Goal: Task Accomplishment & Management: Manage account settings

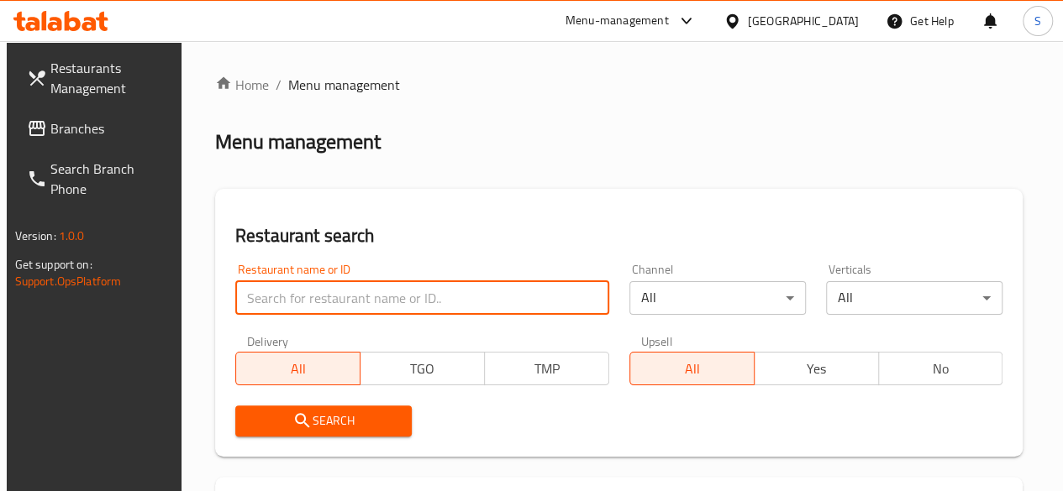
click at [282, 299] on input "search" at bounding box center [422, 298] width 374 height 34
type input "delizio"
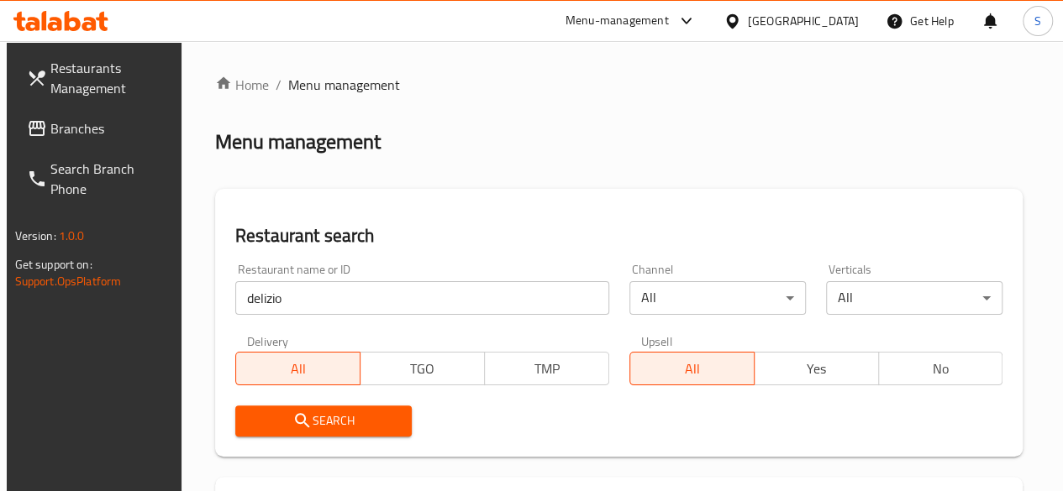
click at [344, 428] on span "Search" at bounding box center [324, 421] width 150 height 21
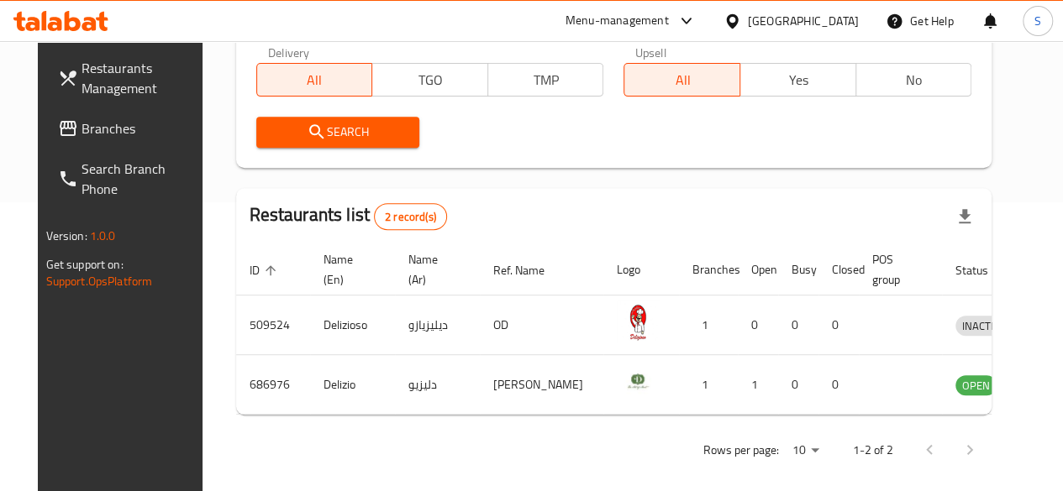
scroll to position [296, 0]
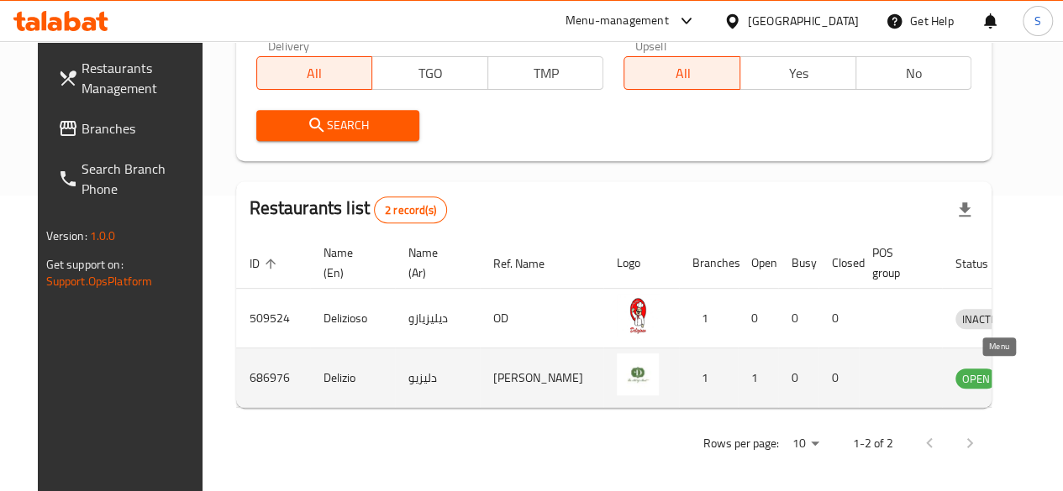
click at [1057, 380] on icon "enhanced table" at bounding box center [1060, 378] width 6 height 7
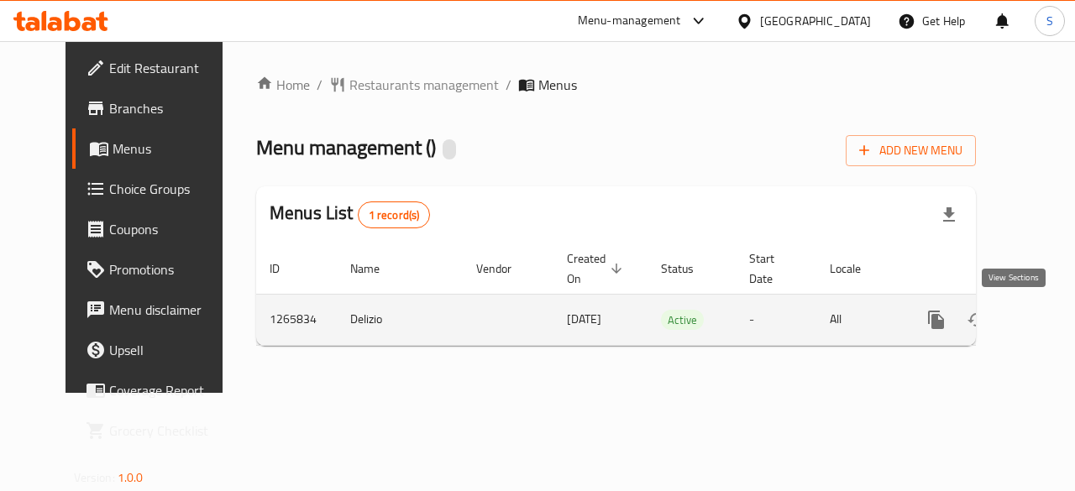
click at [1050, 321] on icon "enhanced table" at bounding box center [1057, 319] width 15 height 15
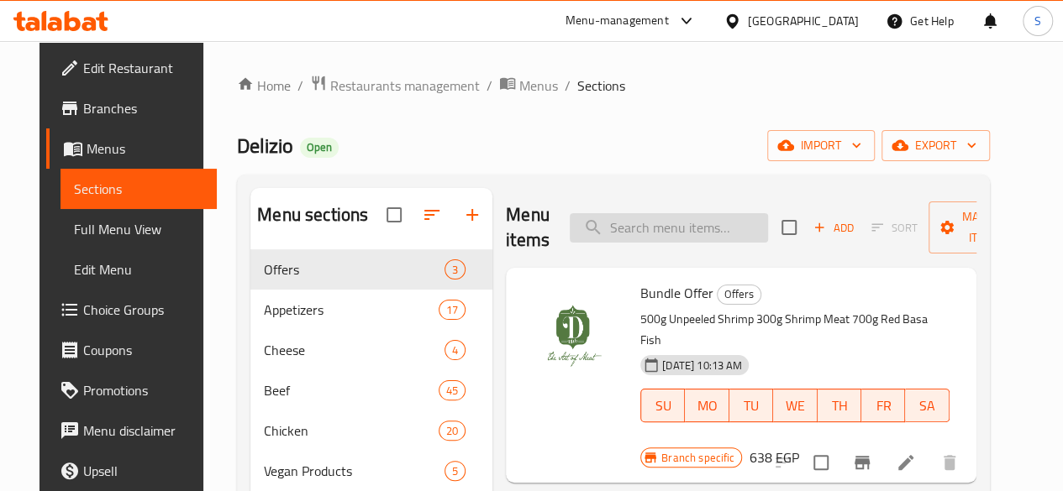
click at [616, 219] on input "search" at bounding box center [668, 227] width 198 height 29
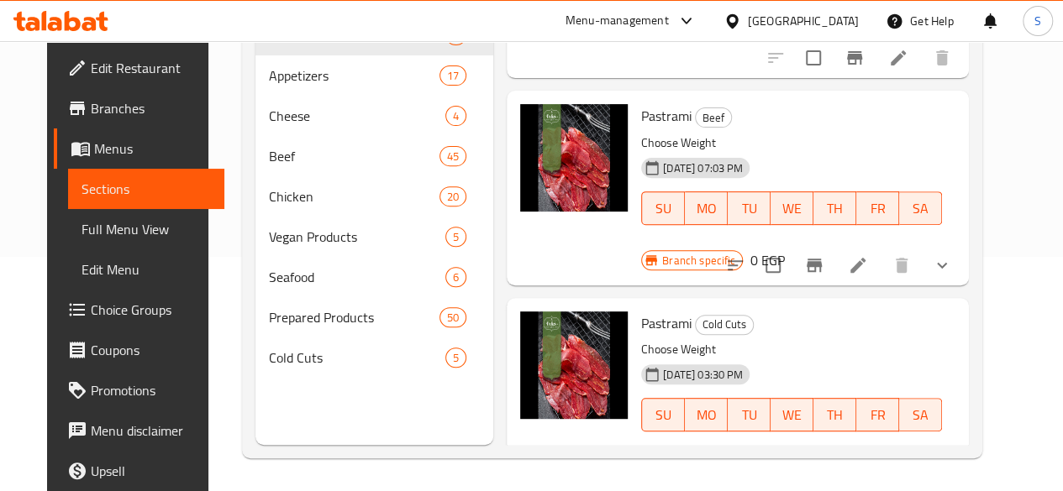
scroll to position [235, 0]
type input "past"
click at [952, 255] on icon "show more" at bounding box center [942, 265] width 20 height 20
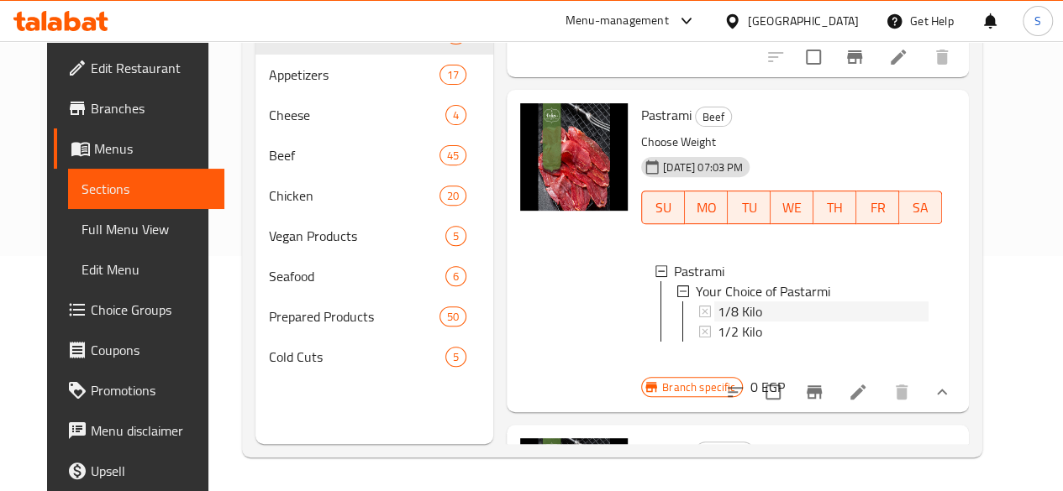
click at [717, 309] on span "1/8 Kilo" at bounding box center [739, 312] width 45 height 20
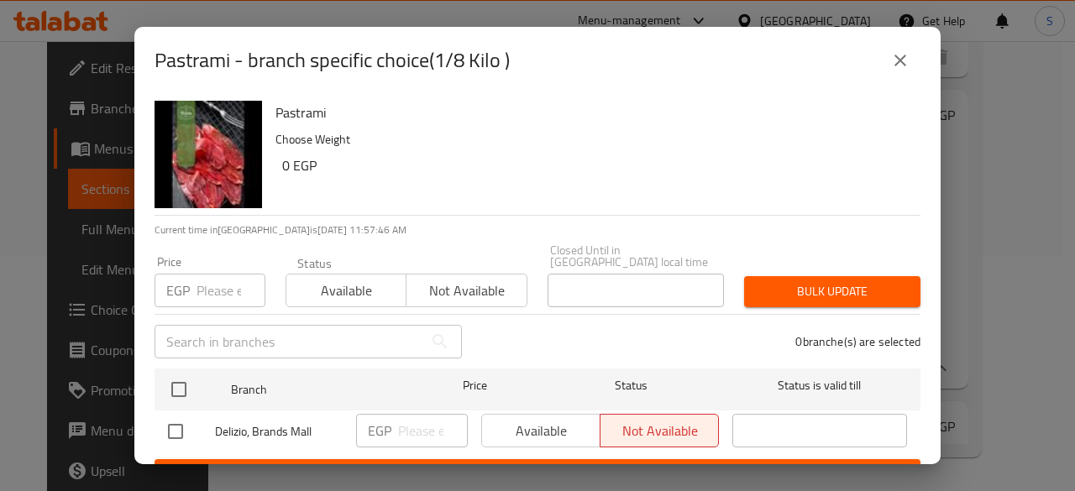
click at [211, 274] on input "number" at bounding box center [231, 291] width 69 height 34
click at [204, 280] on input "number" at bounding box center [231, 291] width 69 height 34
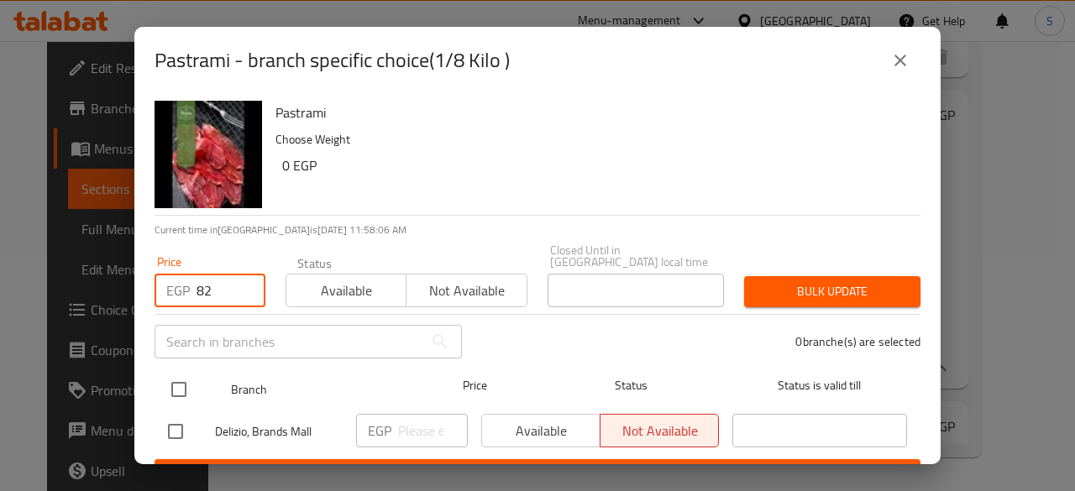
type input "82"
click at [181, 374] on input "checkbox" at bounding box center [178, 389] width 35 height 35
checkbox input "true"
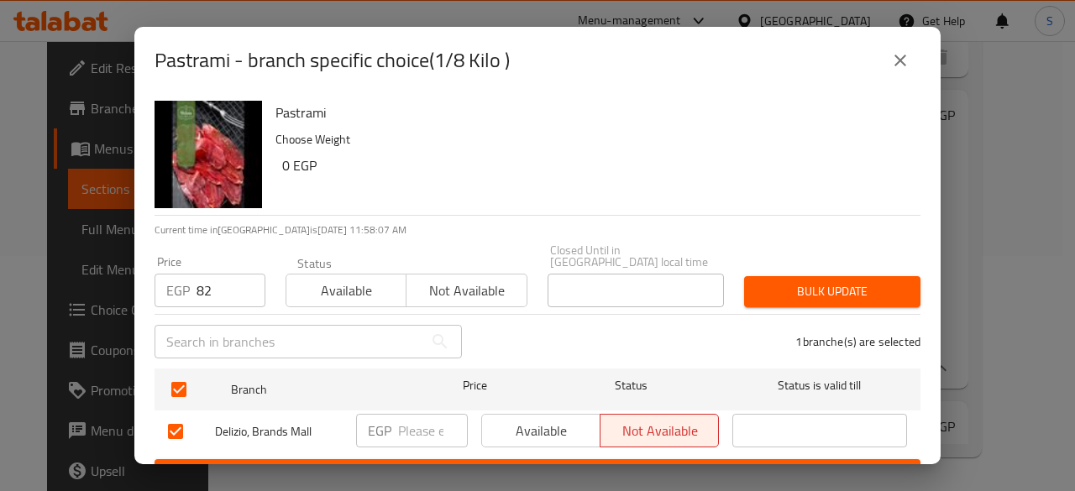
click at [493, 281] on span "Not available" at bounding box center [466, 291] width 107 height 24
click at [774, 281] on span "Bulk update" at bounding box center [833, 291] width 150 height 21
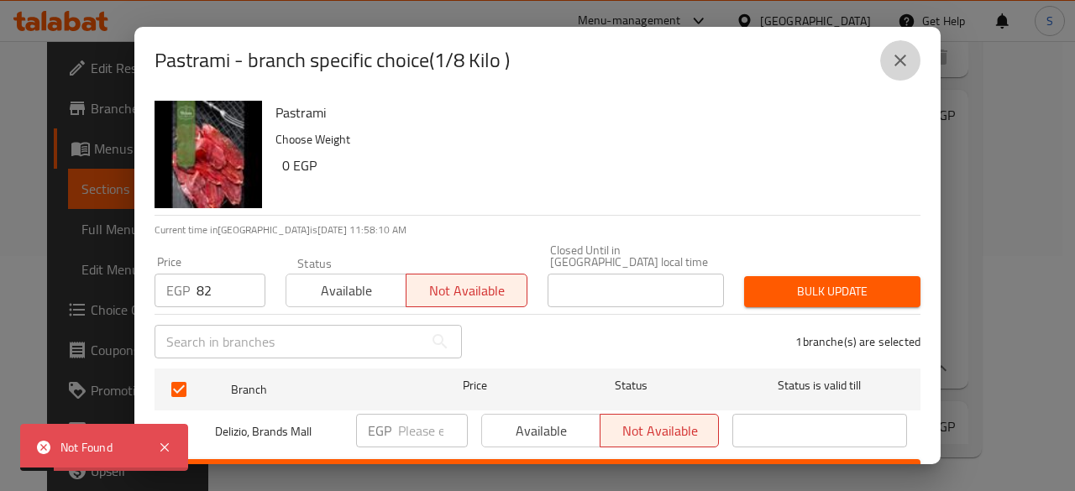
click at [900, 61] on icon "close" at bounding box center [900, 60] width 20 height 20
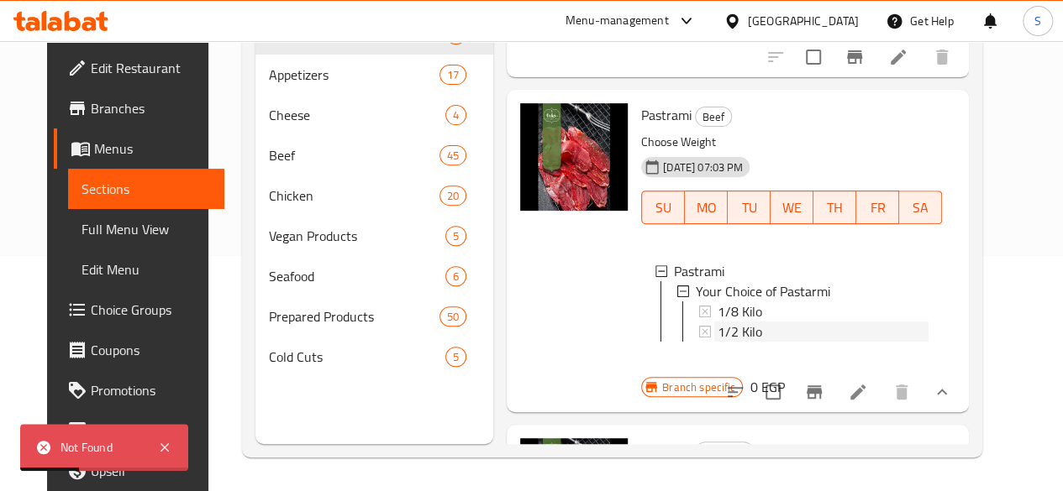
click at [720, 331] on div "1/2 Kilo" at bounding box center [822, 332] width 211 height 20
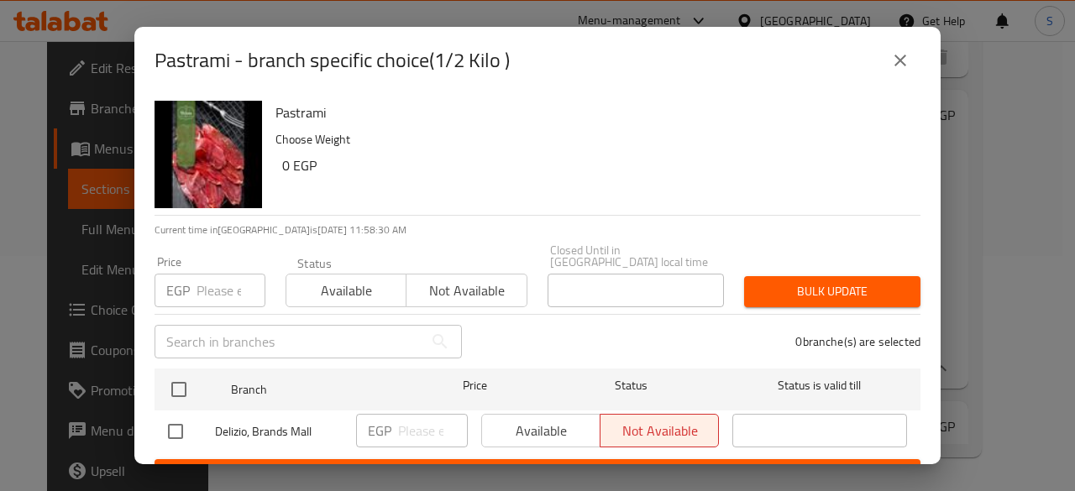
click at [910, 59] on icon "close" at bounding box center [900, 60] width 20 height 20
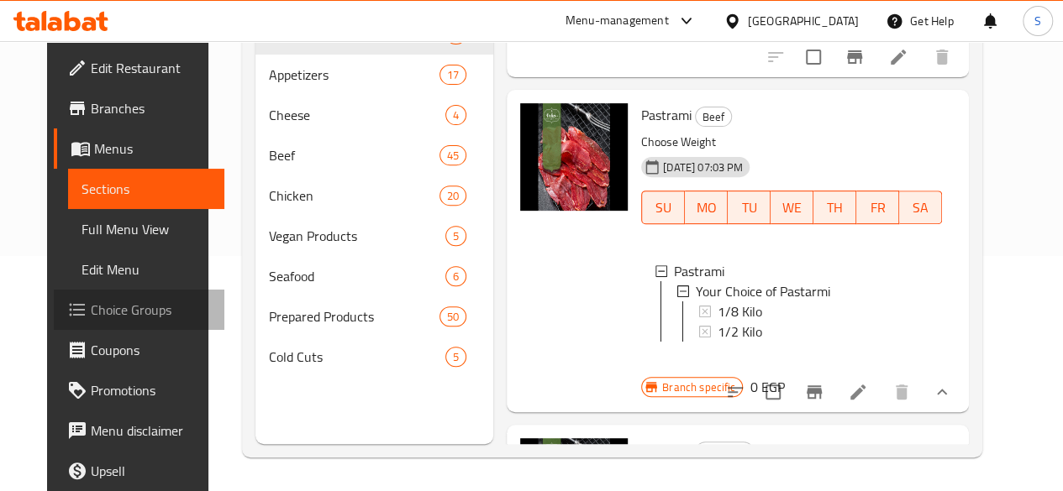
click at [99, 300] on span "Choice Groups" at bounding box center [151, 310] width 120 height 20
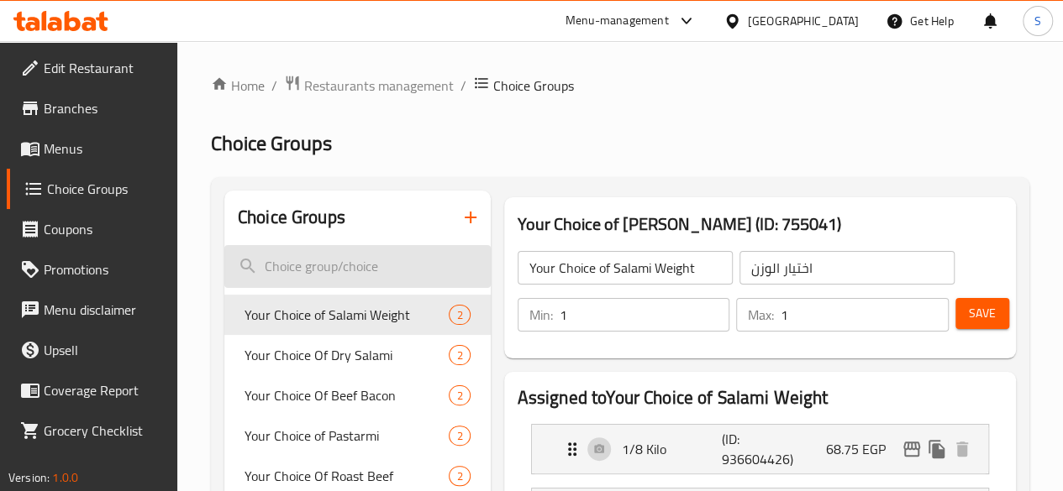
click at [282, 265] on input "search" at bounding box center [357, 266] width 266 height 43
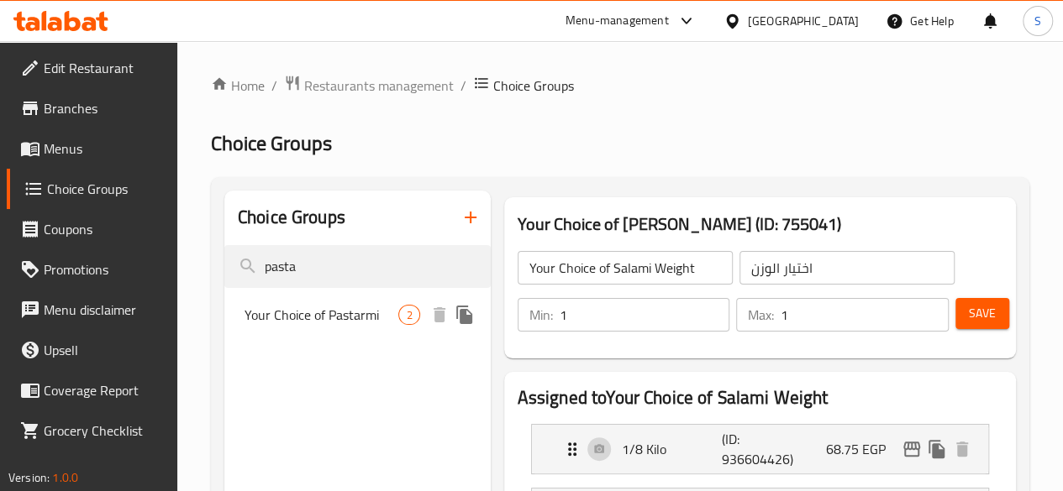
type input "pasta"
click at [331, 315] on span "Your Choice of Pastarmi" at bounding box center [321, 315] width 155 height 20
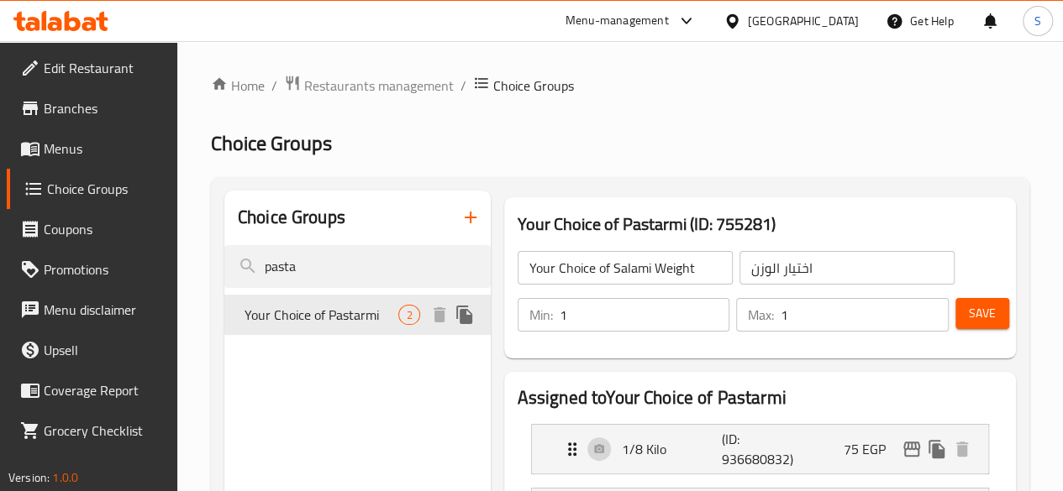
type input "Your Choice of Pastarmi"
type input "اختيارك من البسطرمة"
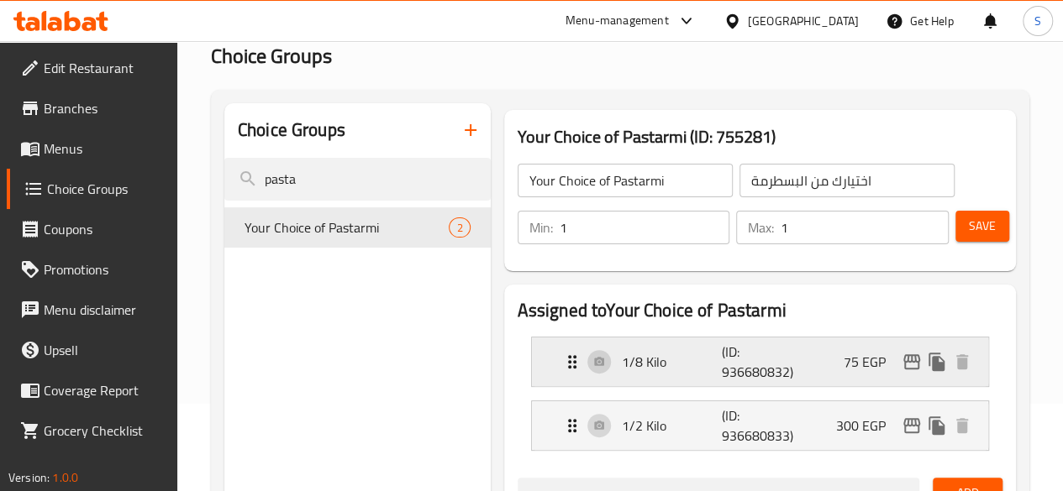
scroll to position [84, 0]
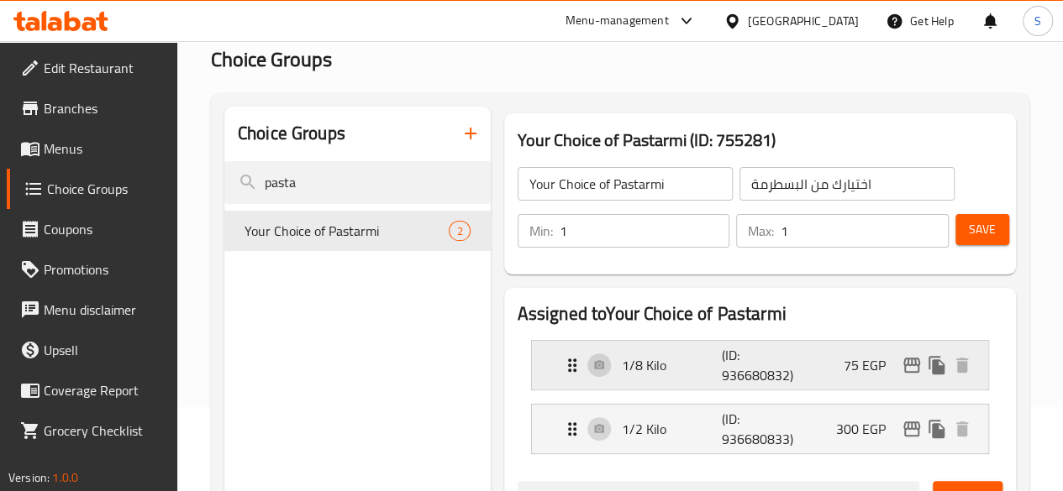
click at [745, 372] on p "(ID: 936680832)" at bounding box center [755, 365] width 67 height 40
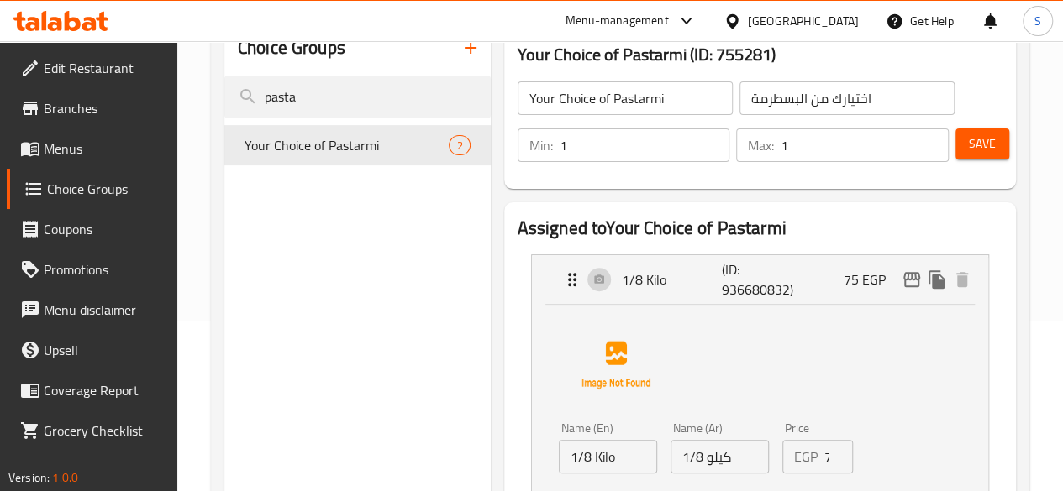
scroll to position [252, 0]
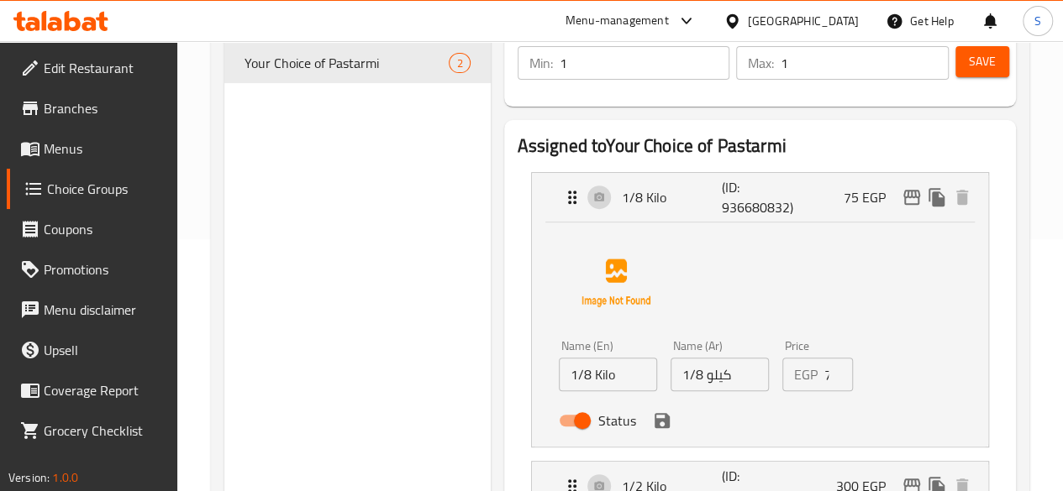
click at [824, 379] on input "75" at bounding box center [838, 375] width 29 height 34
click at [824, 377] on input "75" at bounding box center [838, 375] width 29 height 34
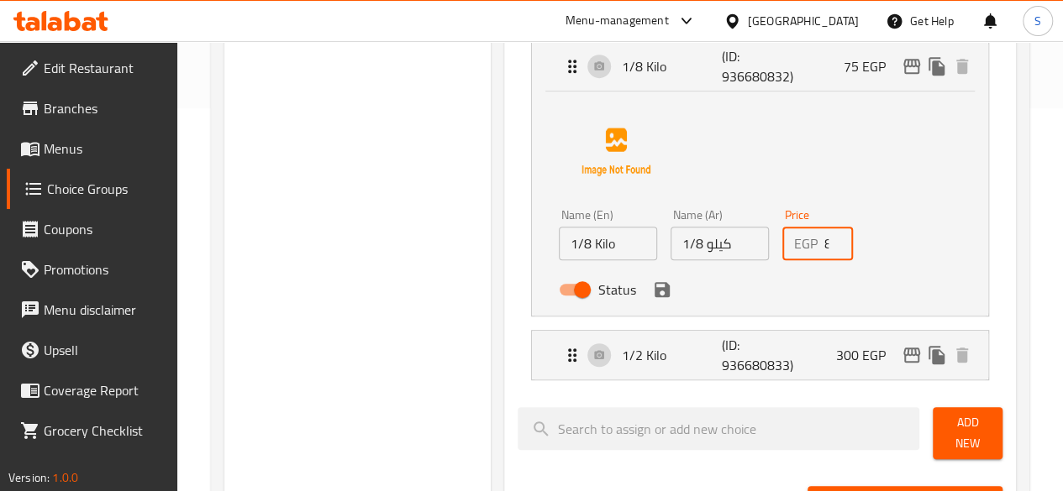
scroll to position [420, 0]
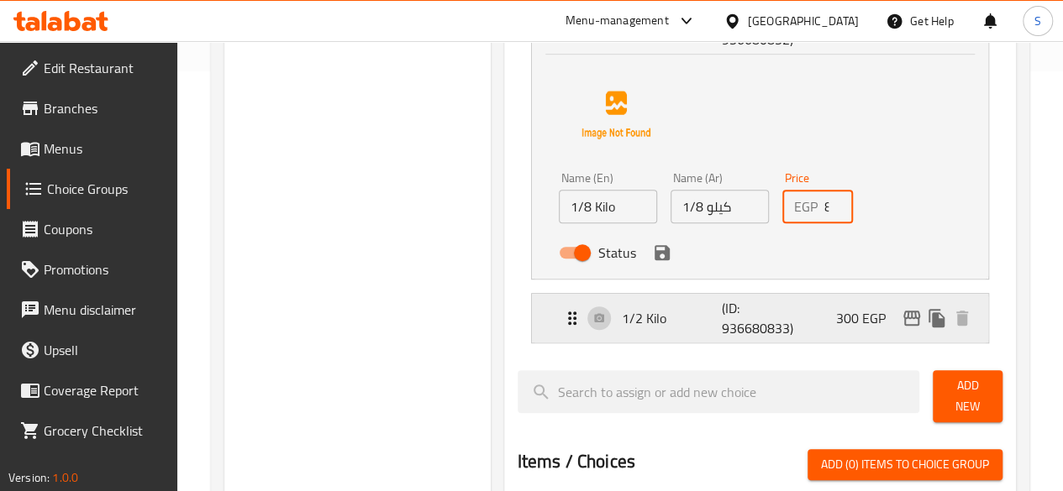
click at [667, 333] on div "1/2 Kilo (ID: 936680833) 300 EGP" at bounding box center [765, 318] width 406 height 49
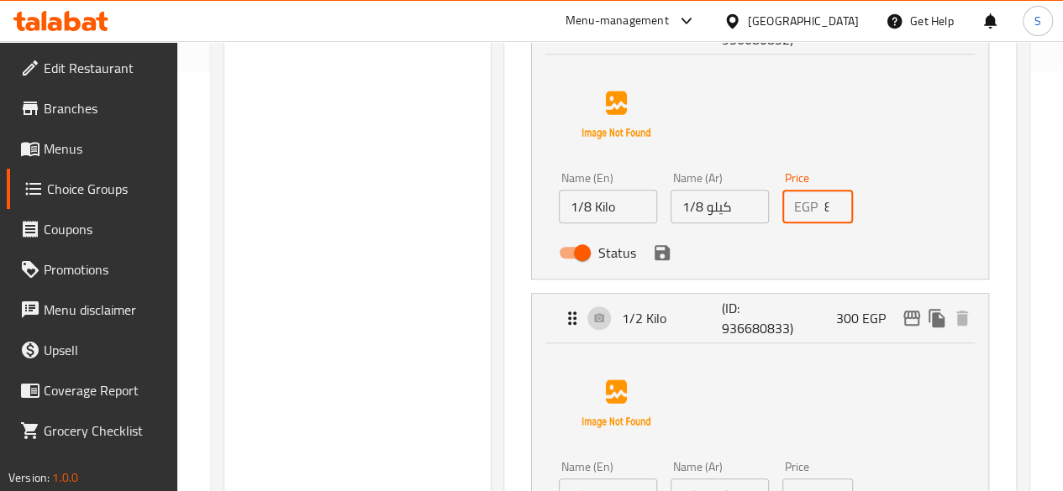
scroll to position [588, 0]
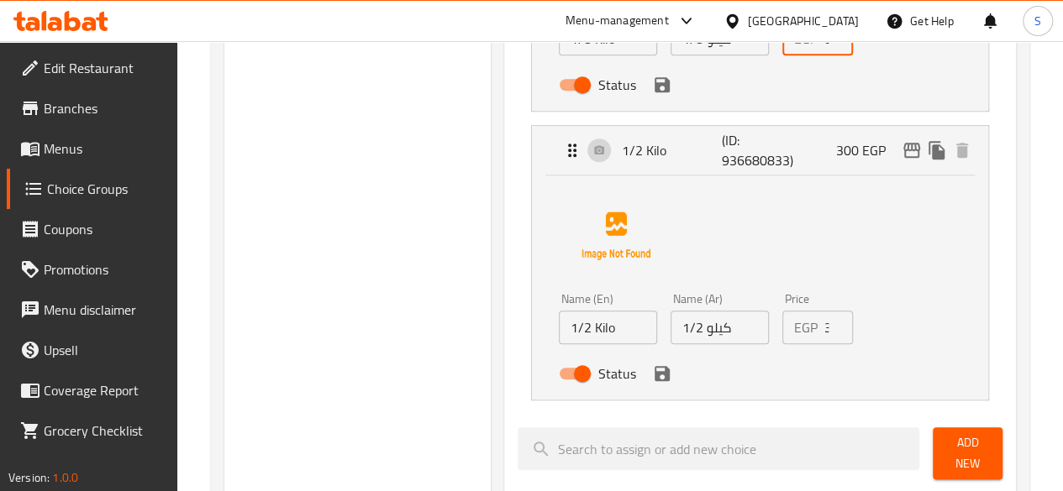
click at [793, 328] on div "EGP 300 Price" at bounding box center [817, 328] width 71 height 34
type input "82"
click at [793, 328] on div "EGP 300 Price" at bounding box center [817, 328] width 71 height 34
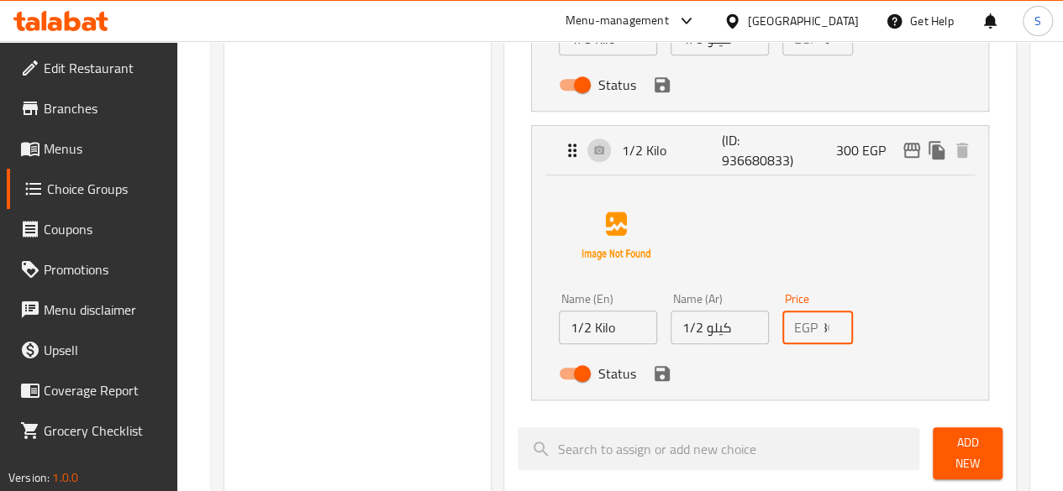
click at [824, 328] on input "300" at bounding box center [838, 328] width 29 height 34
click at [652, 381] on icon "save" at bounding box center [662, 374] width 20 height 20
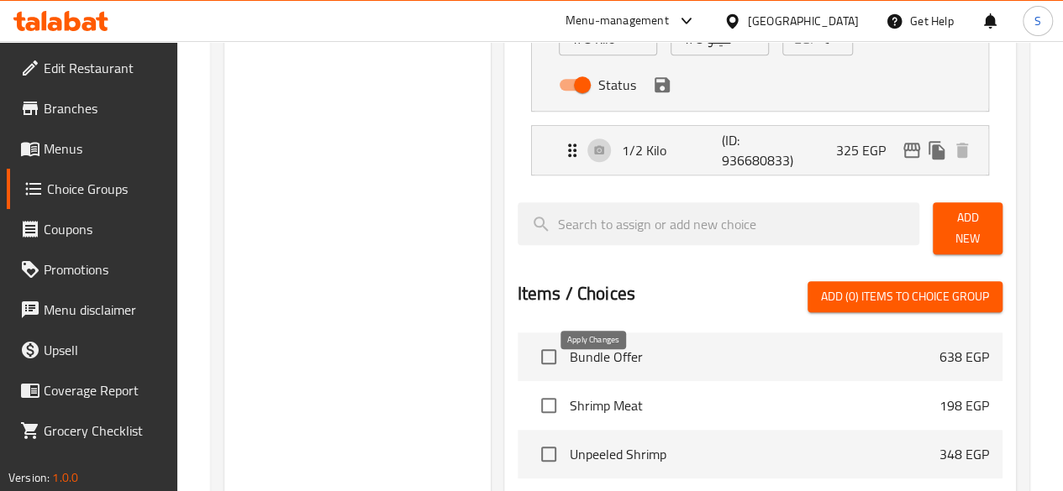
type input "325"
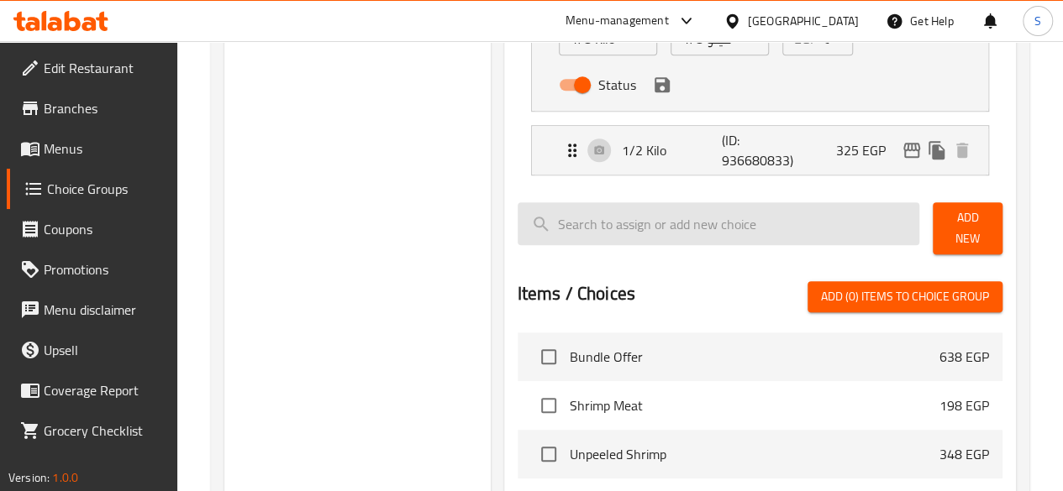
scroll to position [0, 0]
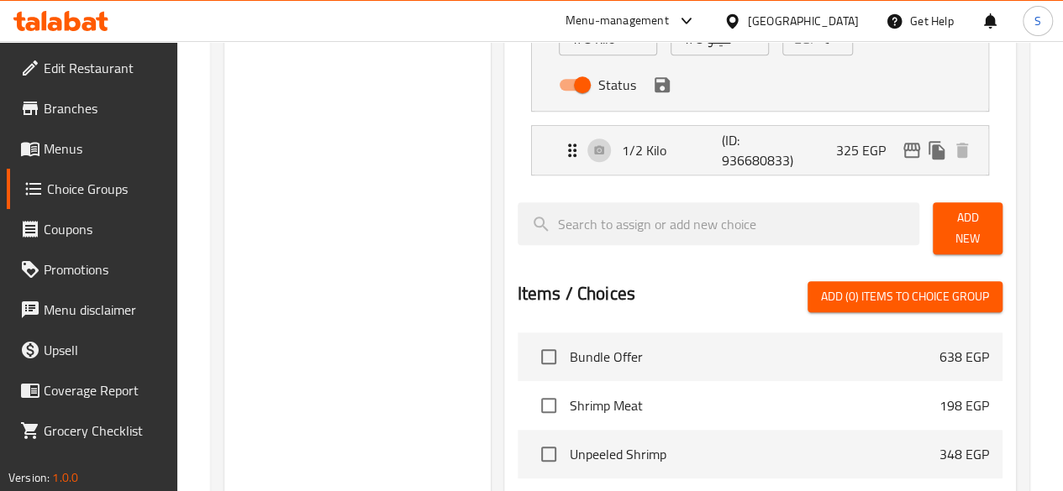
click at [595, 102] on div "Status" at bounding box center [720, 84] width 336 height 45
click at [654, 86] on icon "save" at bounding box center [661, 84] width 15 height 15
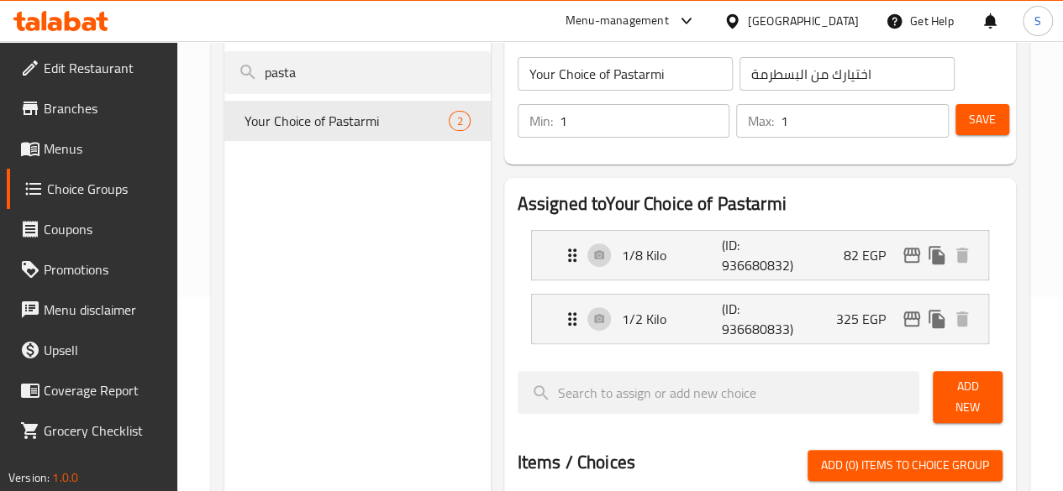
scroll to position [168, 0]
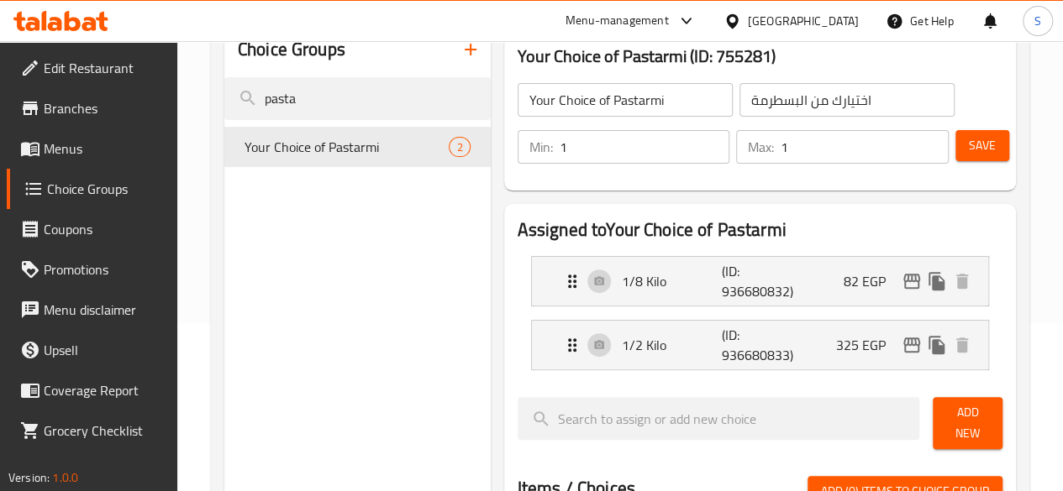
click at [961, 145] on button "Save" at bounding box center [982, 145] width 54 height 31
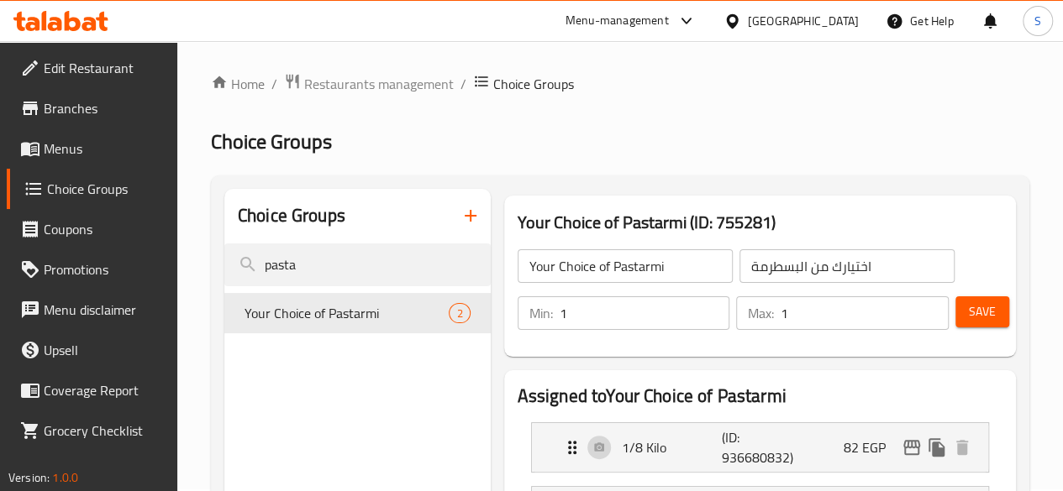
scroll to position [0, 0]
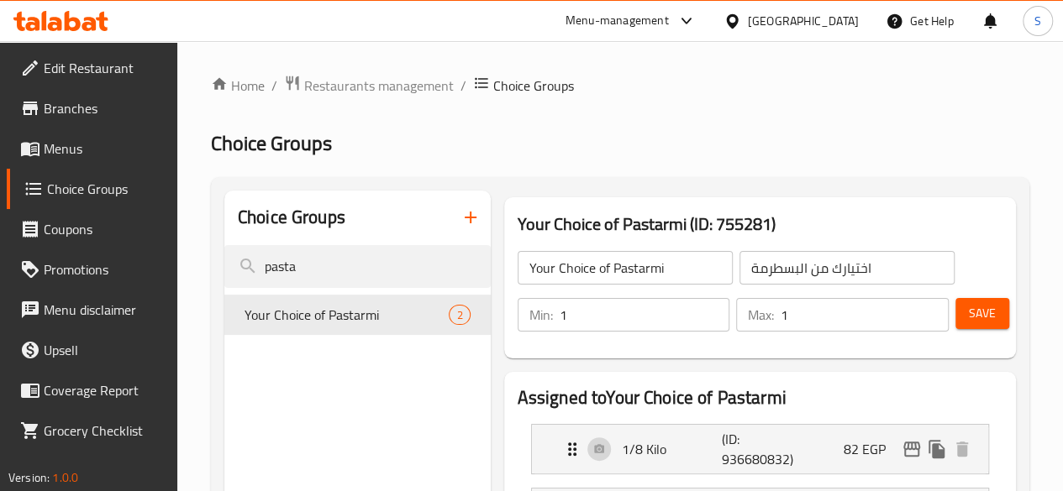
click at [977, 314] on span "Save" at bounding box center [981, 313] width 27 height 21
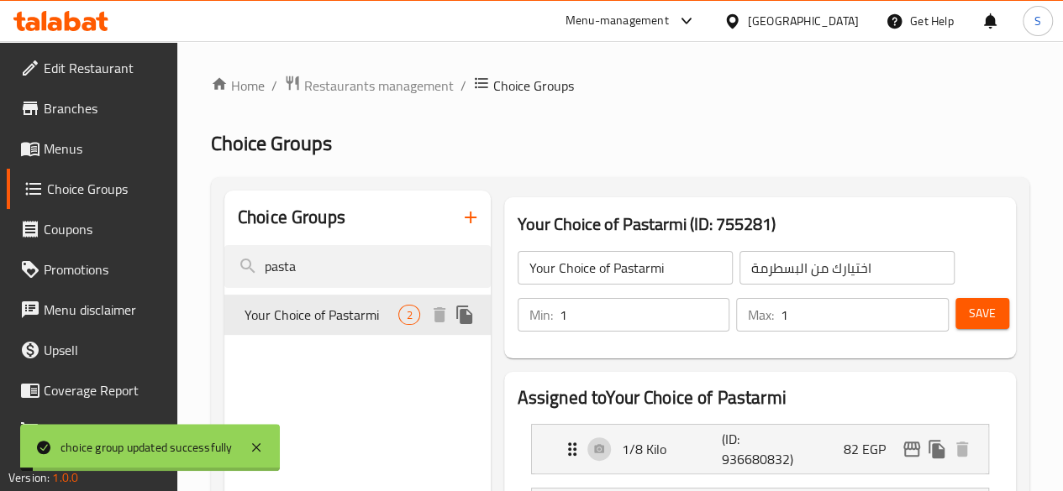
click at [339, 325] on span "Your Choice of Pastarmi" at bounding box center [321, 315] width 155 height 20
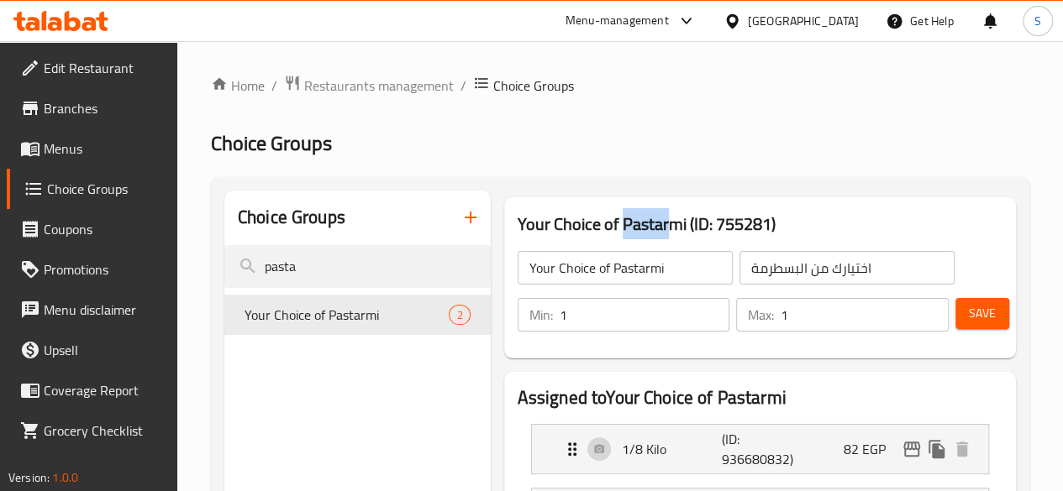
click at [62, 150] on span "Menus" at bounding box center [104, 149] width 120 height 20
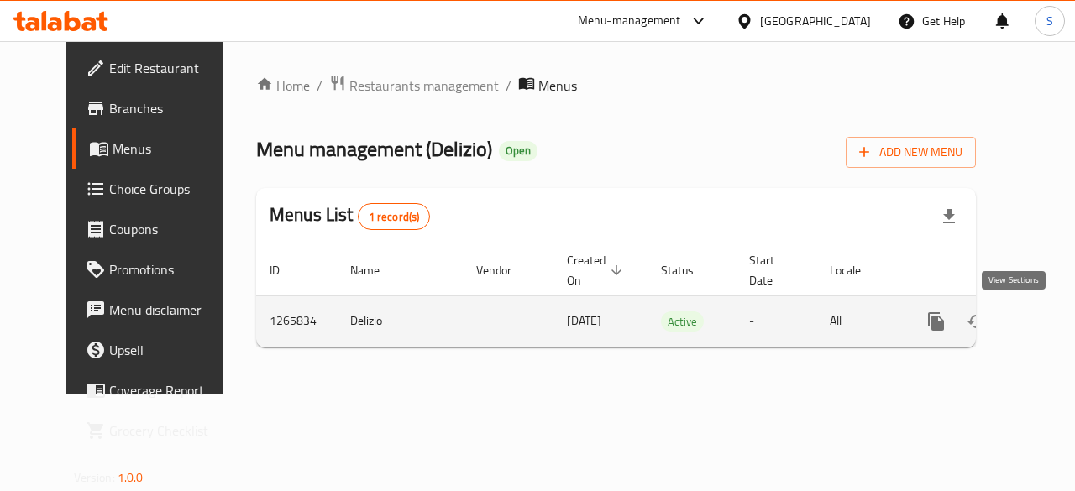
click at [1050, 318] on icon "enhanced table" at bounding box center [1057, 321] width 15 height 15
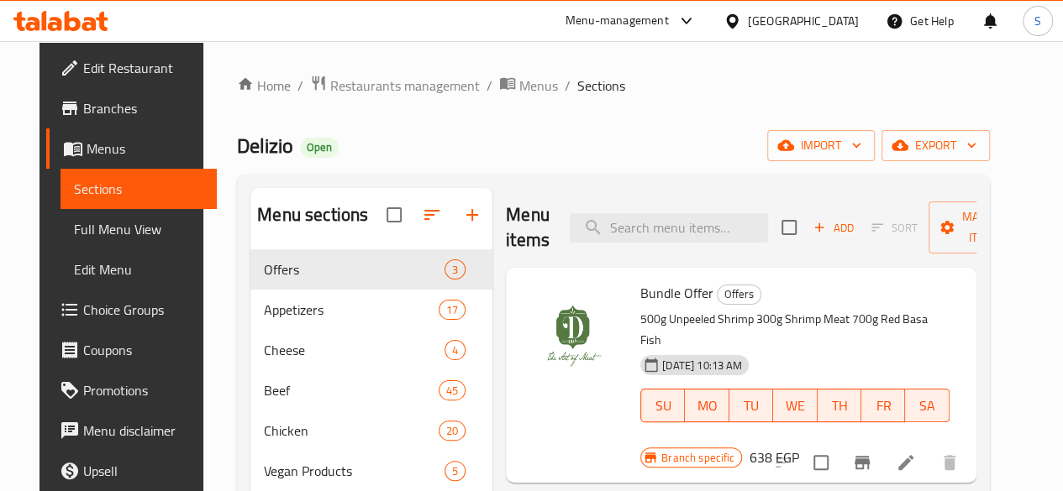
click at [603, 207] on div "Menu items Add Sort Manage items" at bounding box center [741, 228] width 470 height 80
click at [607, 221] on input "search" at bounding box center [668, 227] width 198 height 29
paste input "جمبري"
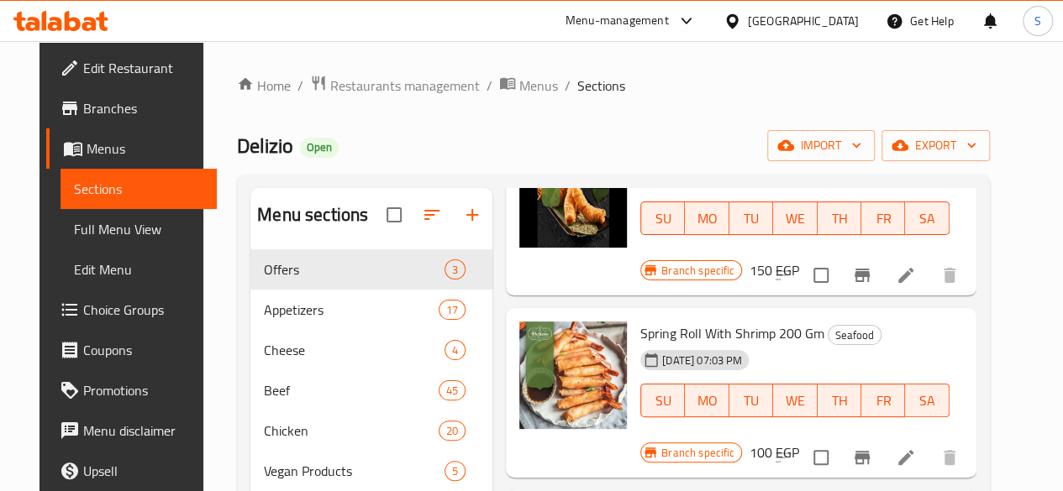
scroll to position [168, 0]
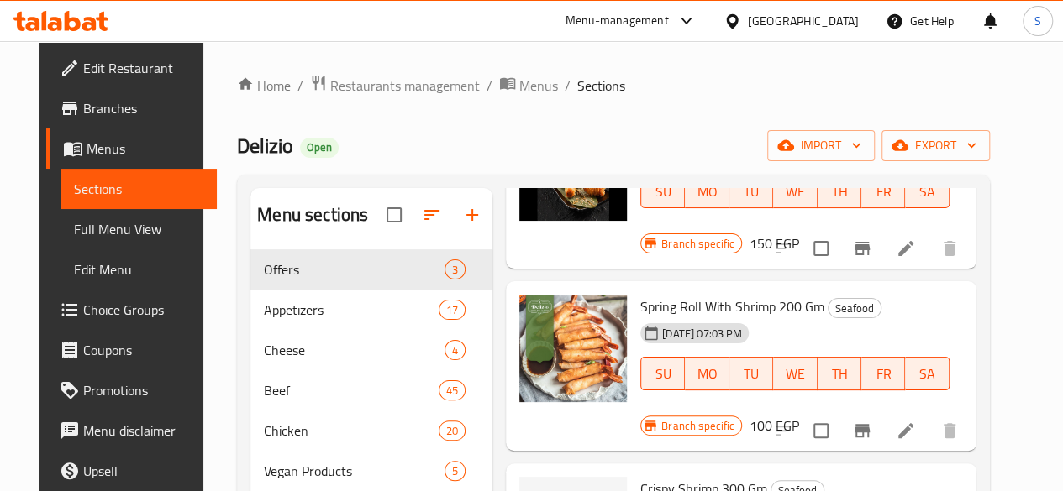
type input "جمبري"
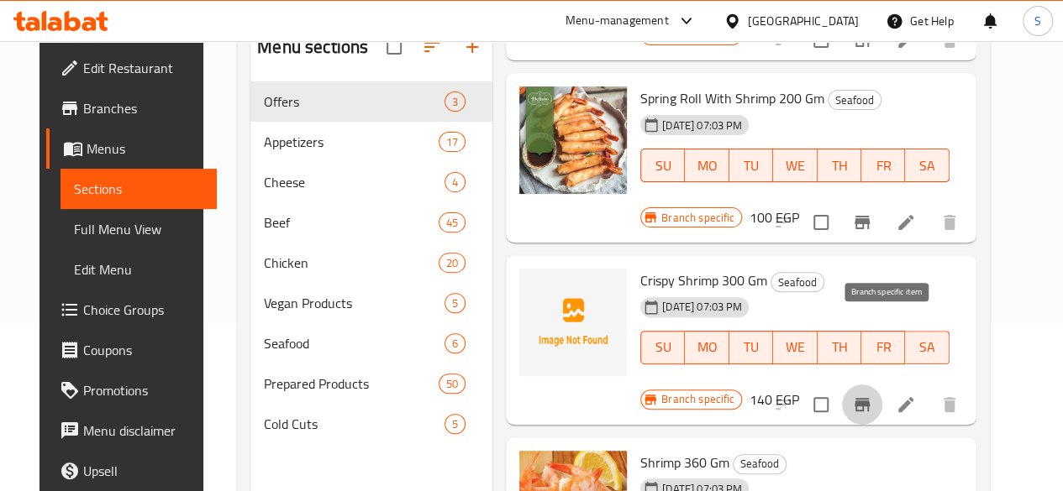
click at [869, 398] on icon "Branch-specific-item" at bounding box center [861, 404] width 15 height 13
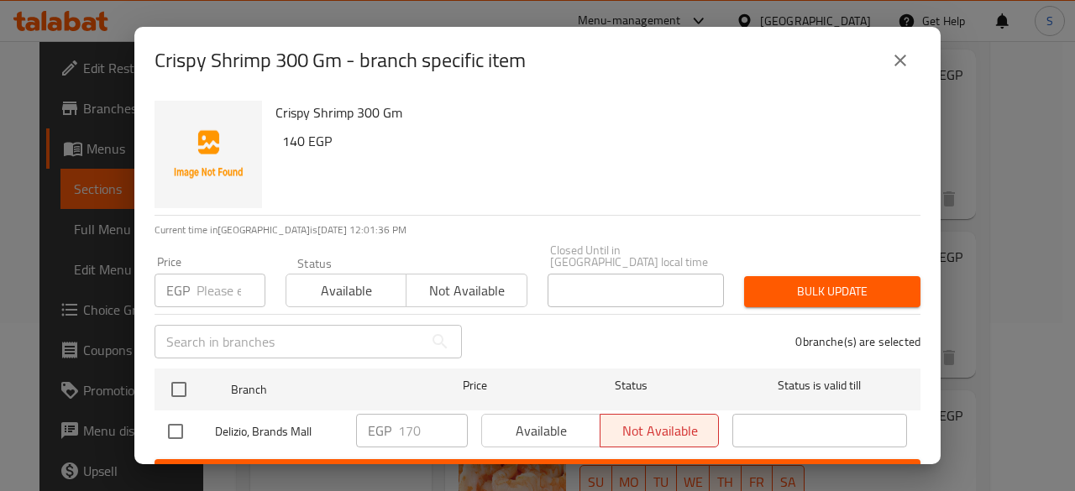
click at [218, 274] on input "number" at bounding box center [231, 291] width 69 height 34
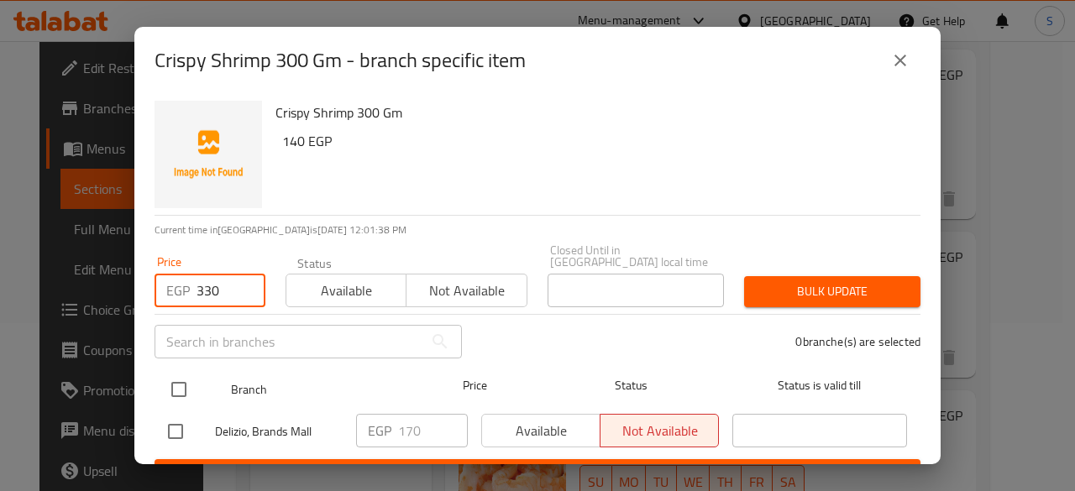
type input "330"
click at [173, 376] on input "checkbox" at bounding box center [178, 389] width 35 height 35
checkbox input "true"
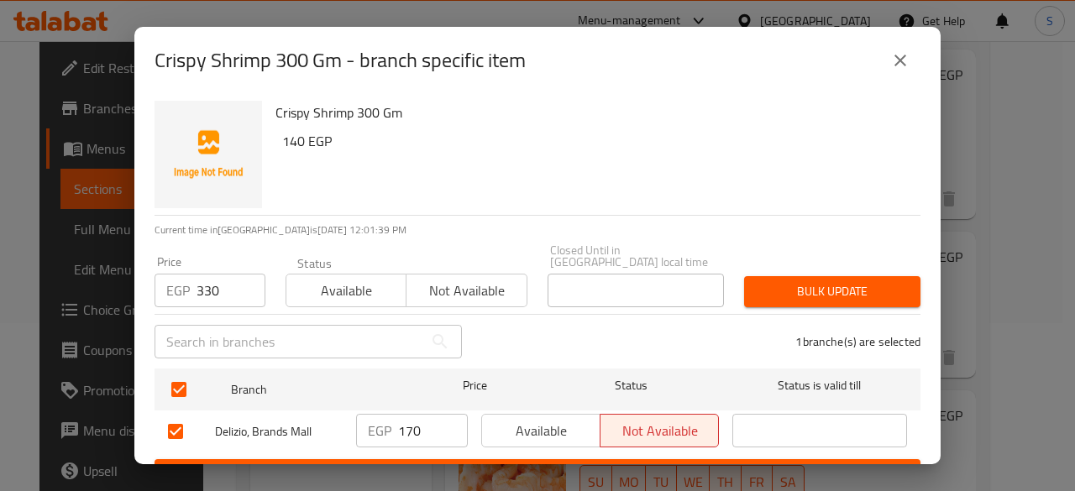
click at [451, 284] on span "Not available" at bounding box center [466, 291] width 107 height 24
click at [792, 284] on span "Bulk update" at bounding box center [833, 291] width 150 height 21
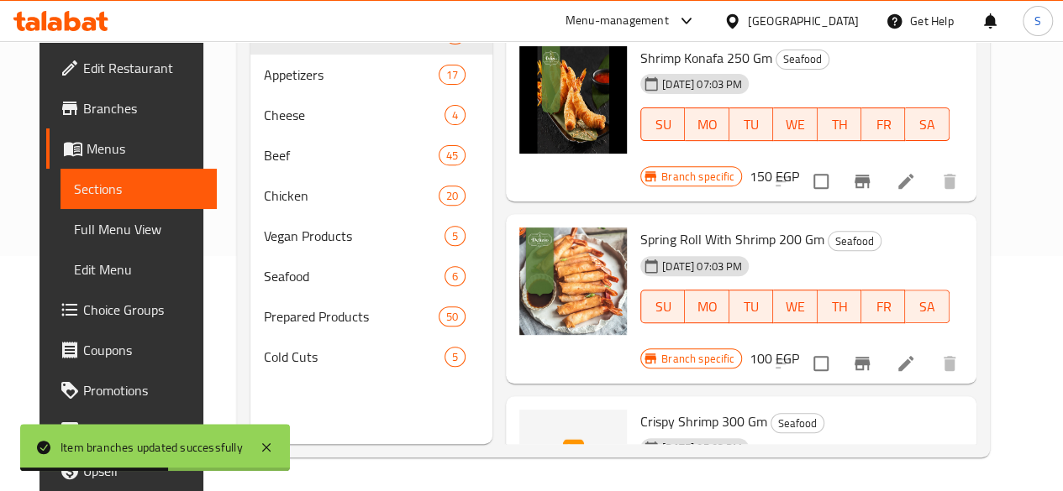
scroll to position [0, 0]
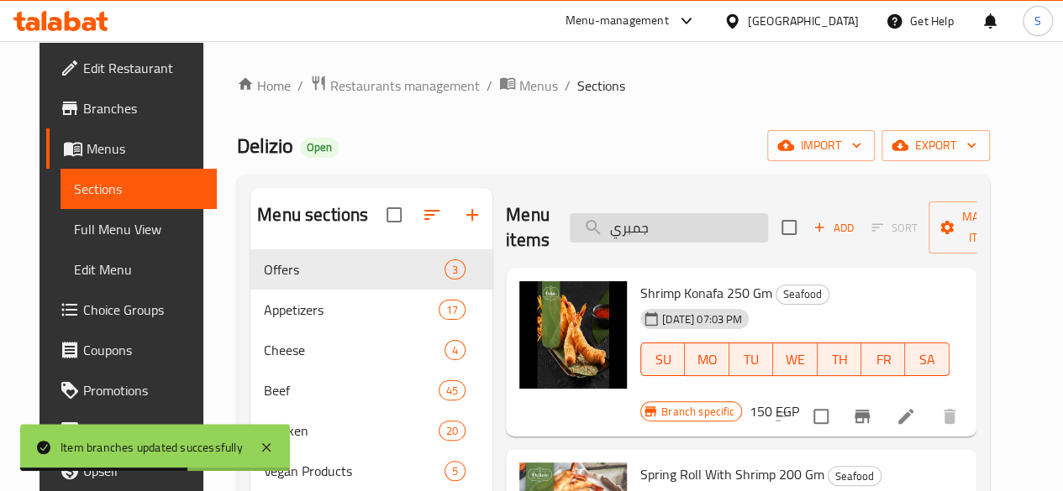
drag, startPoint x: 649, startPoint y: 239, endPoint x: 559, endPoint y: 239, distance: 89.9
click at [569, 239] on input "جمبري" at bounding box center [668, 227] width 198 height 29
paste input "وسيس"
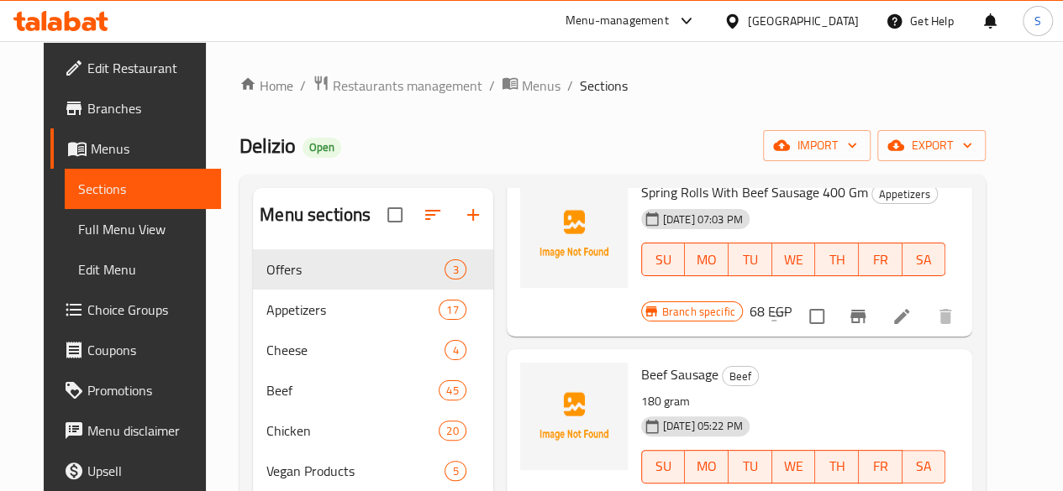
scroll to position [235, 0]
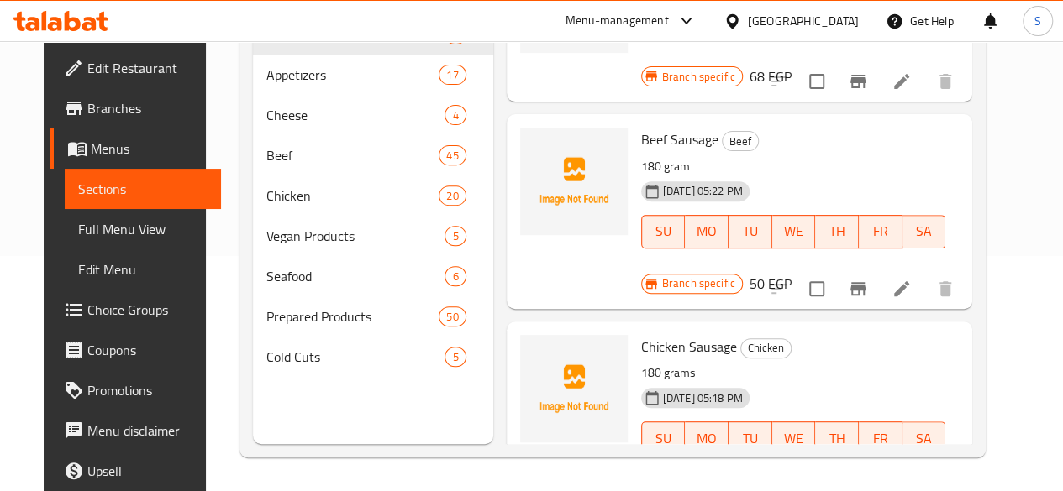
type input "سوسيس"
click at [865, 489] on icon "Branch-specific-item" at bounding box center [857, 495] width 15 height 13
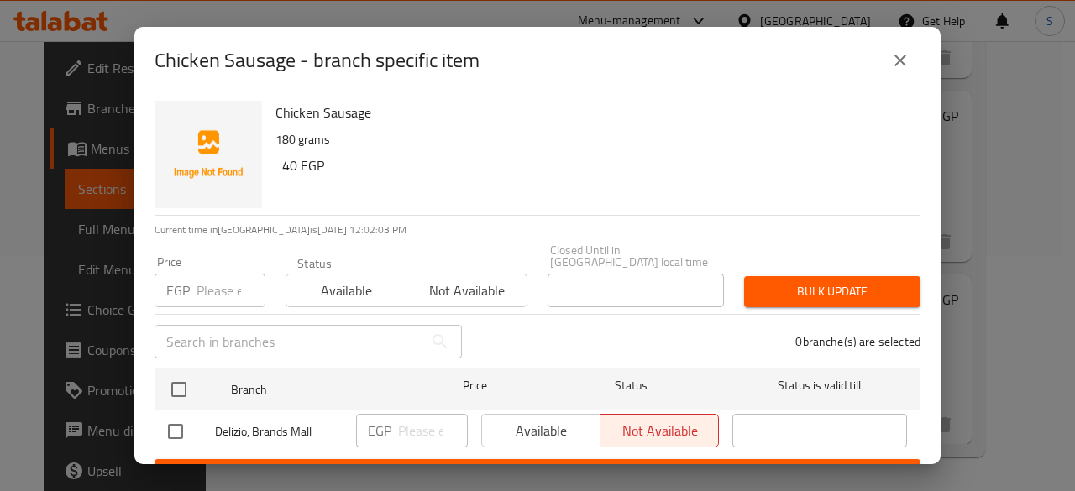
click at [224, 286] on input "number" at bounding box center [231, 291] width 69 height 34
type input "55"
click at [477, 286] on span "Not available" at bounding box center [466, 291] width 107 height 24
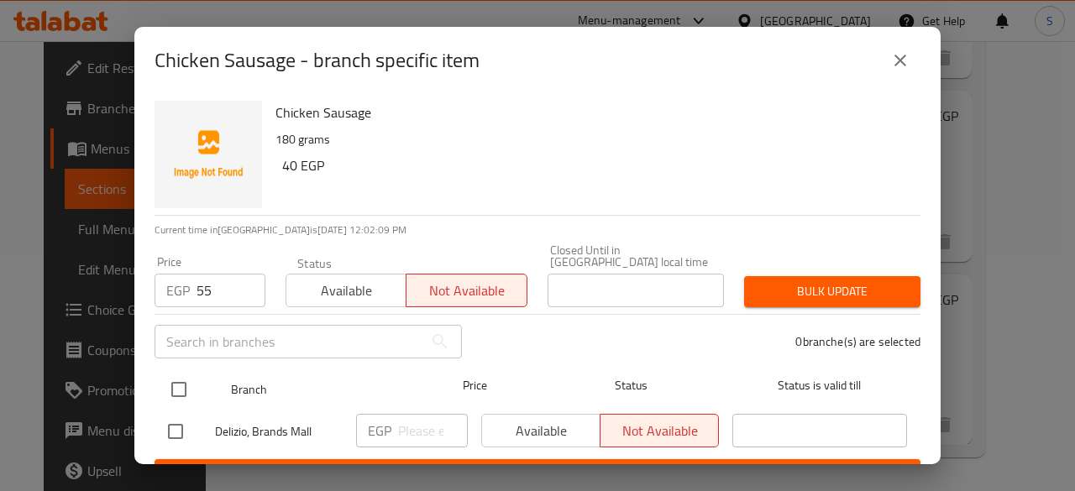
click at [185, 378] on input "checkbox" at bounding box center [178, 389] width 35 height 35
checkbox input "true"
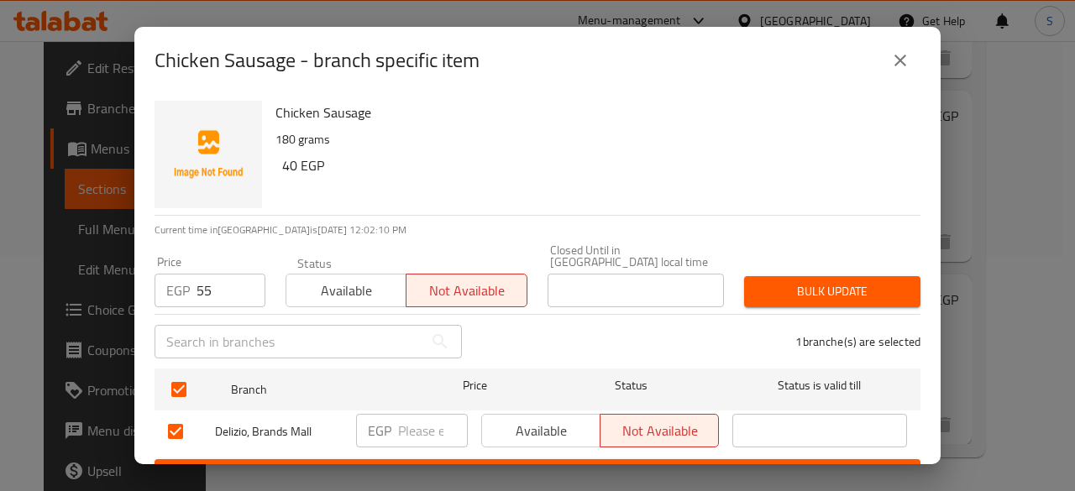
click at [779, 281] on span "Bulk update" at bounding box center [833, 291] width 150 height 21
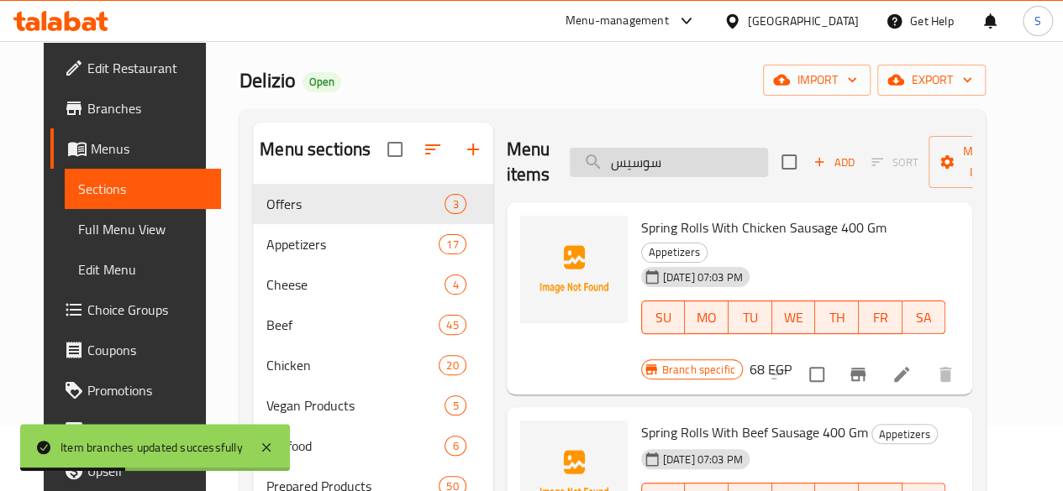
scroll to position [0, 0]
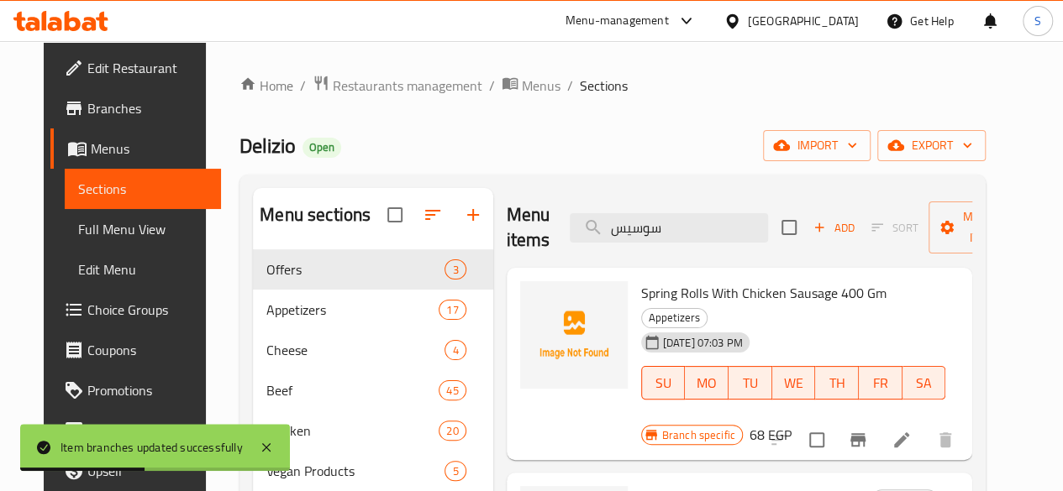
drag, startPoint x: 674, startPoint y: 236, endPoint x: 483, endPoint y: 234, distance: 190.7
click at [506, 234] on div "Menu items سوسيس Add Sort Manage items" at bounding box center [739, 228] width 466 height 80
paste input "كوكتيل"
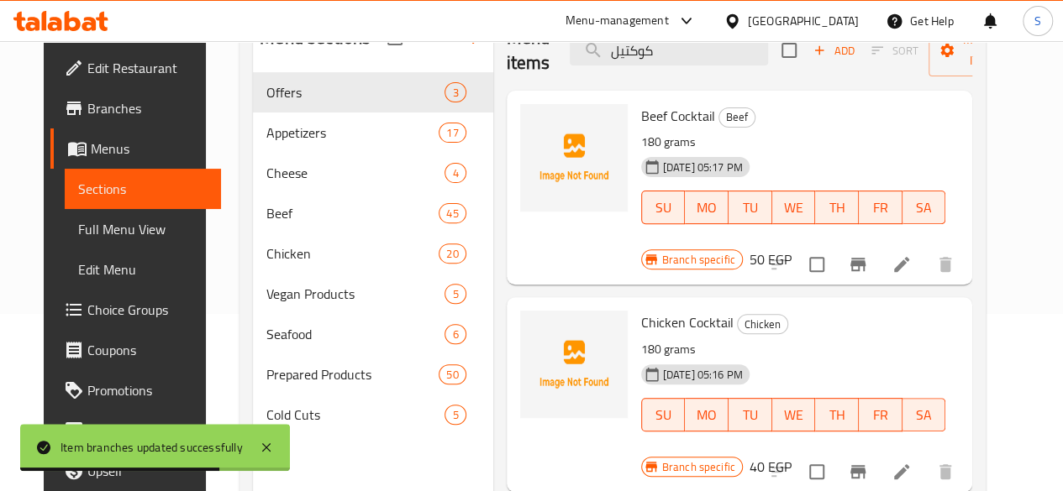
scroll to position [151, 0]
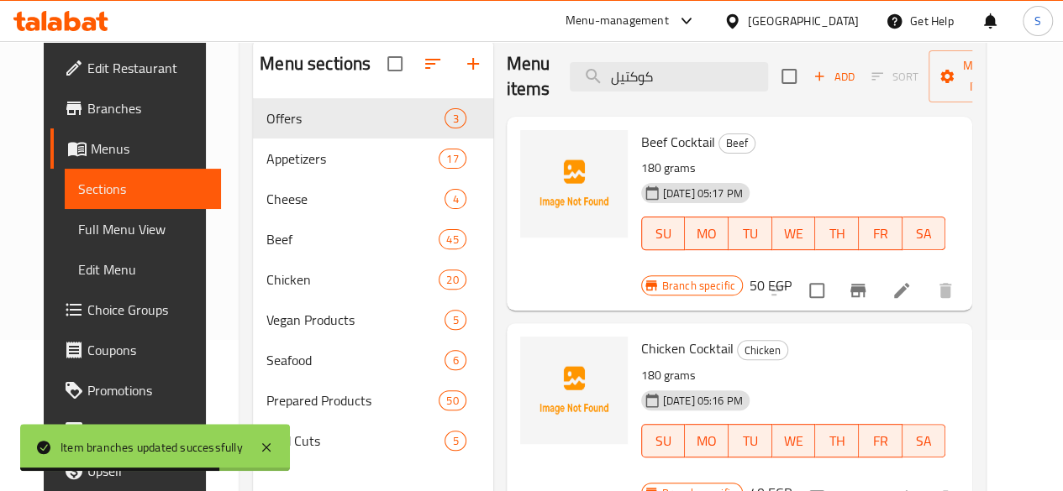
type input "كوكتيل"
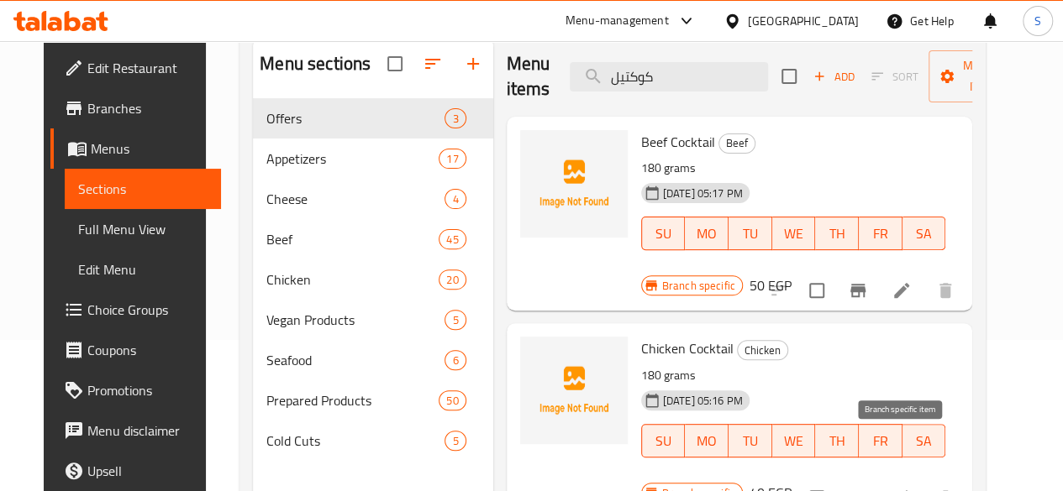
click at [865, 491] on icon "Branch-specific-item" at bounding box center [857, 497] width 15 height 13
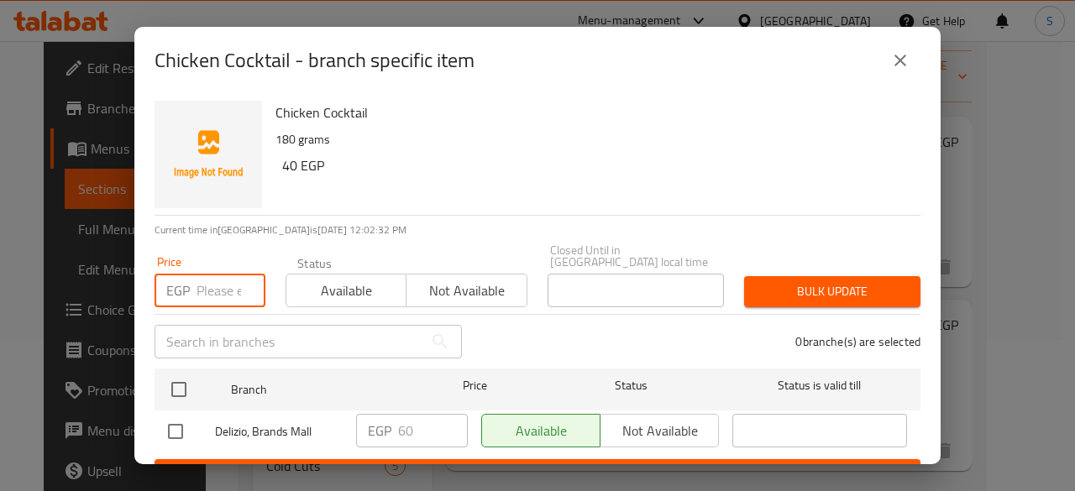
click at [202, 281] on input "number" at bounding box center [231, 291] width 69 height 34
type input "55"
click at [309, 284] on span "Available" at bounding box center [346, 291] width 107 height 24
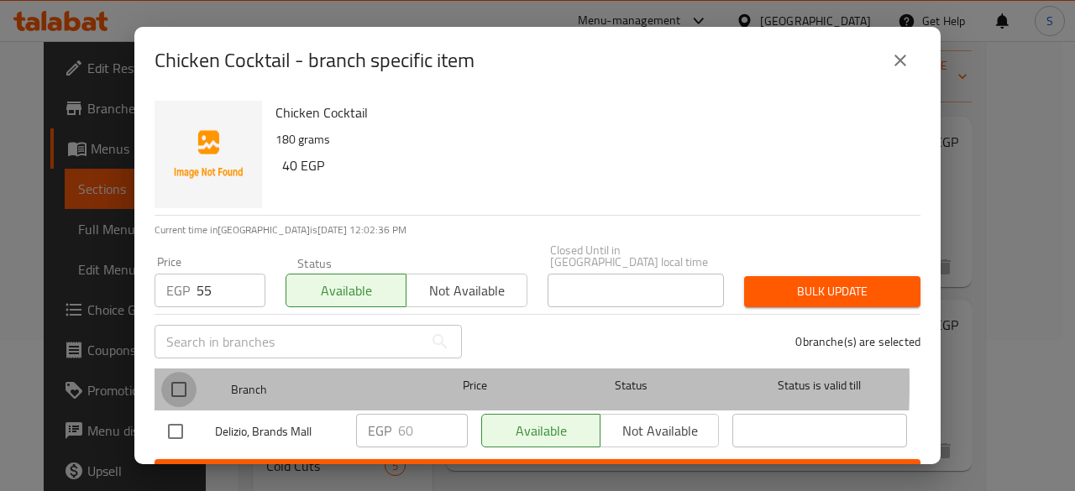
click at [178, 372] on input "checkbox" at bounding box center [178, 389] width 35 height 35
checkbox input "true"
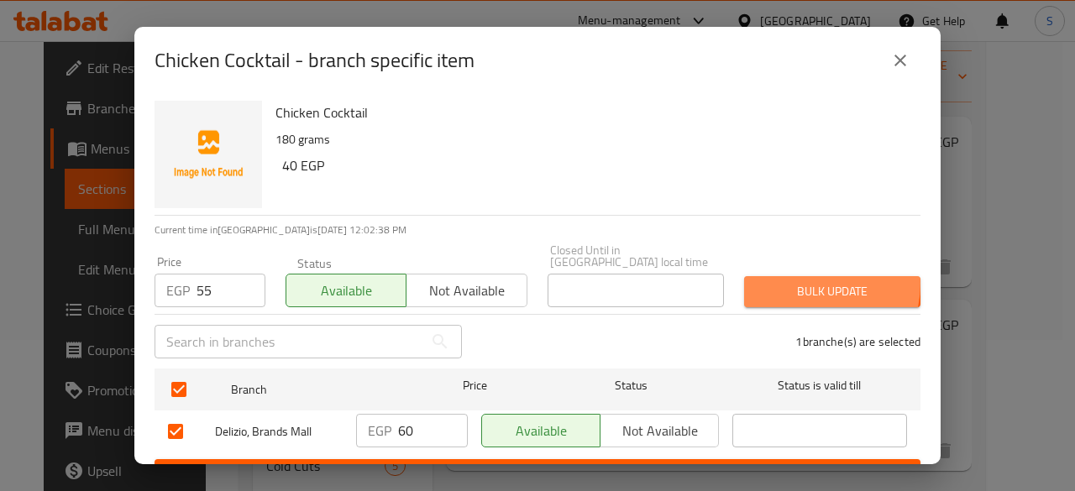
click at [800, 281] on span "Bulk update" at bounding box center [833, 291] width 150 height 21
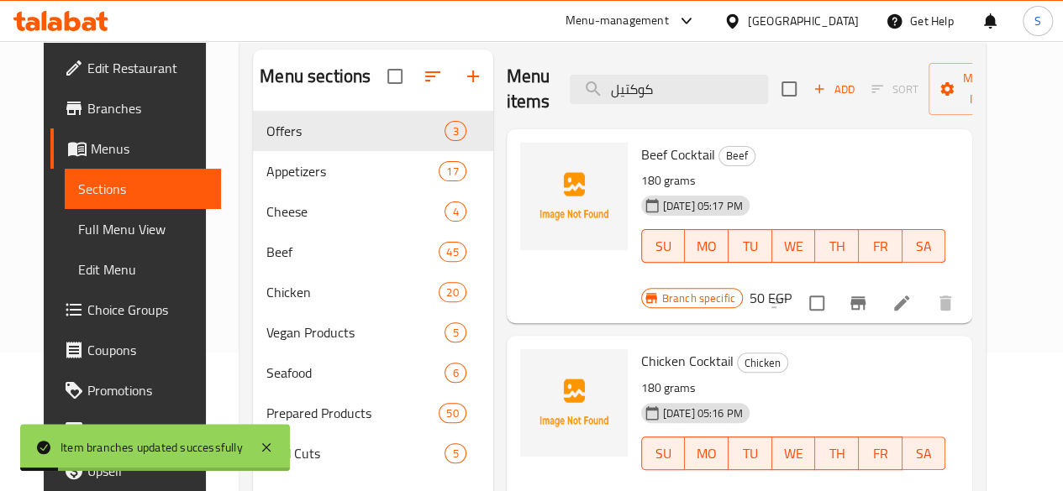
scroll to position [0, 0]
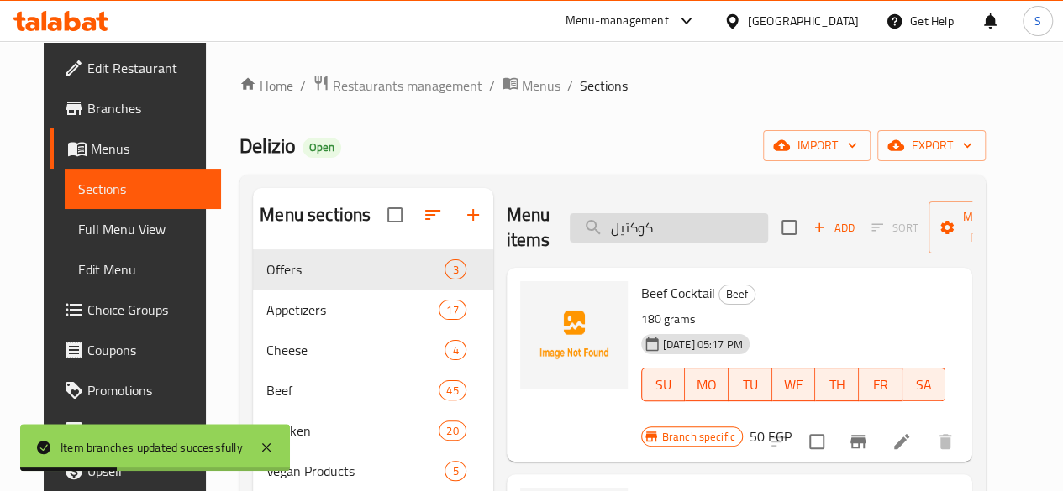
click at [627, 231] on input "كوكتيل" at bounding box center [668, 227] width 198 height 29
paste input "وت دوج"
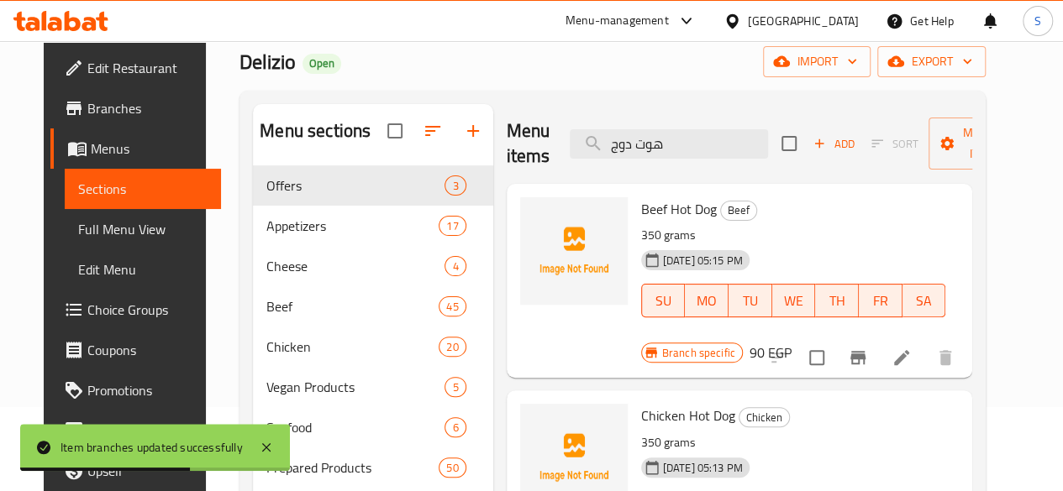
scroll to position [168, 0]
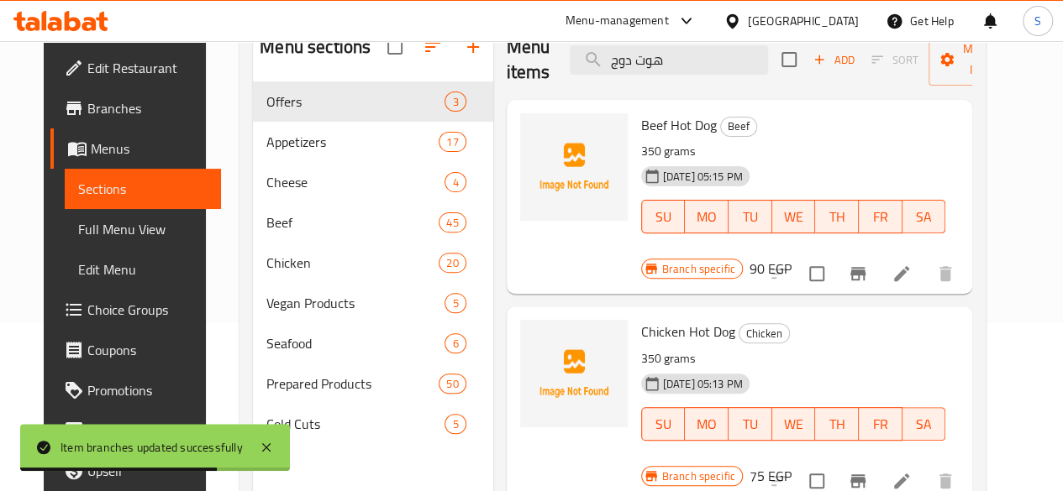
type input "هوت دوج"
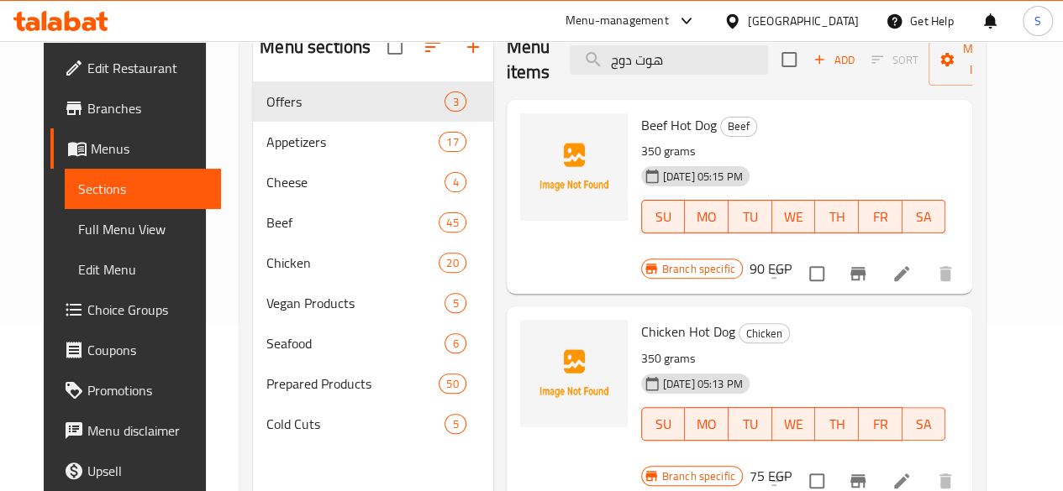
click at [865, 267] on icon "Branch-specific-item" at bounding box center [857, 273] width 15 height 13
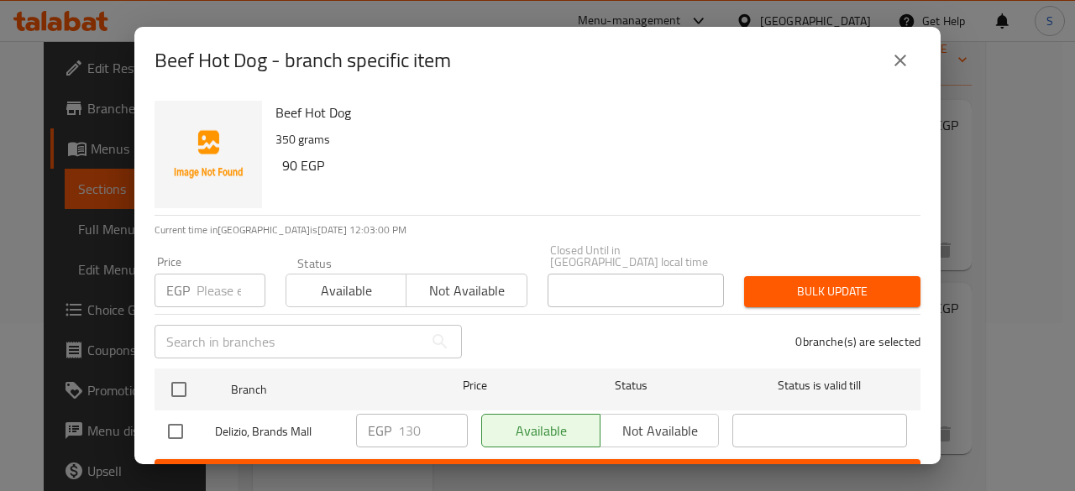
click at [235, 285] on input "number" at bounding box center [231, 291] width 69 height 34
type input "130"
click at [379, 280] on span "Available" at bounding box center [346, 291] width 107 height 24
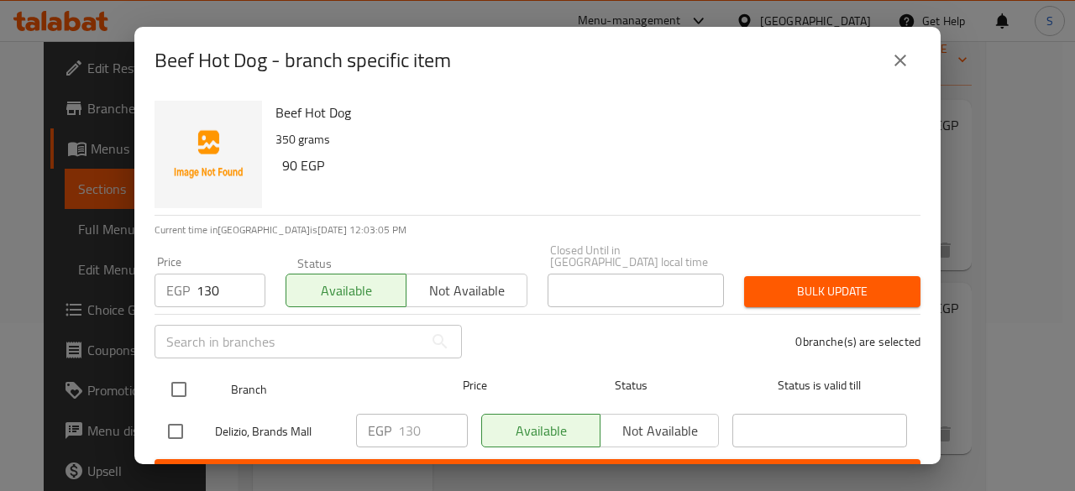
click at [183, 385] on input "checkbox" at bounding box center [178, 389] width 35 height 35
checkbox input "true"
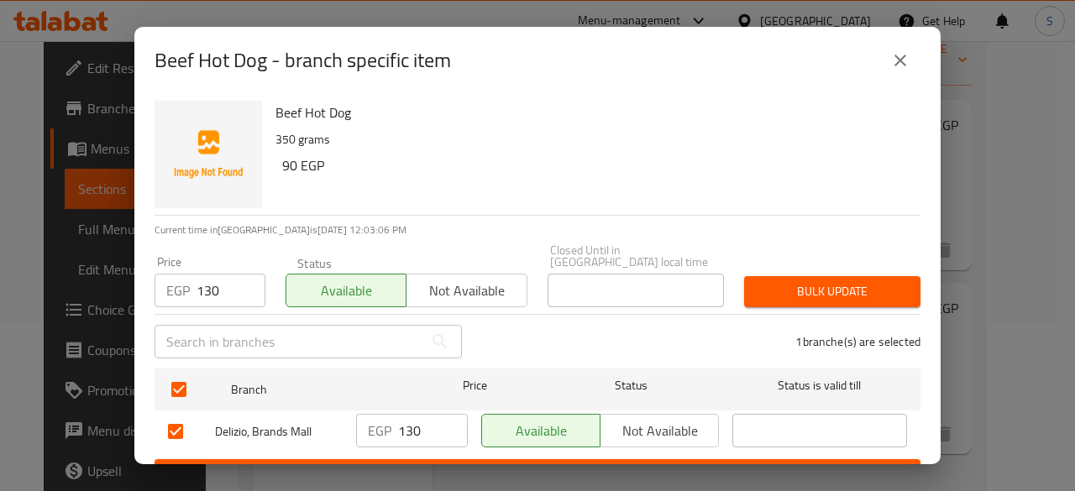
click at [787, 281] on span "Bulk update" at bounding box center [833, 291] width 150 height 21
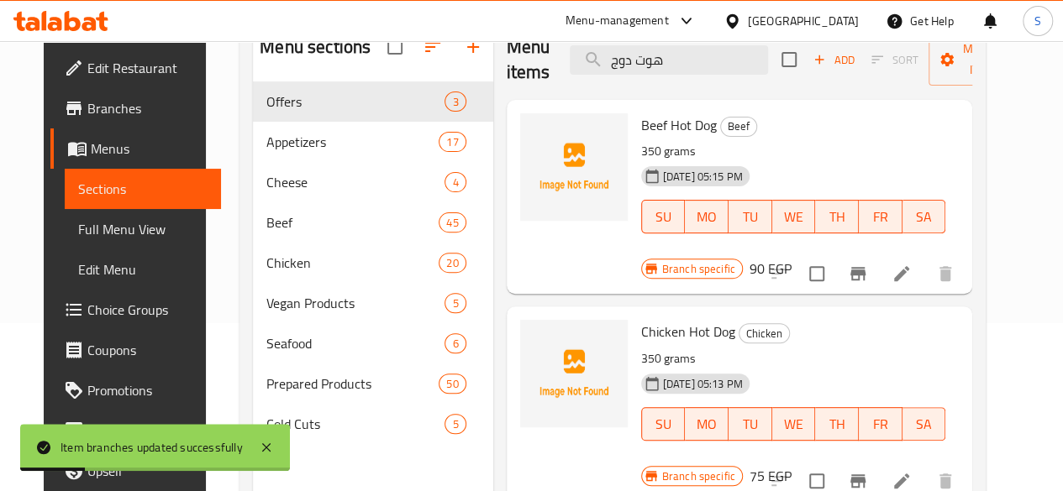
drag, startPoint x: 660, startPoint y: 65, endPoint x: 328, endPoint y: 57, distance: 331.9
click at [328, 57] on div "Menu sections Offers 3 Appetizers 17 Cheese 4 Beef 45 Chicken 20 Vegan Products…" at bounding box center [612, 265] width 719 height 491
paste input "وردن"
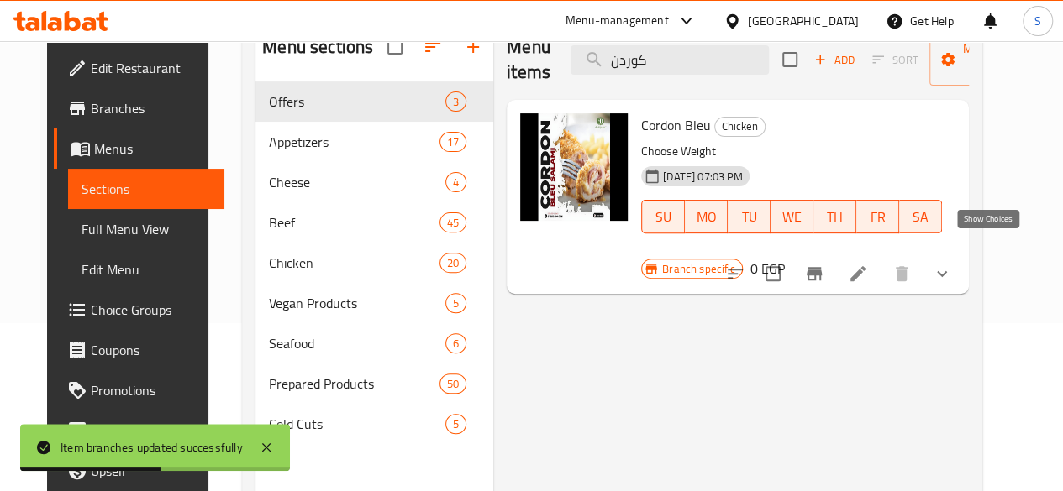
click at [952, 264] on icon "show more" at bounding box center [942, 274] width 20 height 20
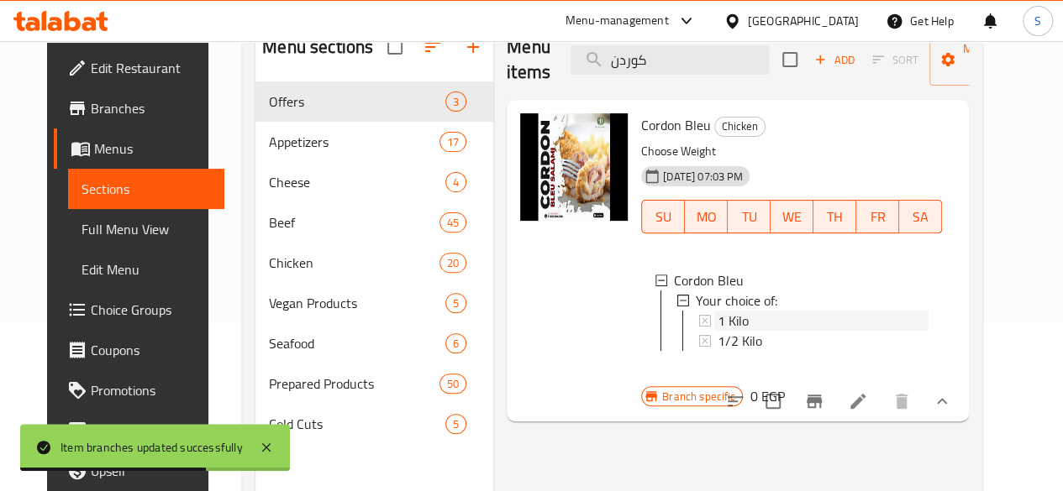
click at [717, 327] on div "1 Kilo" at bounding box center [822, 321] width 211 height 20
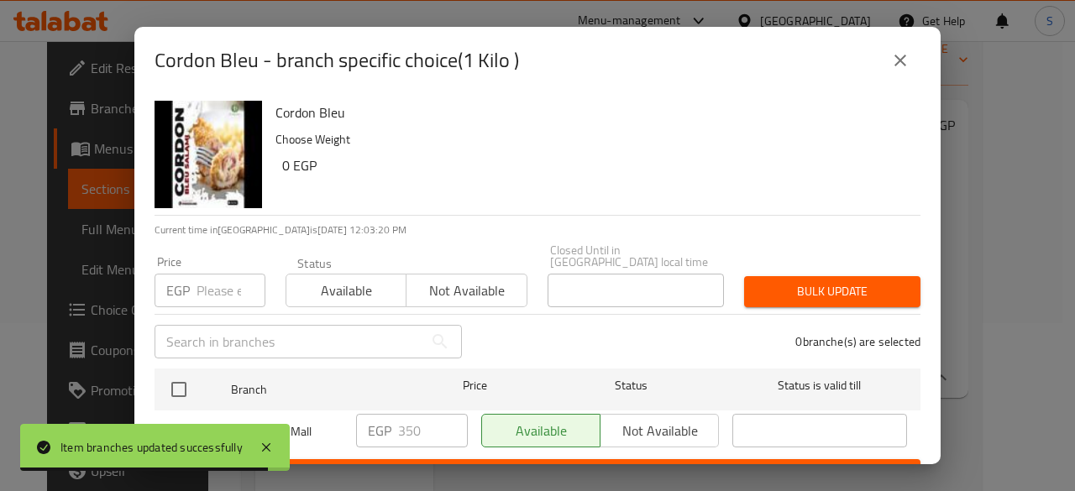
click at [210, 274] on input "number" at bounding box center [231, 291] width 69 height 34
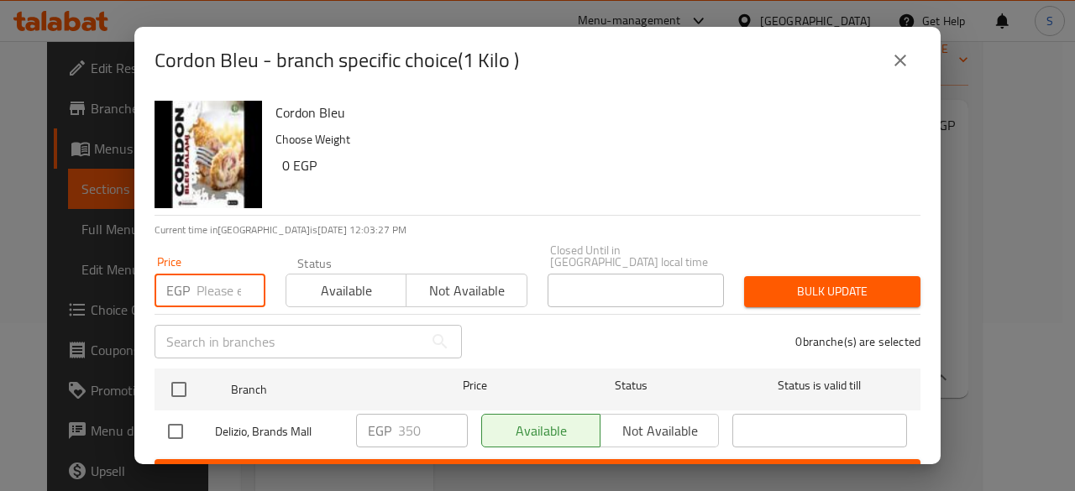
click at [899, 56] on icon "close" at bounding box center [900, 60] width 20 height 20
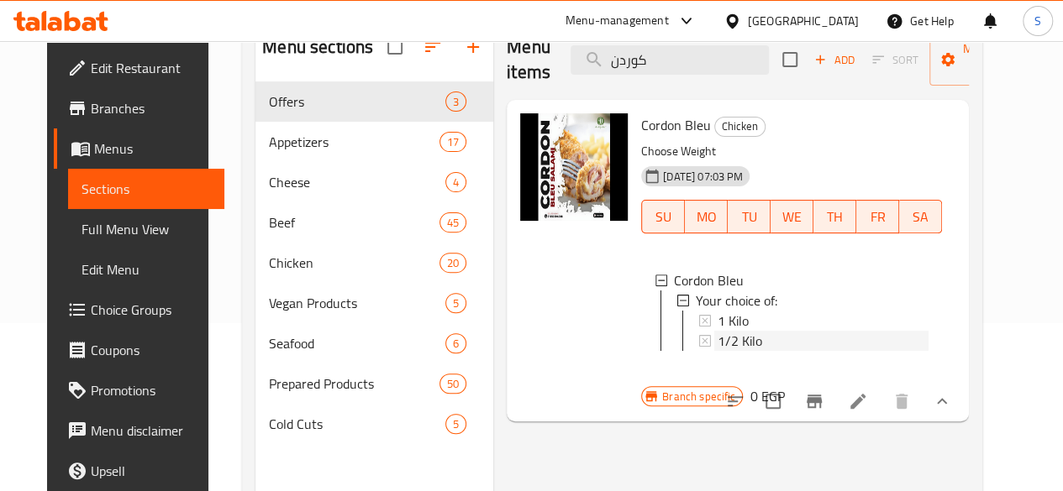
click at [717, 337] on span "1/2 Kilo" at bounding box center [739, 341] width 45 height 20
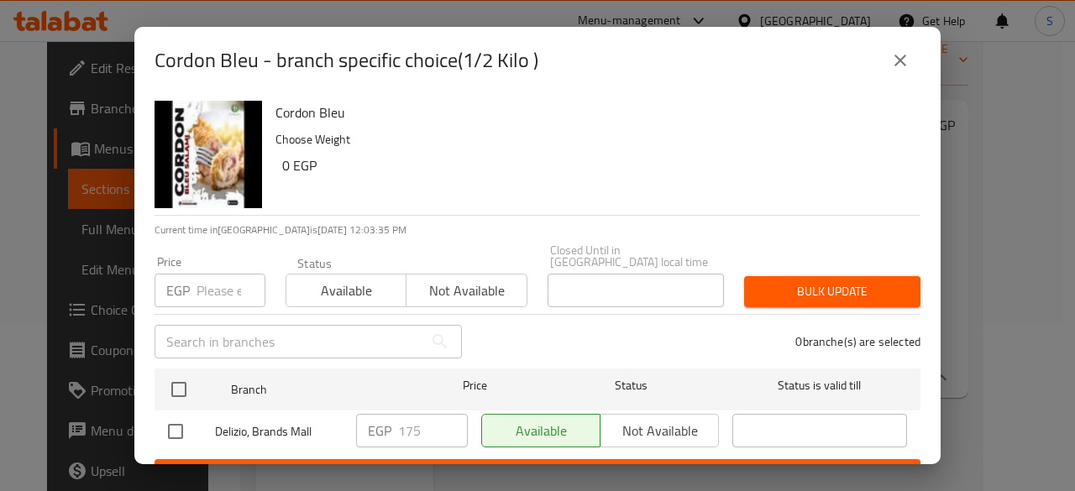
click at [899, 67] on icon "close" at bounding box center [900, 60] width 20 height 20
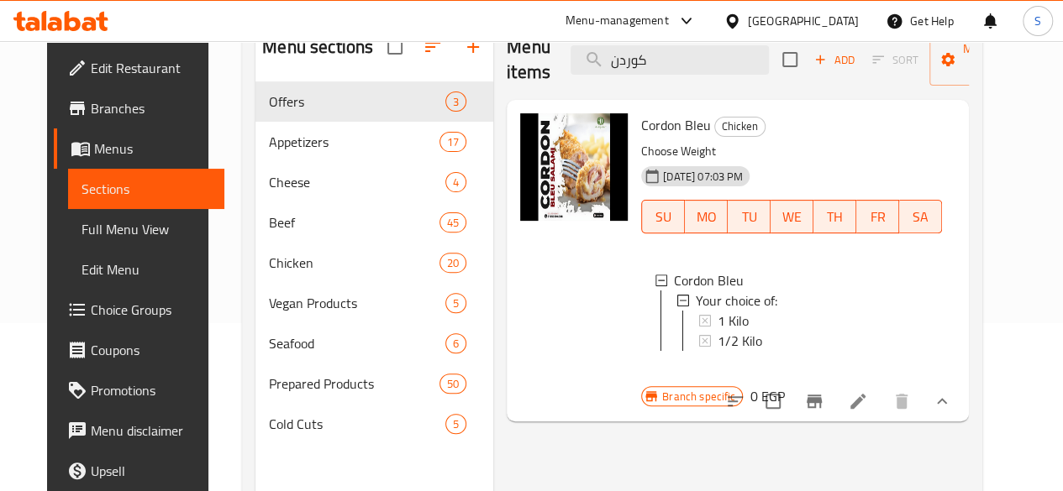
scroll to position [0, 0]
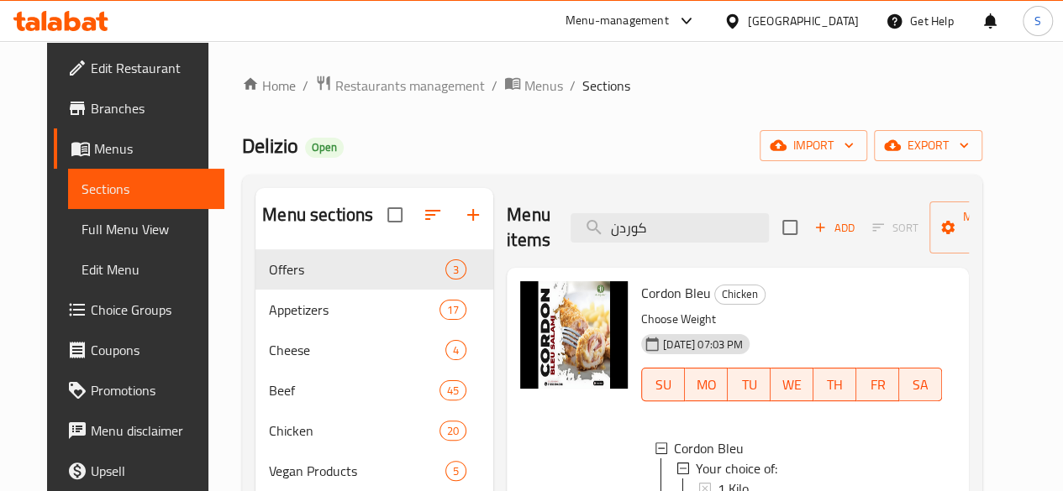
drag, startPoint x: 556, startPoint y: 224, endPoint x: 516, endPoint y: 220, distance: 40.5
click at [516, 221] on div "Menu items كوردن Add Sort Manage items" at bounding box center [737, 228] width 462 height 80
paste input "برجر بالجبنه"
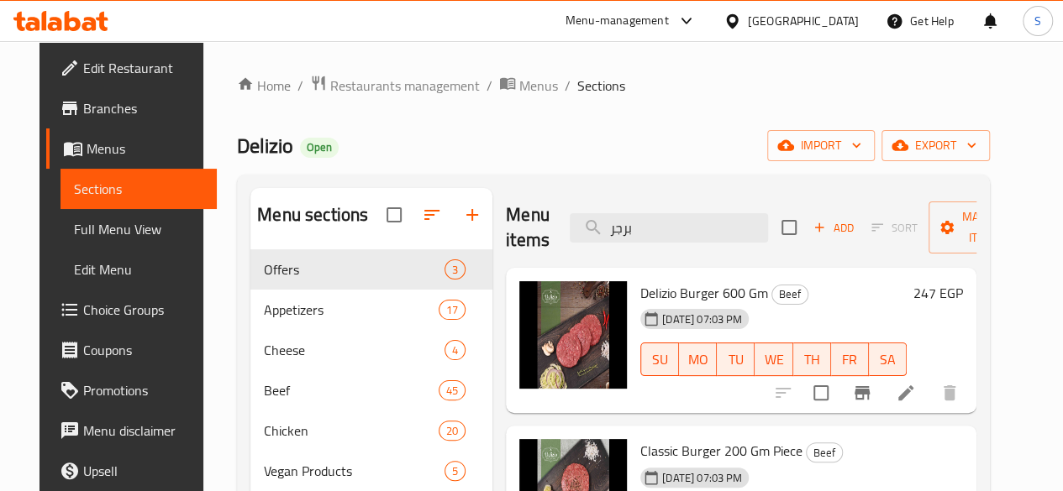
drag, startPoint x: 618, startPoint y: 231, endPoint x: 493, endPoint y: 218, distance: 125.9
click at [512, 214] on div "Menu items برجر Add Sort Manage items" at bounding box center [741, 228] width 470 height 80
type input "ل"
drag, startPoint x: 634, startPoint y: 228, endPoint x: 432, endPoint y: 214, distance: 202.9
click at [506, 218] on div "Menu items burger Add Sort Manage items" at bounding box center [741, 228] width 470 height 80
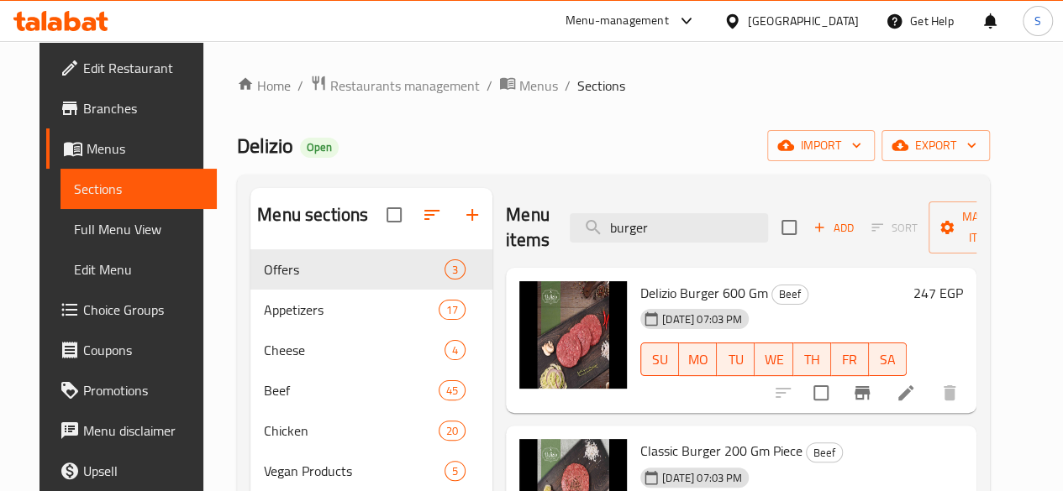
paste input "كفته"
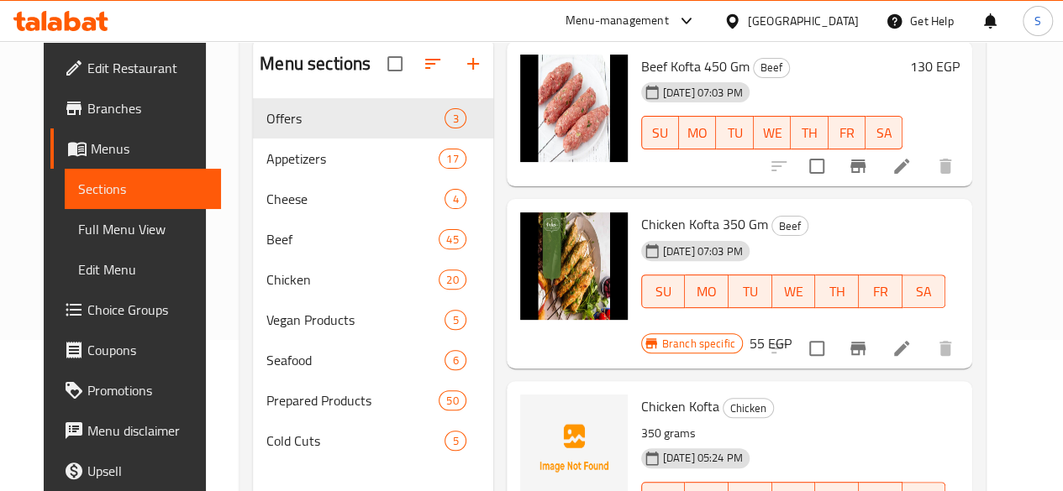
scroll to position [168, 0]
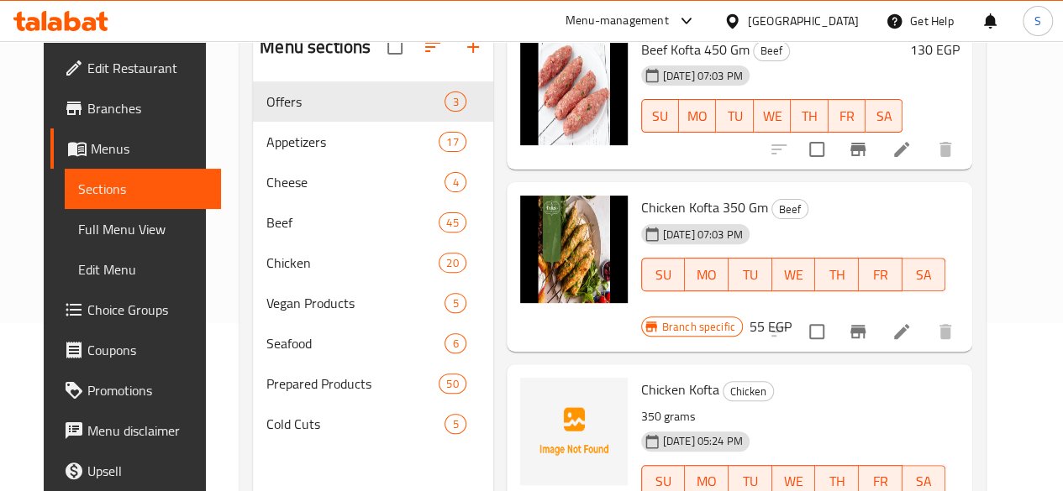
type input "كفته"
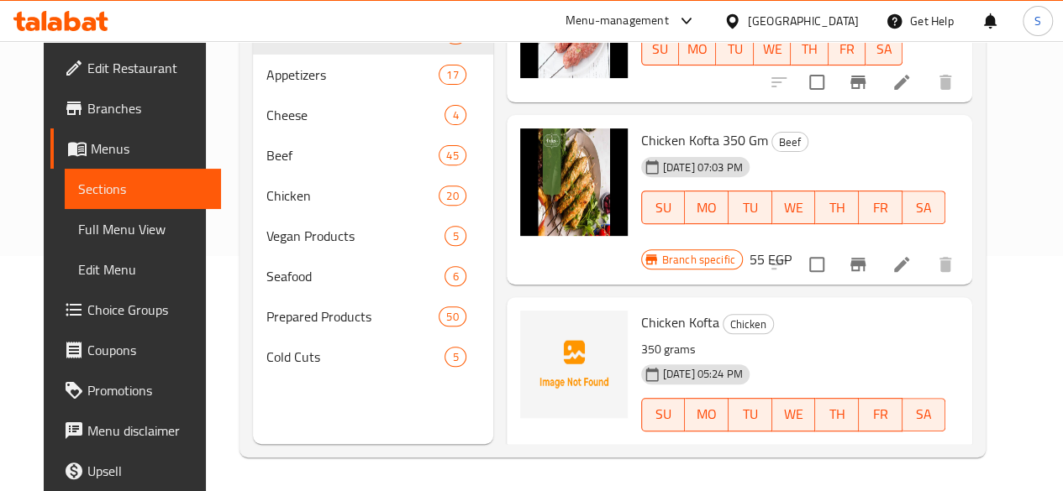
click at [865, 465] on icon "Branch-specific-item" at bounding box center [857, 471] width 15 height 13
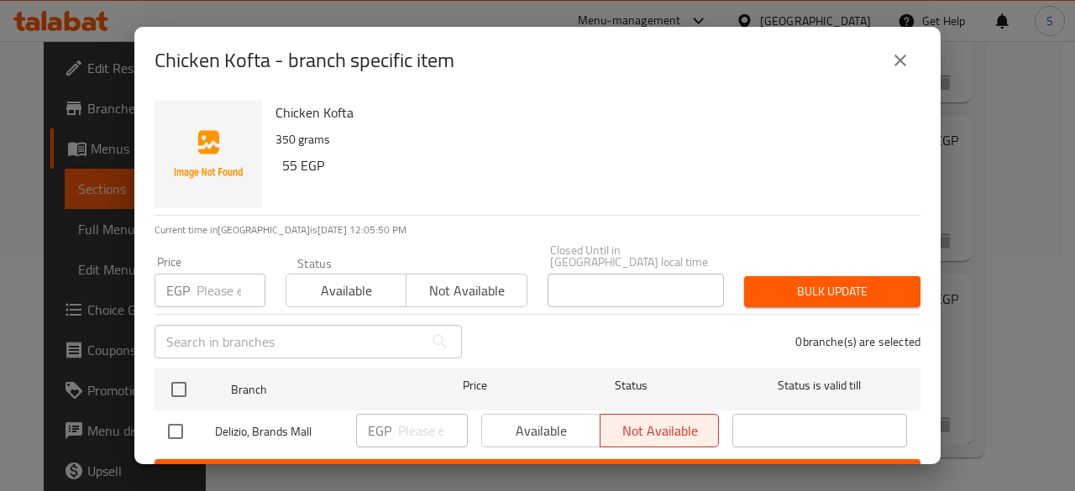
click at [222, 282] on input "number" at bounding box center [231, 291] width 69 height 34
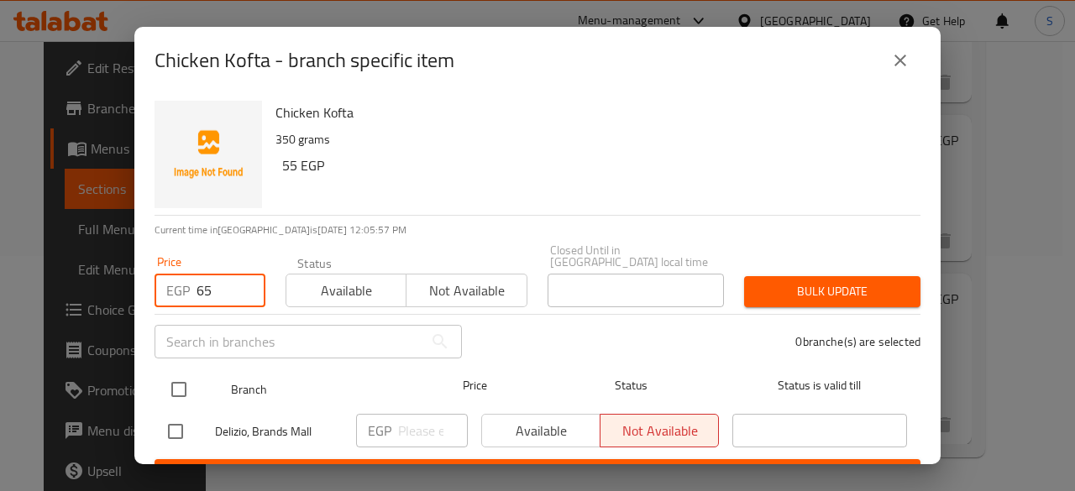
type input "65"
click at [180, 379] on input "checkbox" at bounding box center [178, 389] width 35 height 35
checkbox input "true"
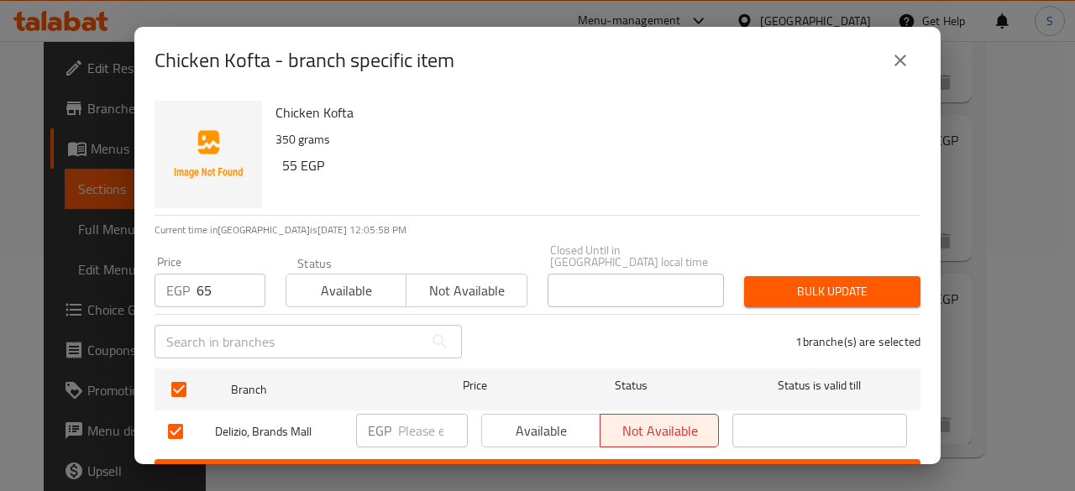
click at [423, 284] on span "Not available" at bounding box center [466, 291] width 107 height 24
click at [857, 281] on span "Bulk update" at bounding box center [833, 291] width 150 height 21
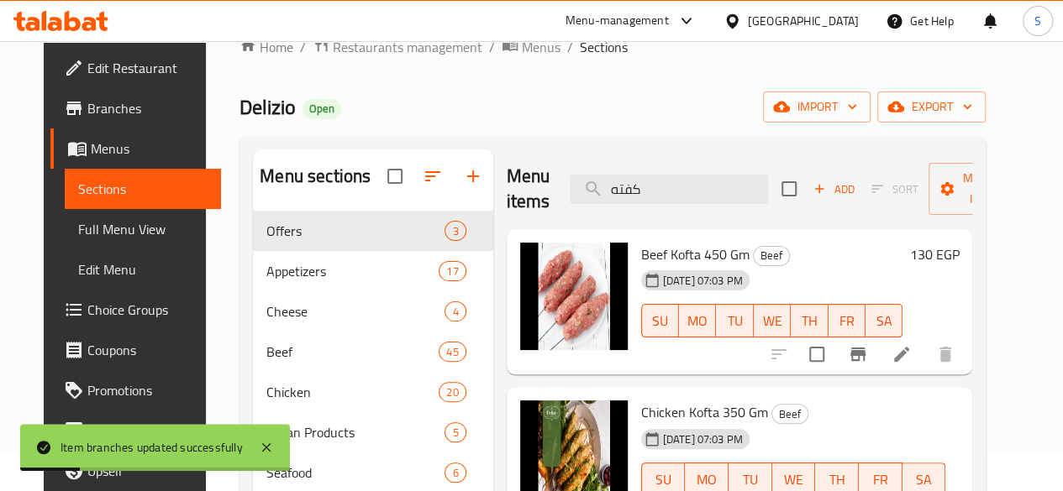
scroll to position [0, 0]
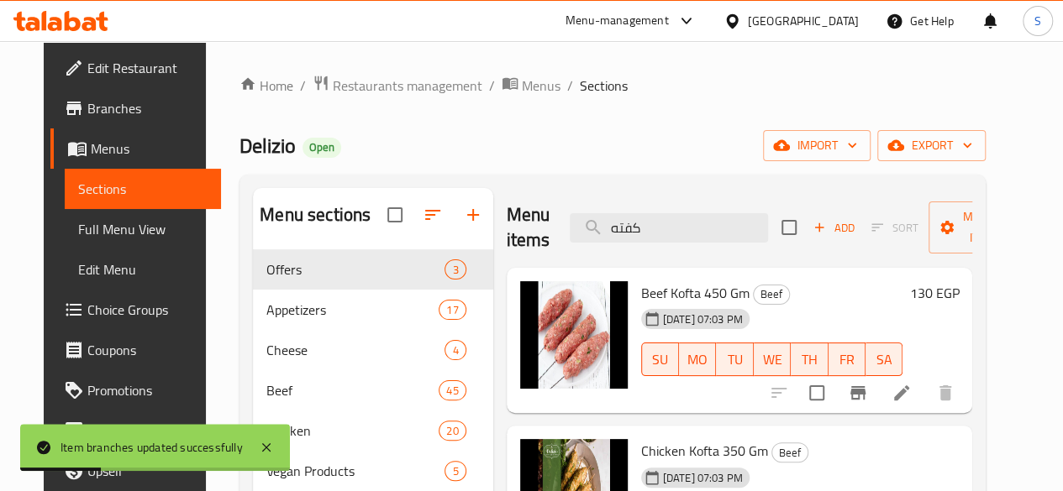
drag, startPoint x: 608, startPoint y: 220, endPoint x: 521, endPoint y: 226, distance: 87.6
click at [521, 226] on div "Menu items كفته Add Sort Manage items" at bounding box center [739, 228] width 466 height 80
paste input "برجر"
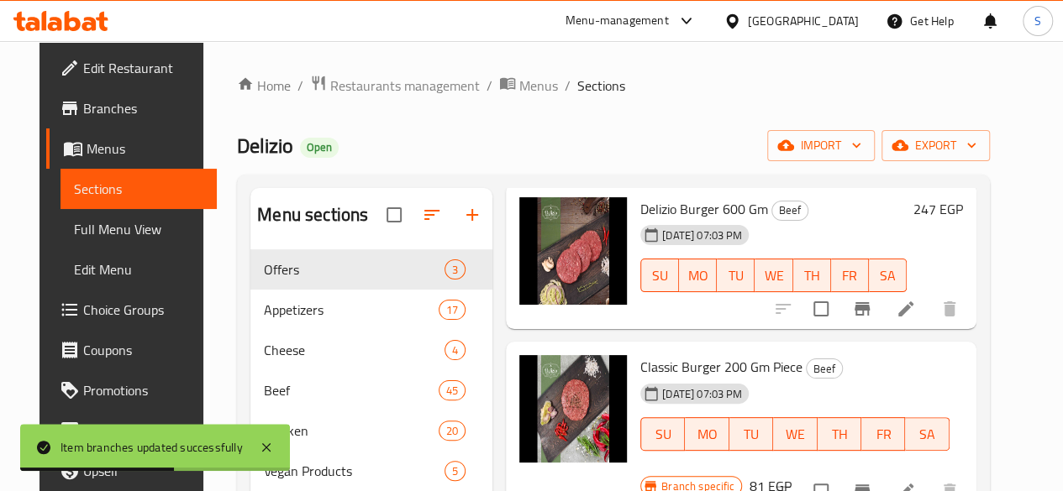
scroll to position [168, 0]
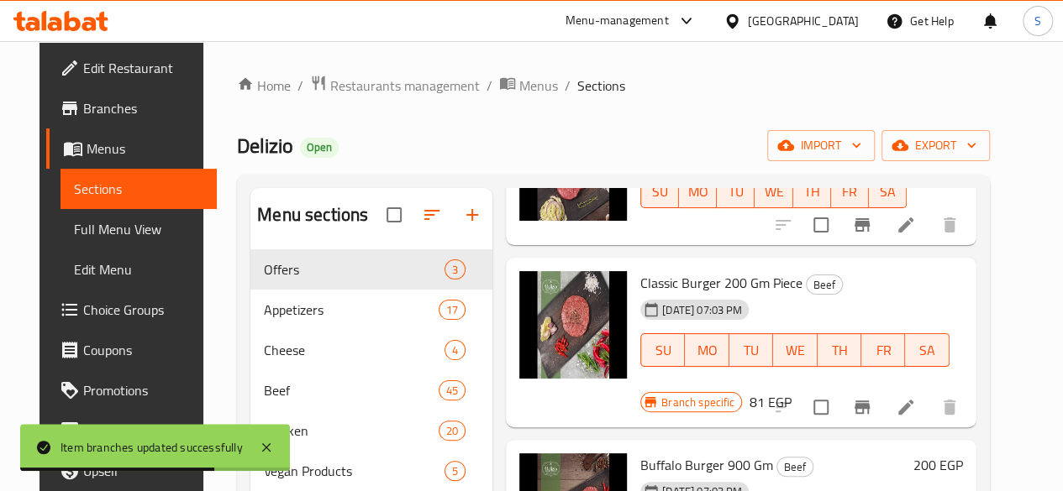
type input "برجر"
click at [869, 401] on icon "Branch-specific-item" at bounding box center [861, 407] width 15 height 13
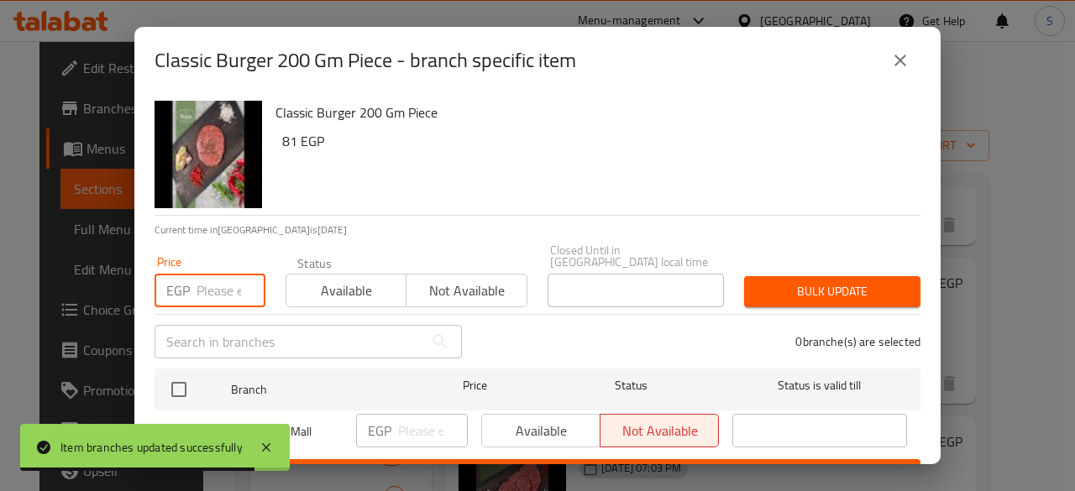
click at [221, 284] on input "number" at bounding box center [231, 291] width 69 height 34
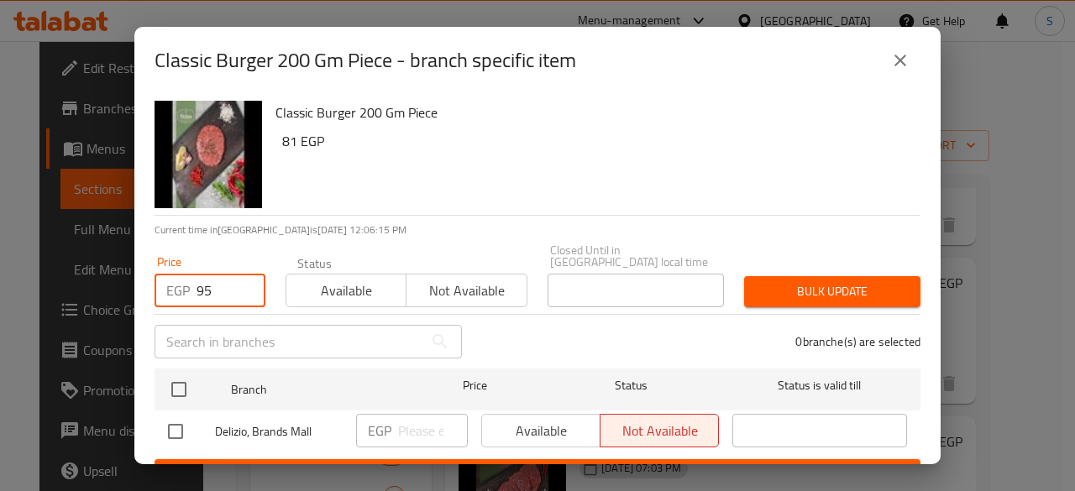
type input "95"
click at [454, 281] on span "Not available" at bounding box center [466, 291] width 107 height 24
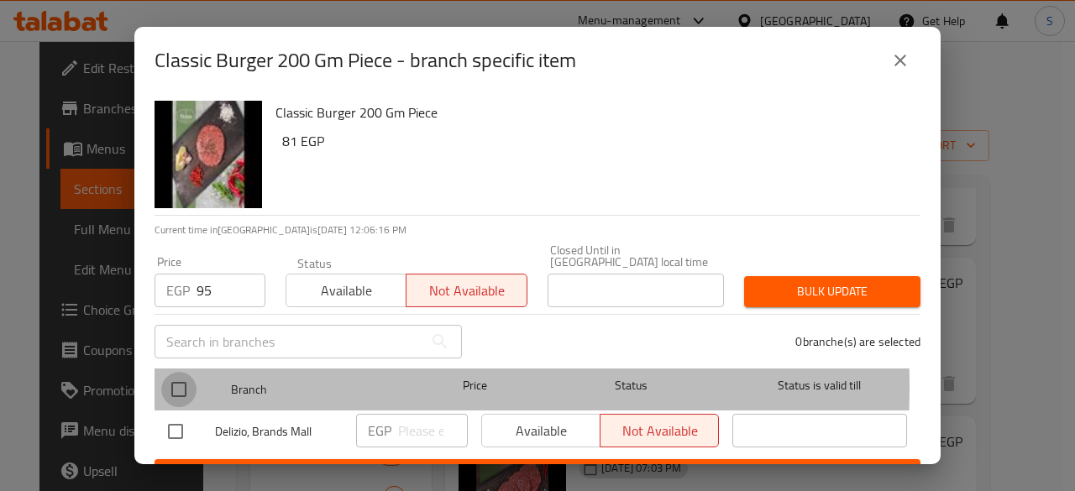
click at [176, 375] on input "checkbox" at bounding box center [178, 389] width 35 height 35
checkbox input "true"
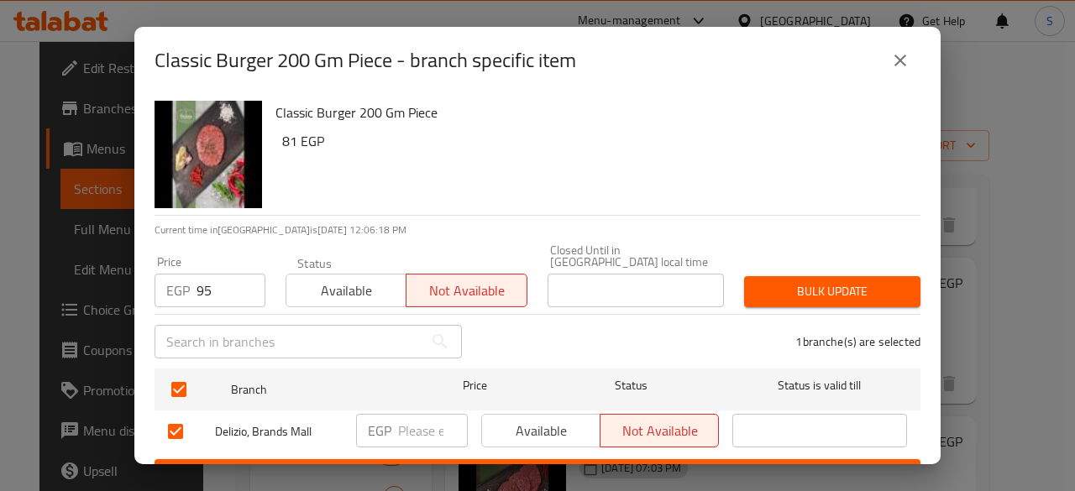
click at [860, 281] on span "Bulk update" at bounding box center [833, 291] width 150 height 21
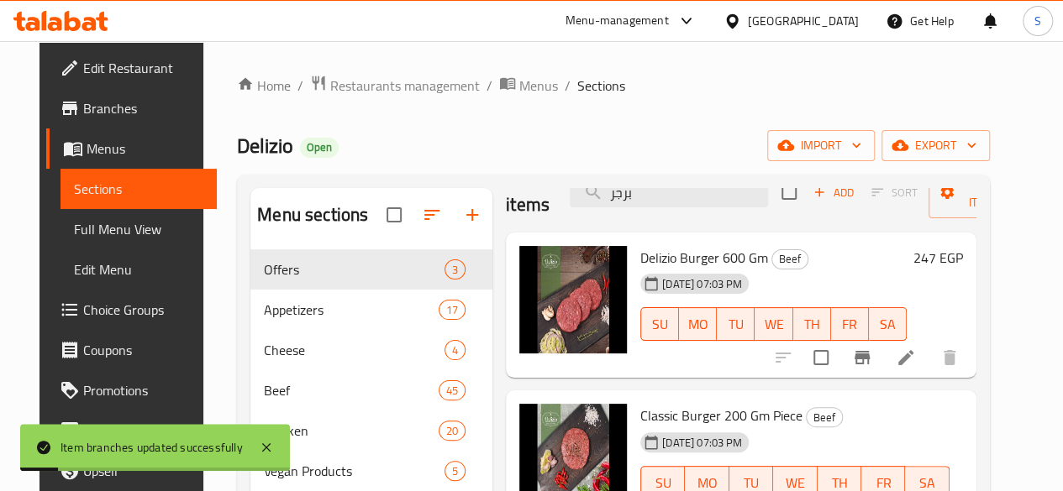
scroll to position [0, 0]
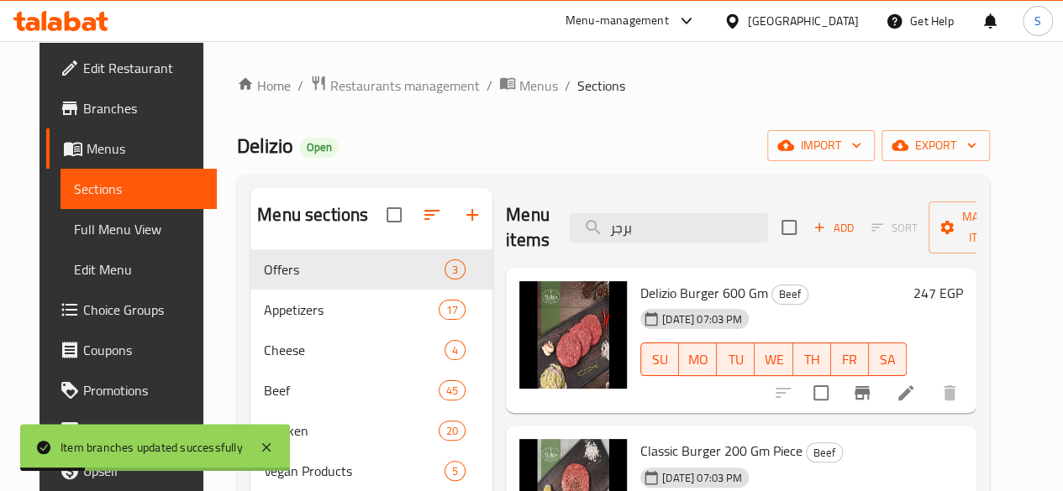
drag, startPoint x: 596, startPoint y: 234, endPoint x: 524, endPoint y: 219, distance: 73.8
click at [569, 228] on input "برجر" at bounding box center [668, 227] width 198 height 29
paste input "وست"
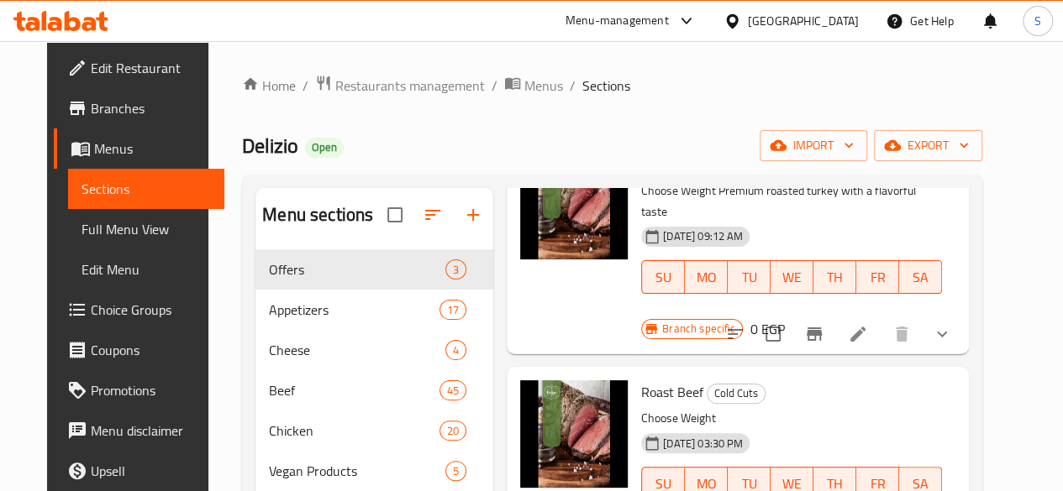
scroll to position [351, 0]
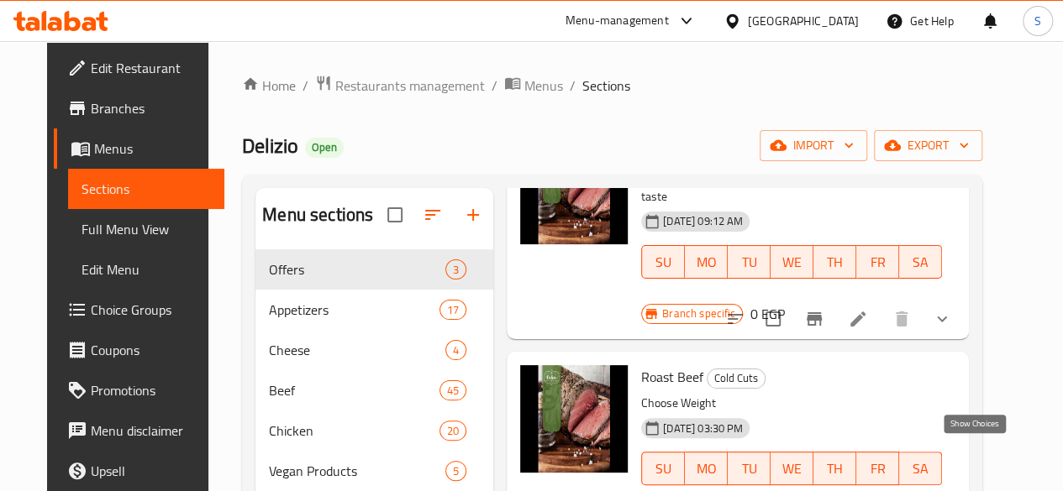
type input "روست"
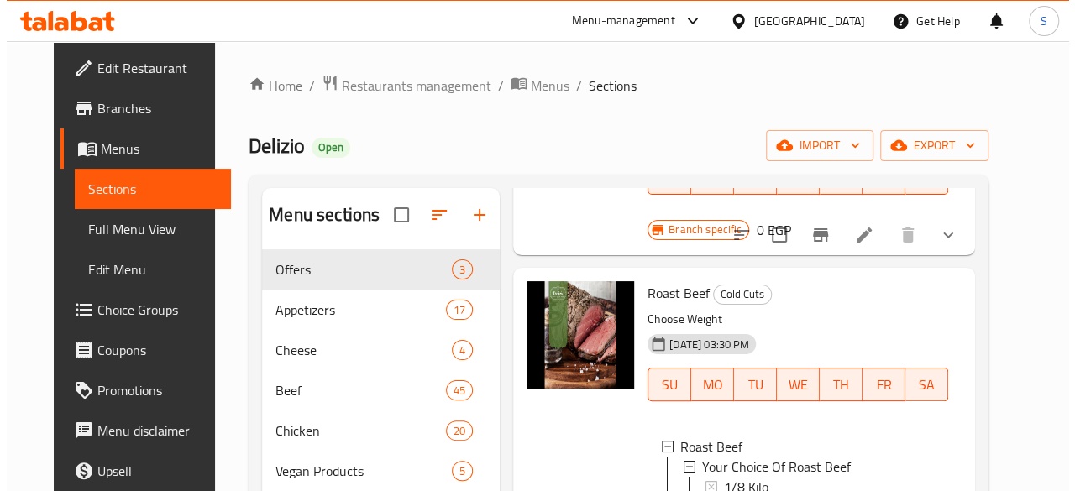
scroll to position [2, 0]
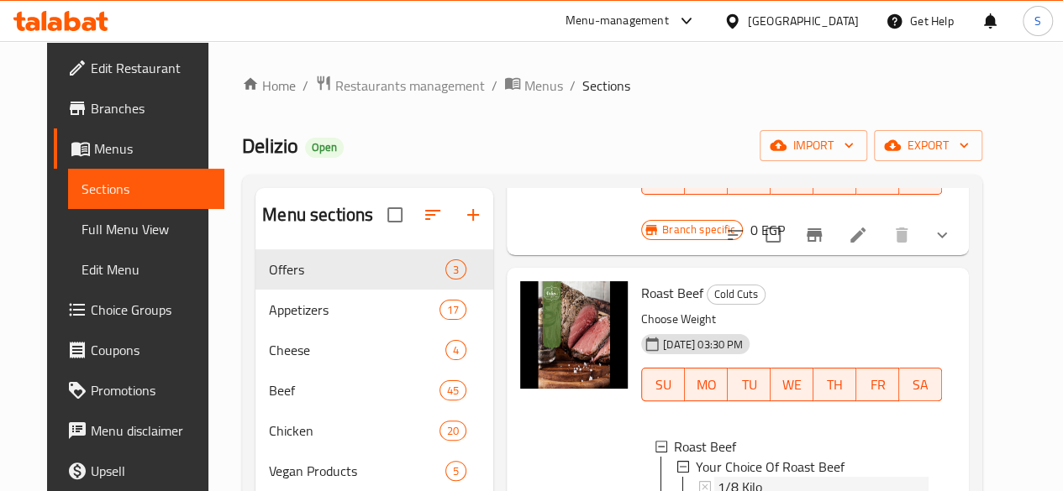
click at [717, 477] on span "1/8 Kilo" at bounding box center [739, 487] width 45 height 20
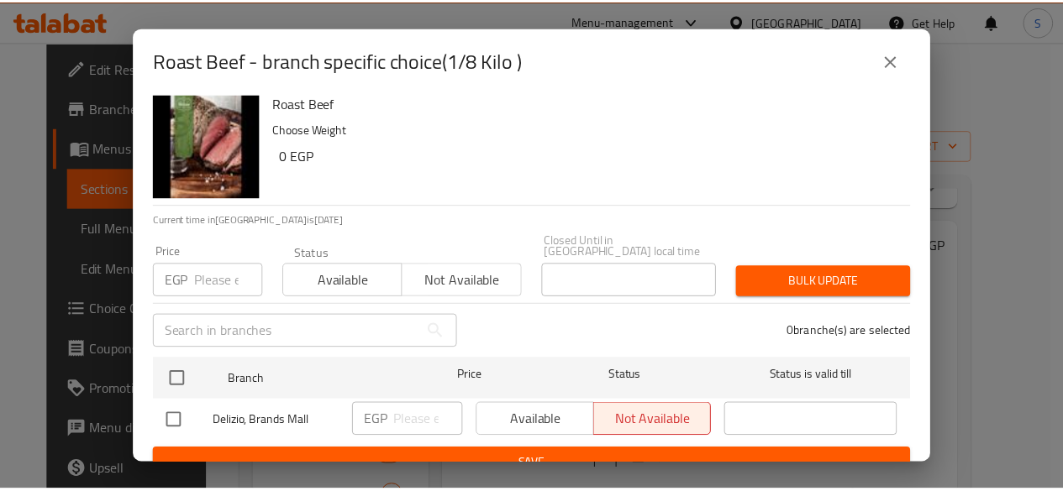
scroll to position [20, 0]
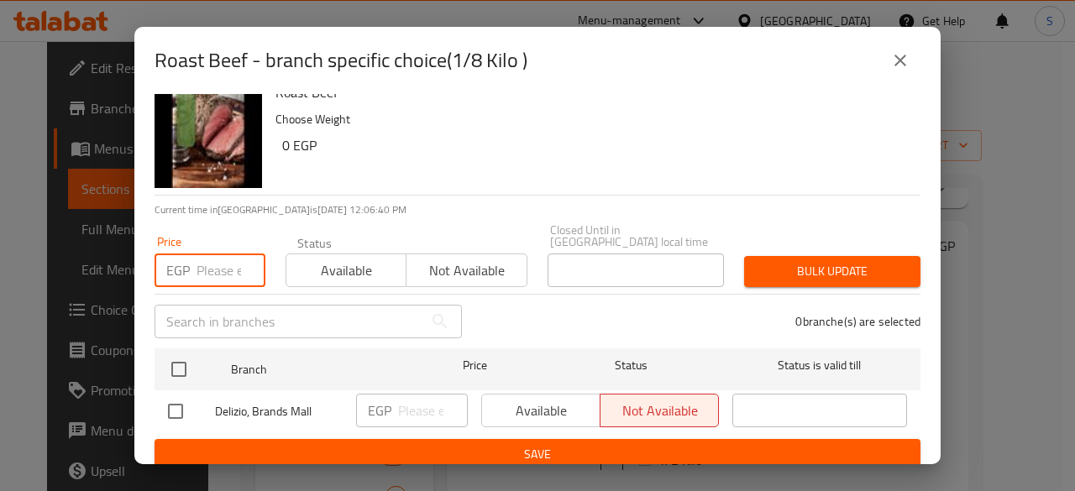
click at [200, 254] on input "number" at bounding box center [231, 271] width 69 height 34
click at [198, 263] on input "number" at bounding box center [231, 271] width 69 height 34
type input "88"
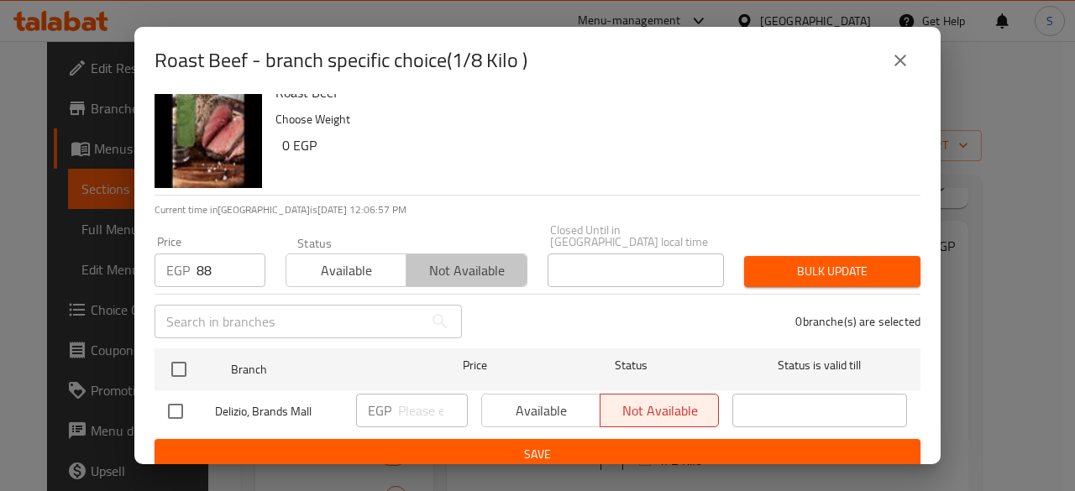
click at [452, 265] on span "Not available" at bounding box center [466, 271] width 107 height 24
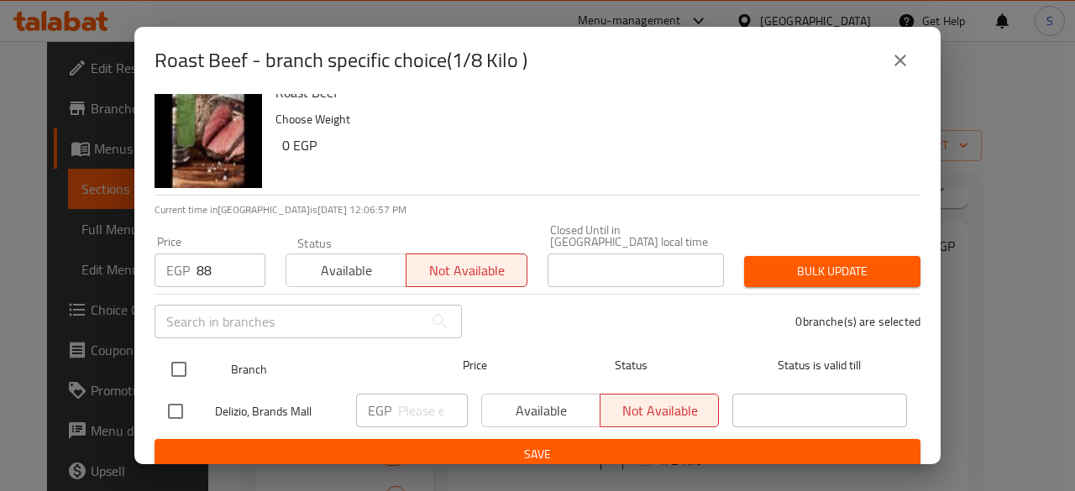
click at [181, 364] on input "checkbox" at bounding box center [178, 369] width 35 height 35
checkbox input "true"
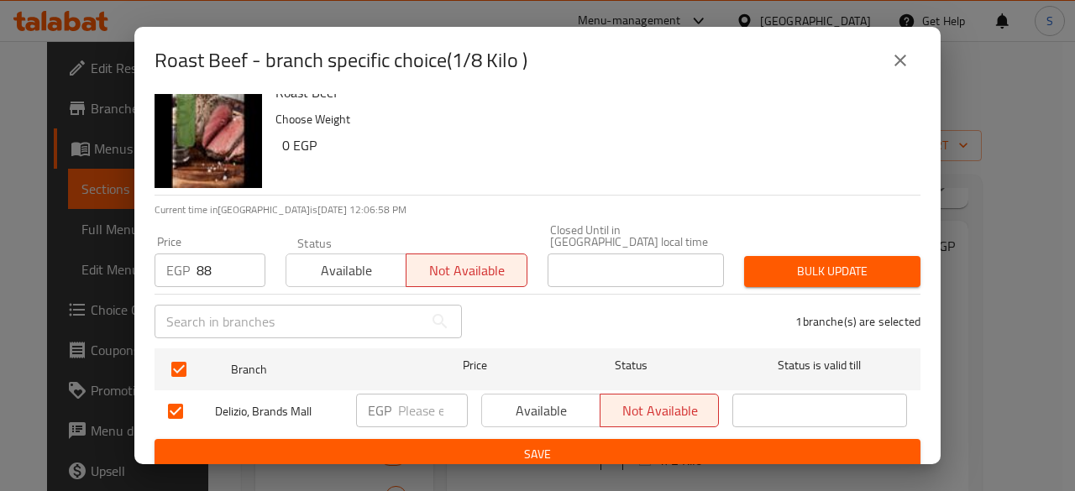
click at [446, 449] on span "Save" at bounding box center [537, 454] width 739 height 21
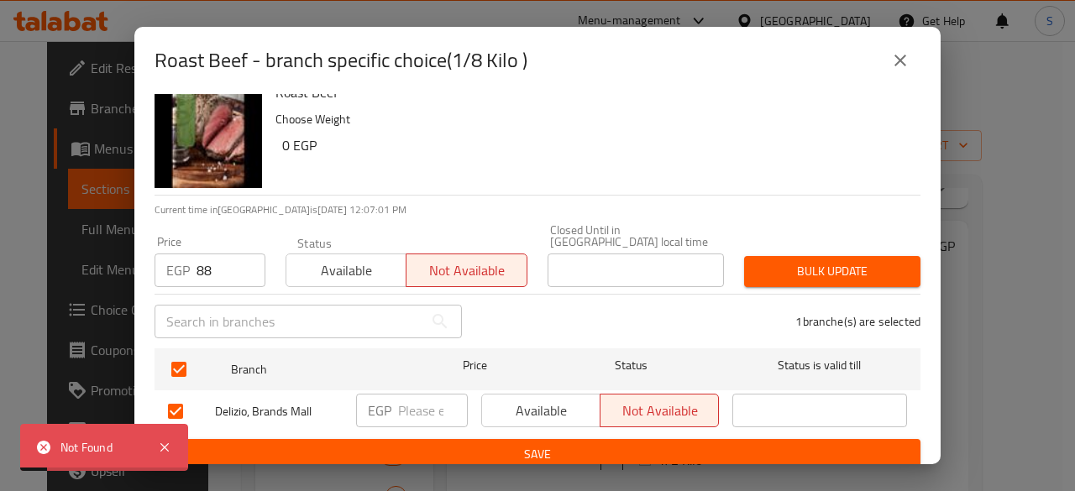
click at [798, 261] on span "Bulk update" at bounding box center [833, 271] width 150 height 21
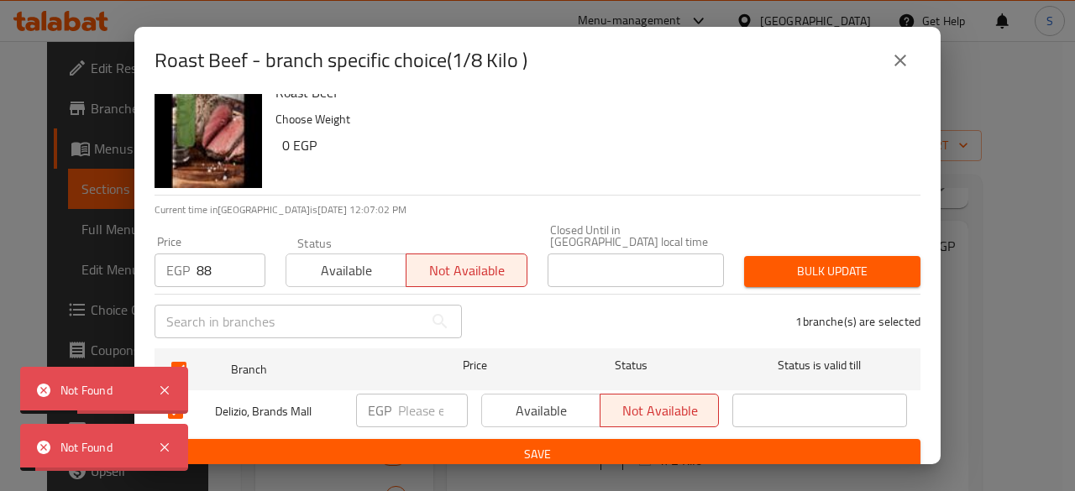
click at [902, 68] on icon "close" at bounding box center [900, 60] width 20 height 20
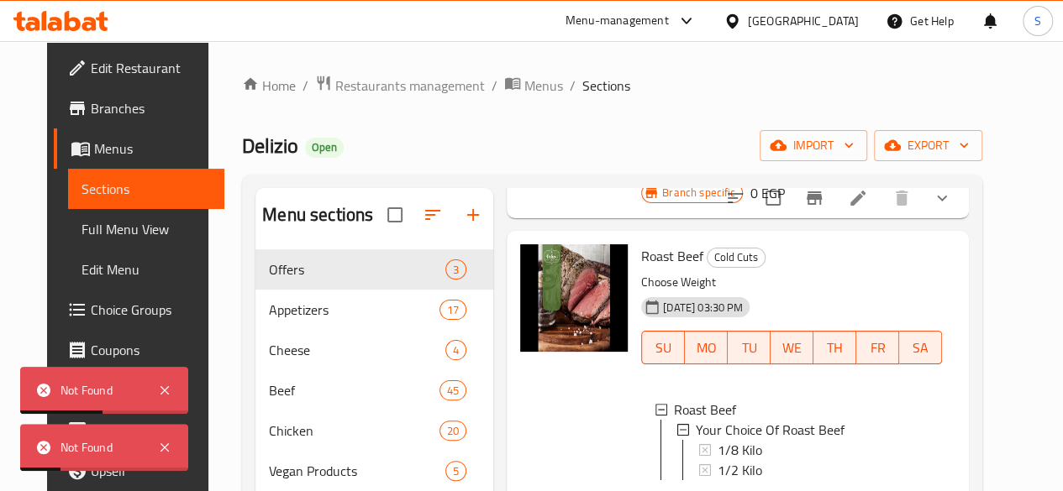
scroll to position [492, 0]
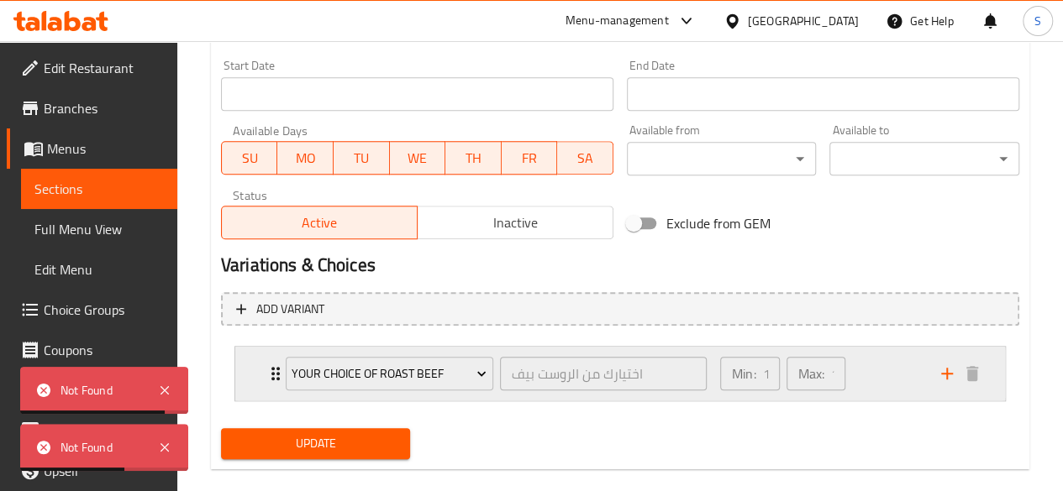
scroll to position [747, 0]
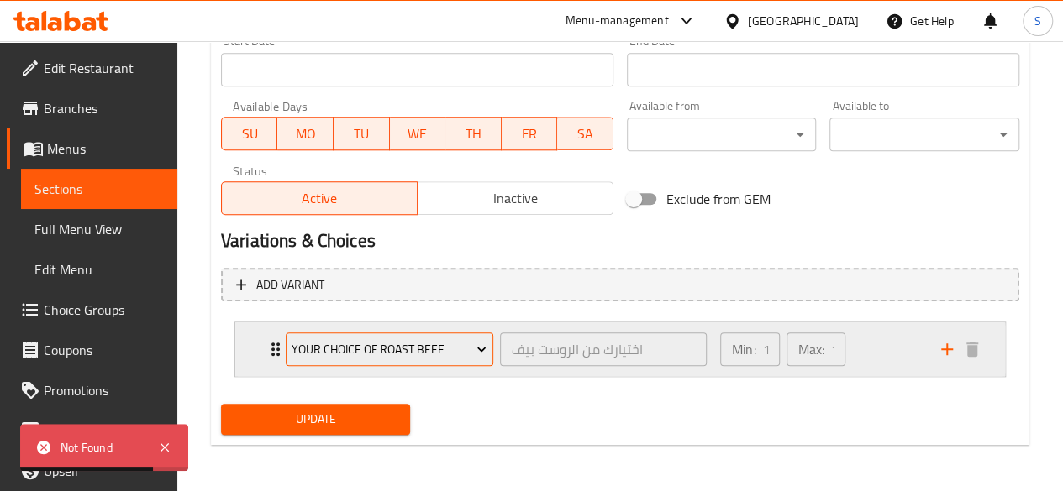
click at [381, 348] on span "Your Choice Of Roast Beef" at bounding box center [388, 349] width 195 height 21
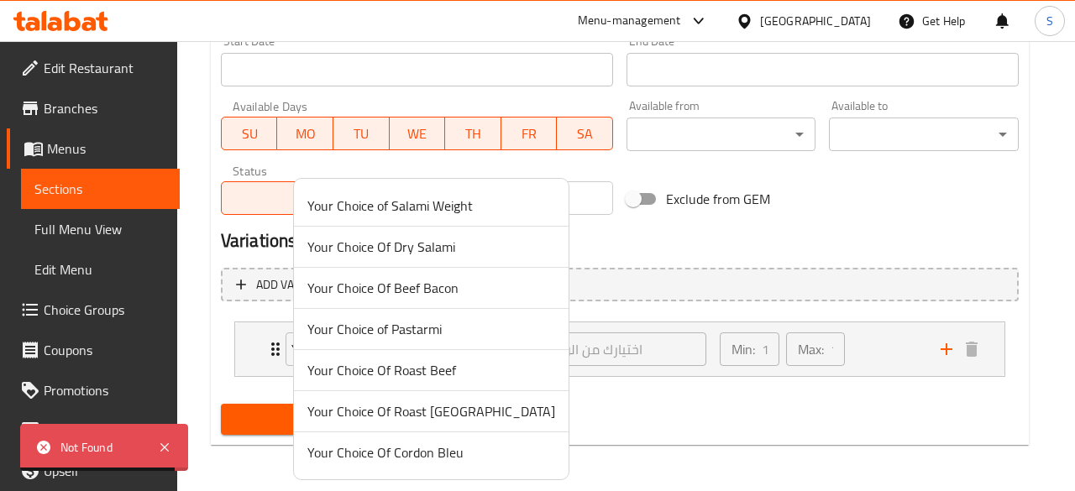
click at [208, 347] on div at bounding box center [537, 245] width 1075 height 491
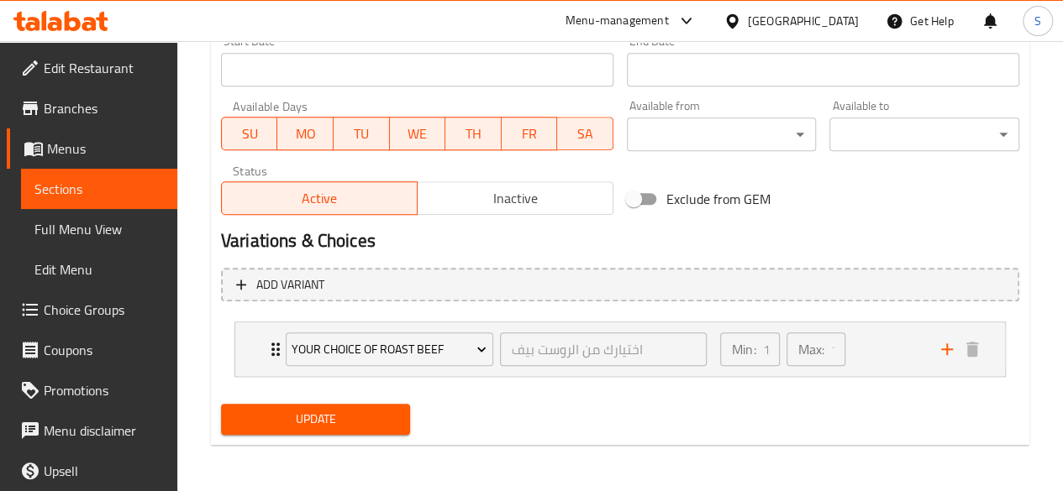
click at [96, 305] on span "Choice Groups" at bounding box center [104, 310] width 120 height 20
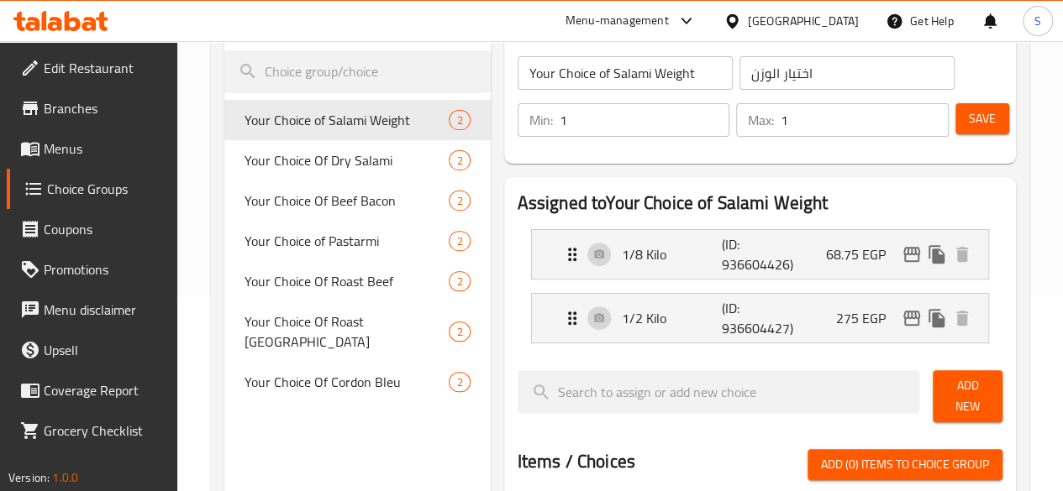
scroll to position [70, 0]
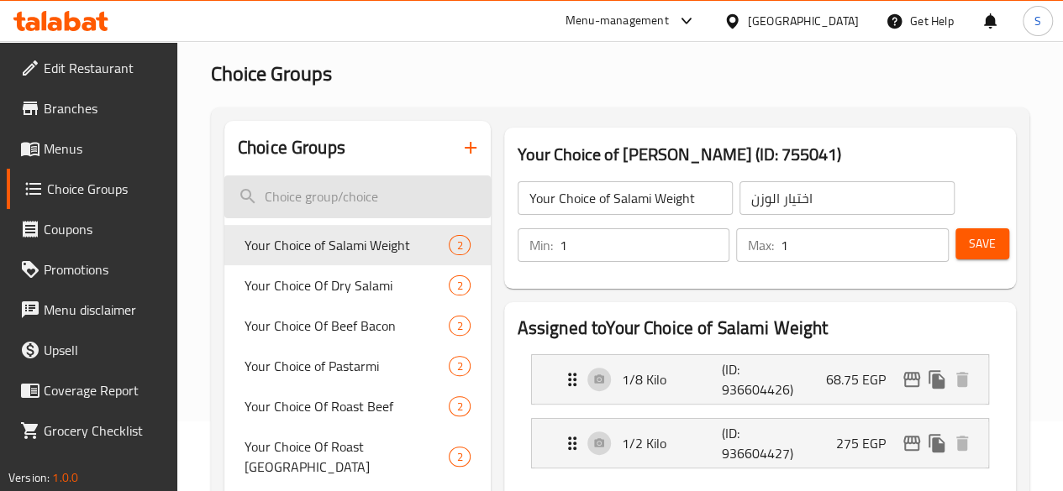
click at [317, 194] on input "search" at bounding box center [357, 197] width 266 height 43
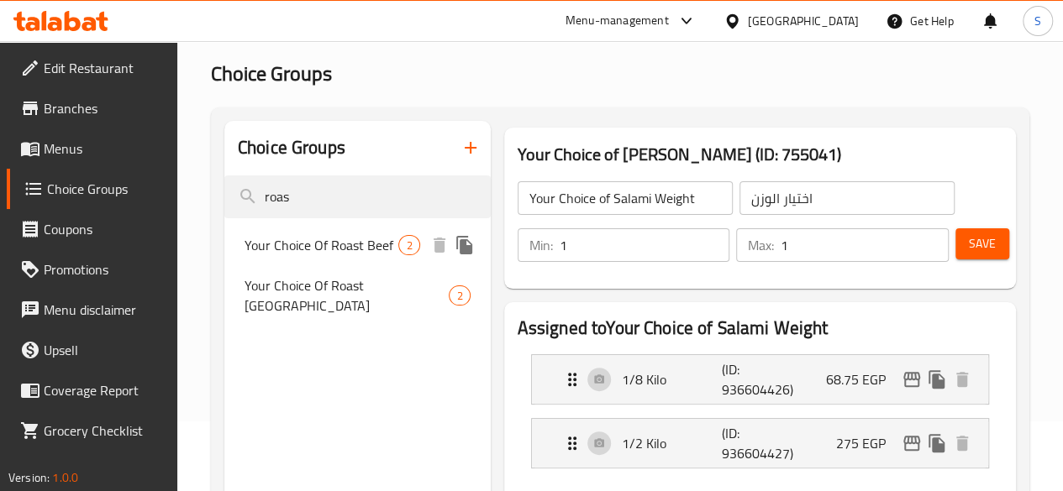
type input "roas"
click at [310, 255] on span "Your Choice Of Roast Beef" at bounding box center [321, 245] width 155 height 20
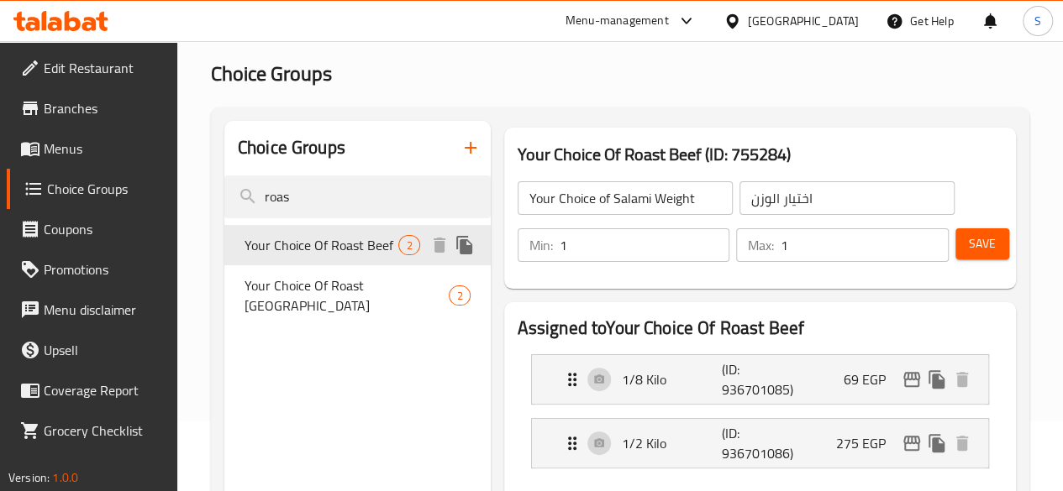
type input "Your Choice Of Roast Beef"
type input "اختيارك من الروست بيف"
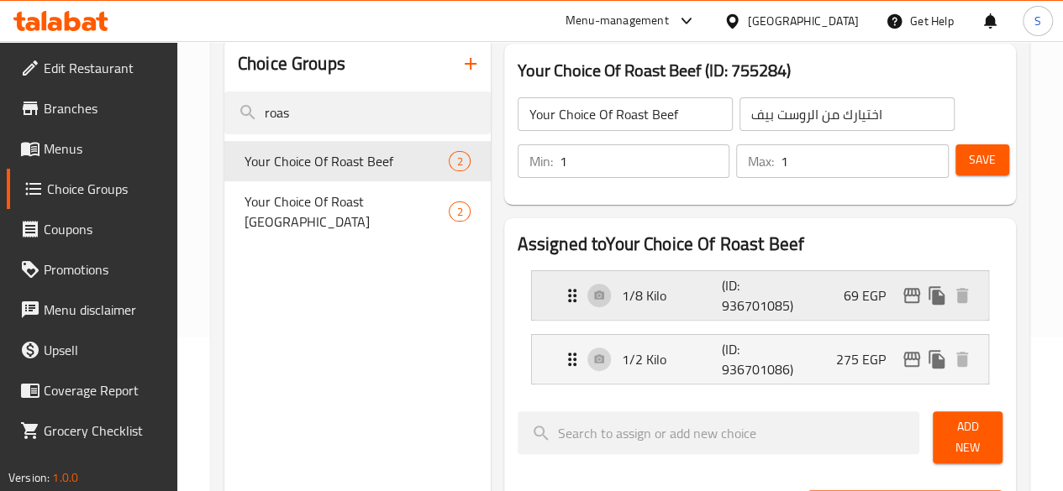
click at [600, 278] on div "1/8 Kilo (ID: 936701085) 69 EGP" at bounding box center [765, 295] width 406 height 49
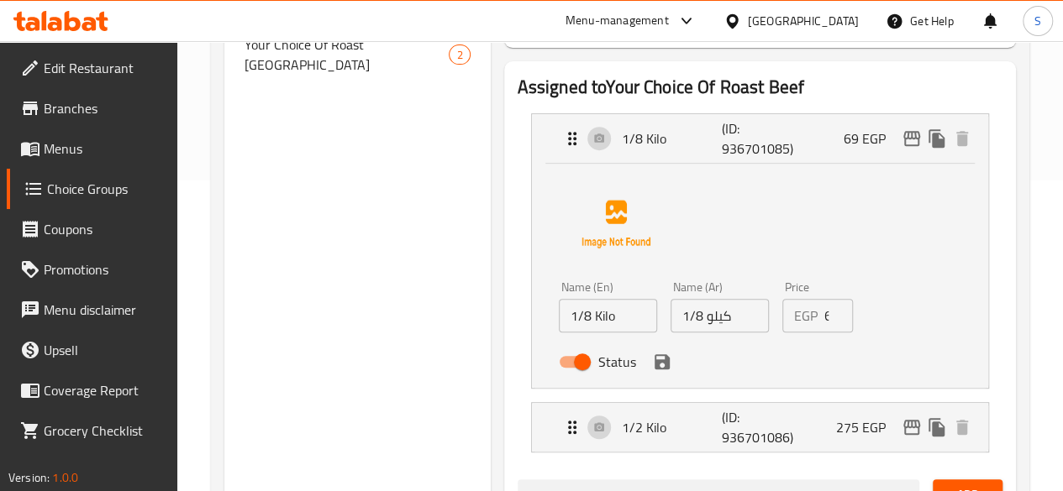
scroll to position [322, 0]
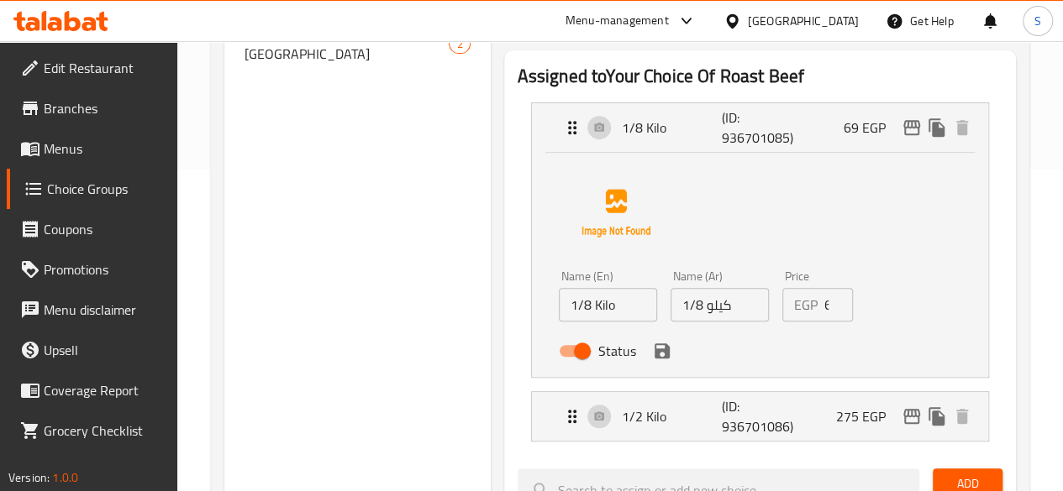
click at [824, 300] on input "69" at bounding box center [838, 305] width 29 height 34
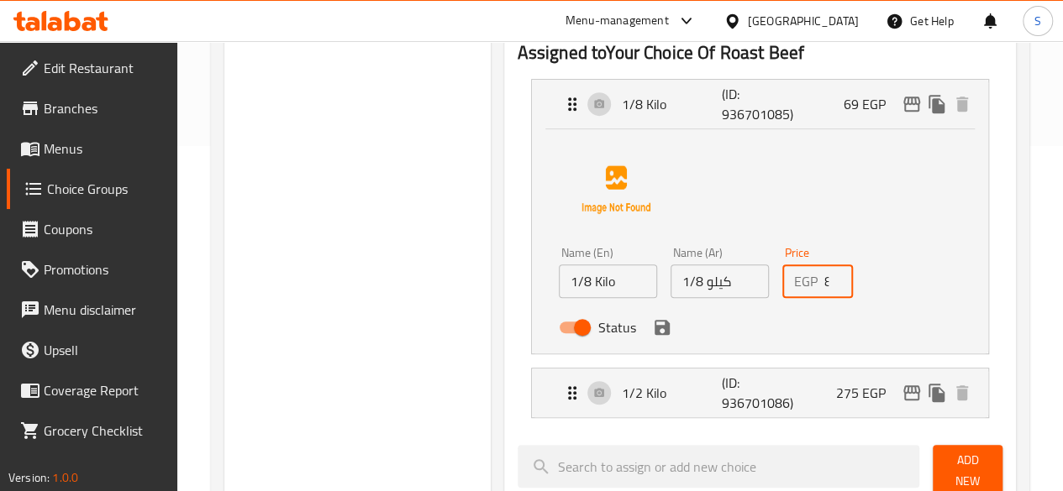
scroll to position [406, 0]
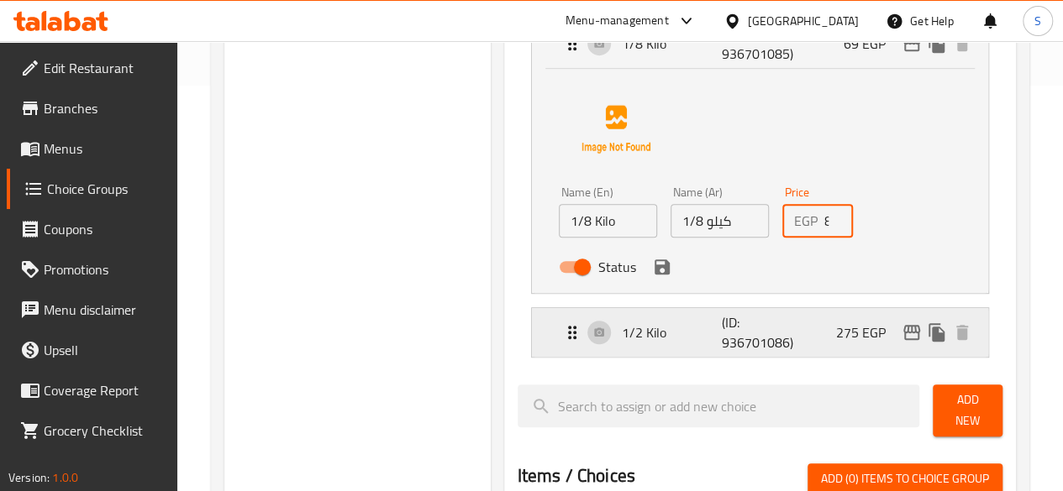
click at [637, 349] on div "1/2 Kilo (ID: 936701086) 275 EGP" at bounding box center [765, 332] width 406 height 49
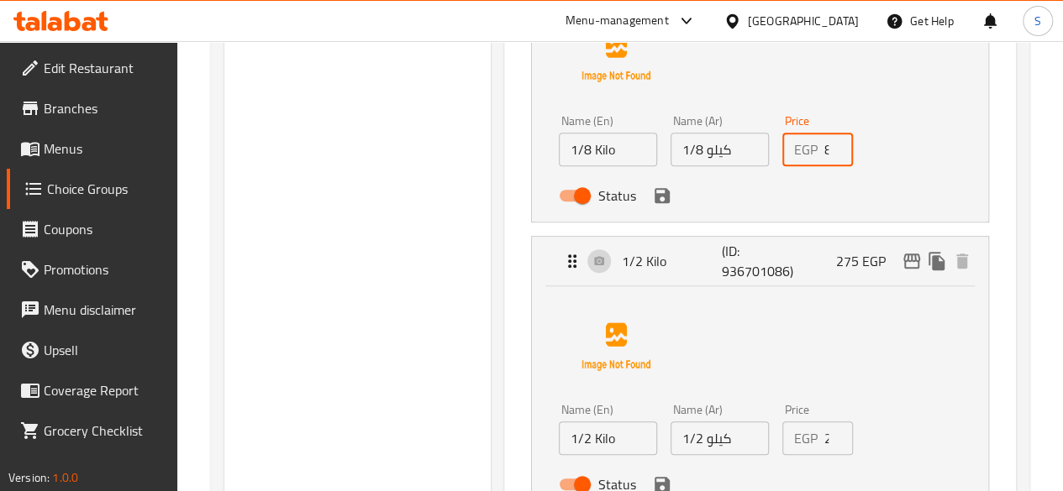
scroll to position [574, 0]
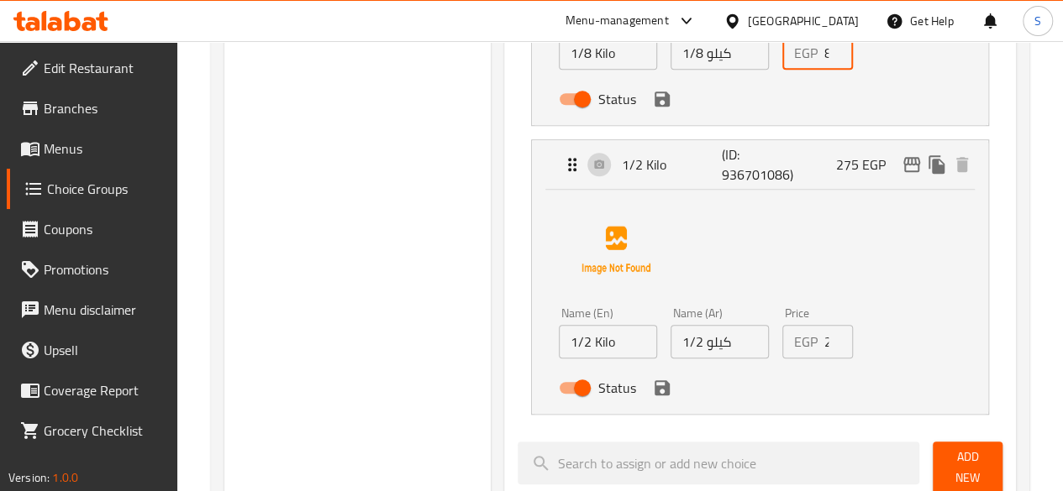
type input "88"
click at [824, 349] on input "275" at bounding box center [838, 342] width 29 height 34
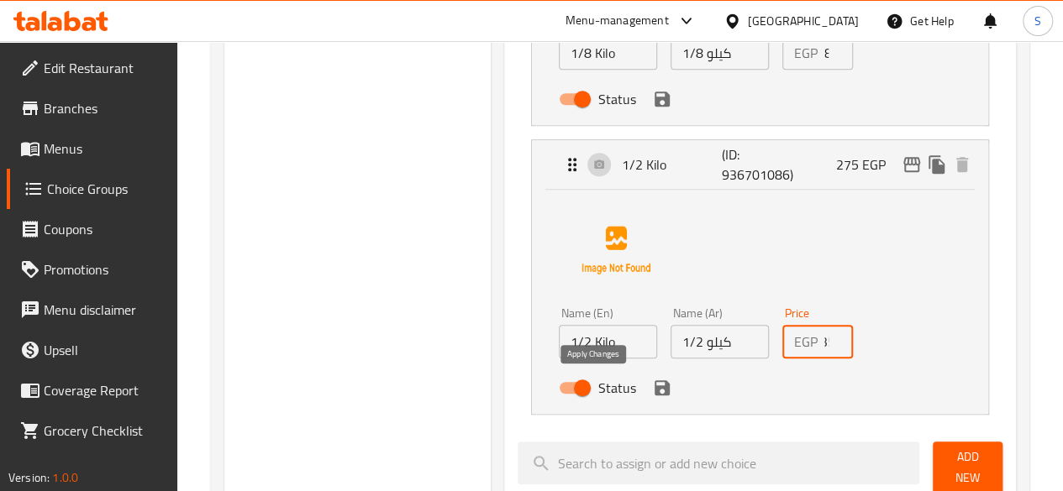
click at [654, 391] on icon "save" at bounding box center [661, 387] width 15 height 15
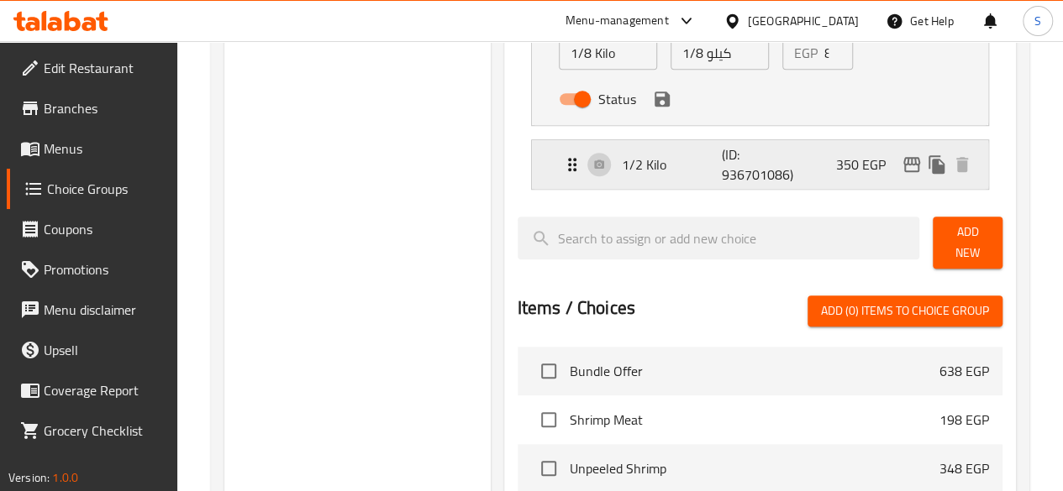
type input "350"
click at [593, 115] on div "Status" at bounding box center [720, 98] width 336 height 45
click at [654, 105] on icon "save" at bounding box center [661, 99] width 15 height 15
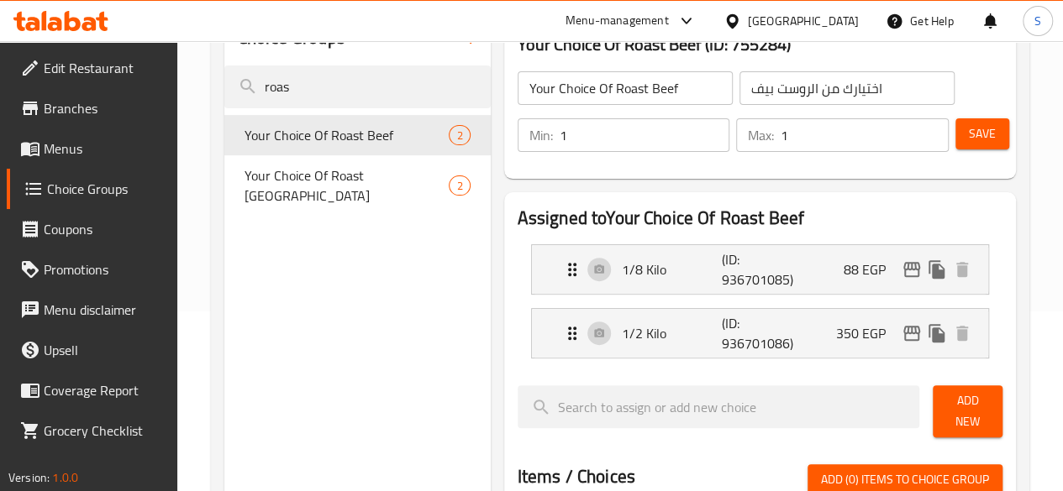
scroll to position [154, 0]
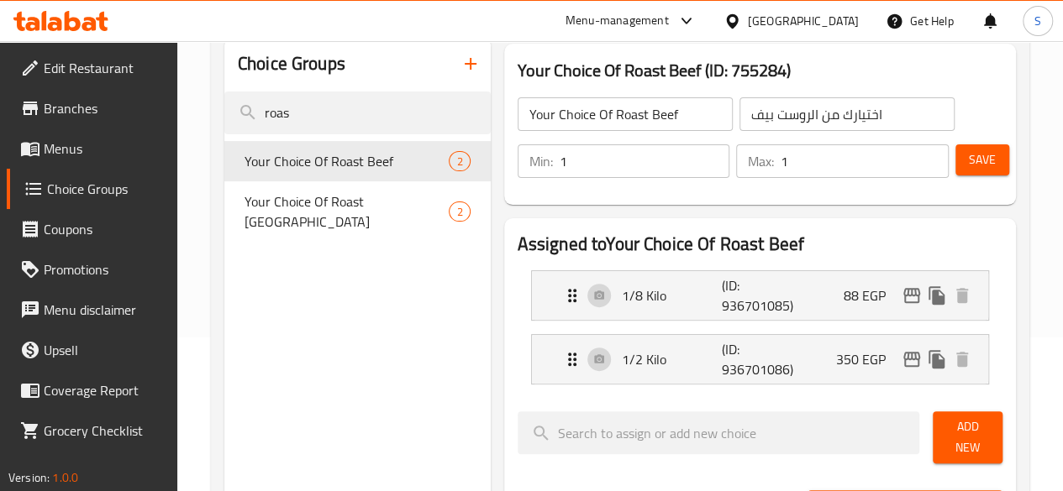
click at [968, 154] on span "Save" at bounding box center [981, 160] width 27 height 21
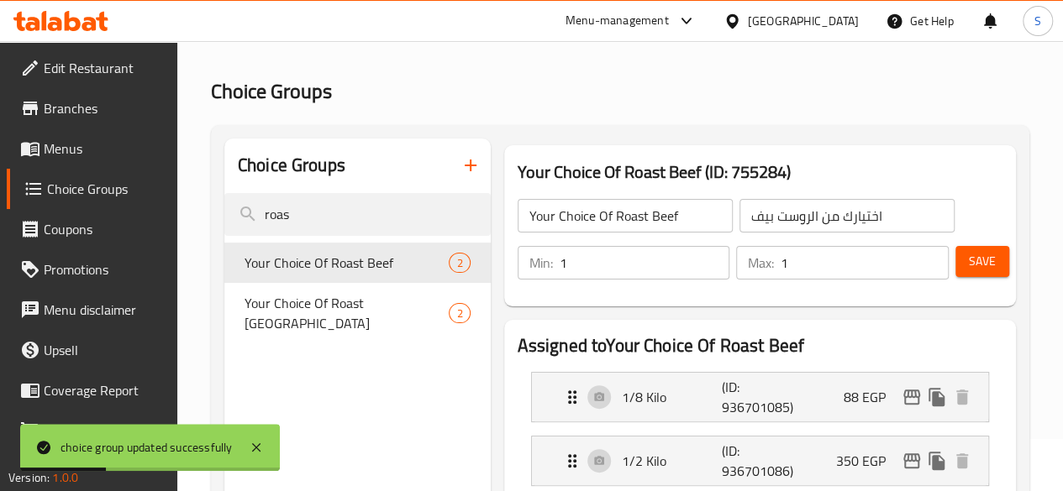
scroll to position [0, 0]
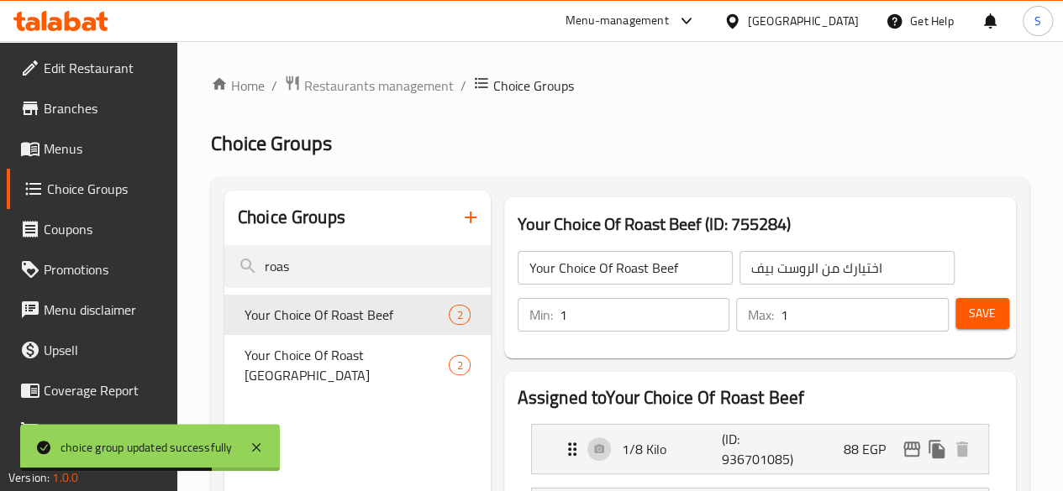
drag, startPoint x: 301, startPoint y: 275, endPoint x: 188, endPoint y: 271, distance: 112.6
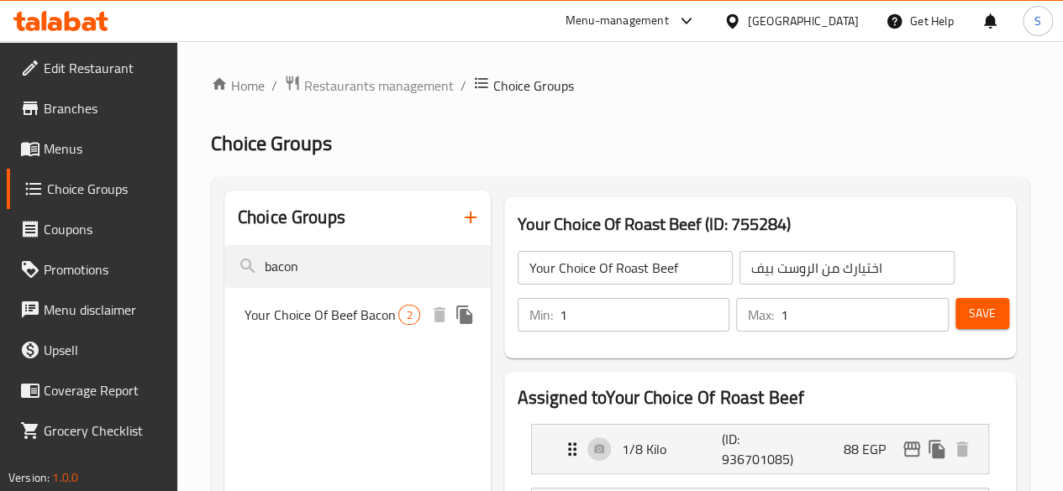
type input "bacon"
click at [304, 325] on span "Your Choice Of Beef Bacon" at bounding box center [321, 315] width 155 height 20
type input "Your Choice Of Beef Bacon"
type input "اختيارك من البيف بيكون"
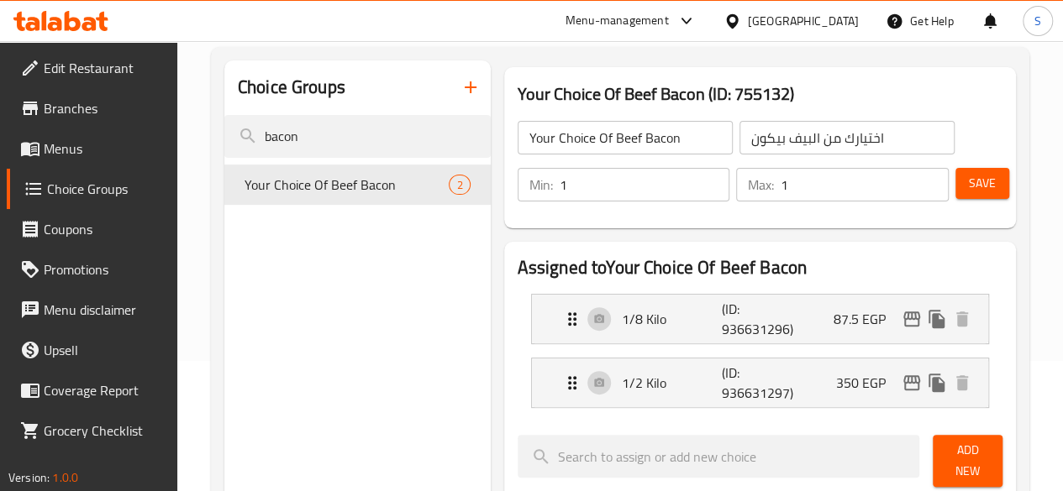
scroll to position [168, 0]
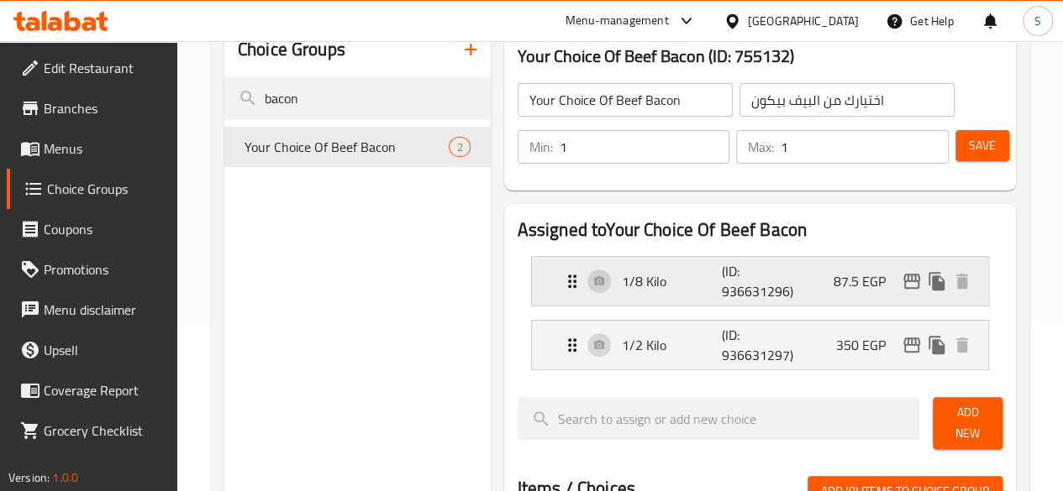
click at [660, 288] on p "1/8 Kilo" at bounding box center [672, 281] width 101 height 20
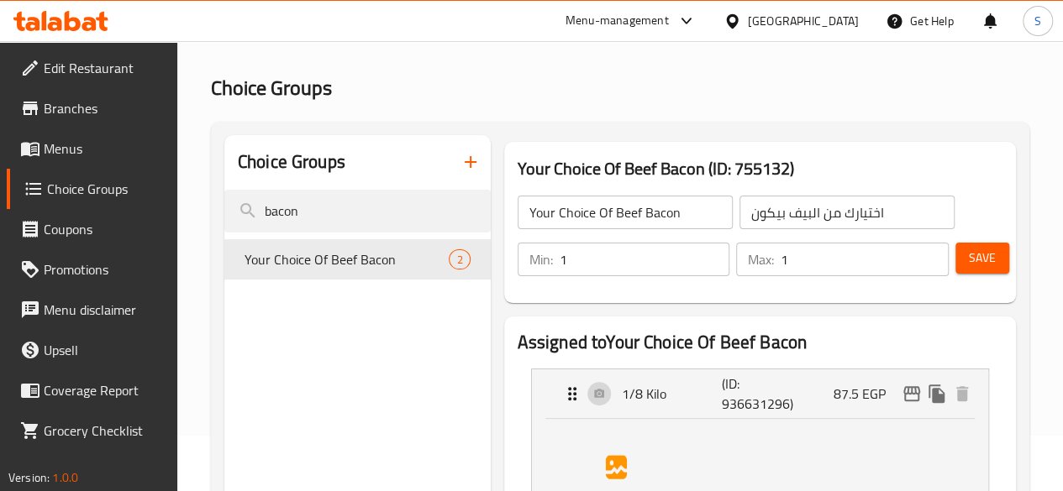
scroll to position [0, 0]
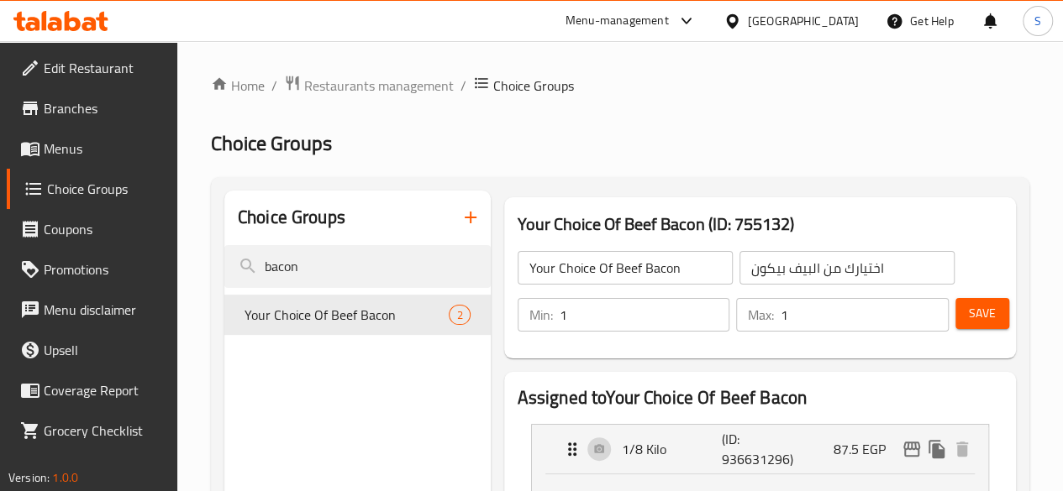
drag, startPoint x: 318, startPoint y: 265, endPoint x: 170, endPoint y: 262, distance: 148.7
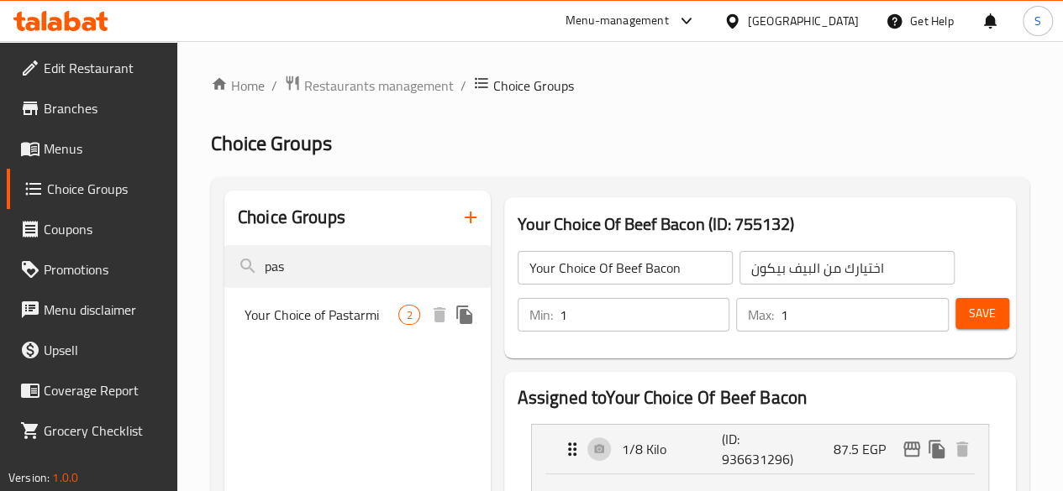
type input "pas"
click at [304, 299] on div "Your Choice of Pastarmi 2" at bounding box center [357, 315] width 266 height 40
type input "Your Choice of Pastarmi"
type input "اختيارك من البسطرمة"
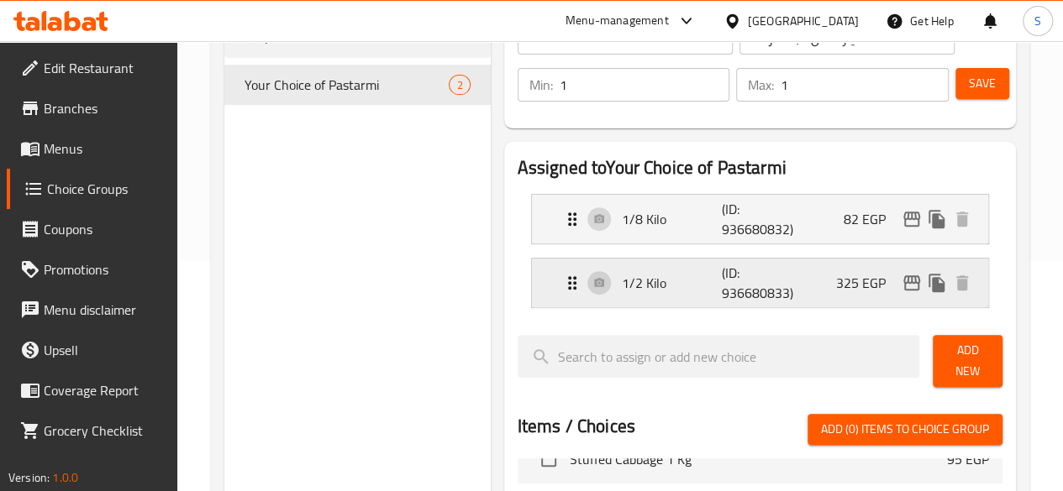
scroll to position [252, 0]
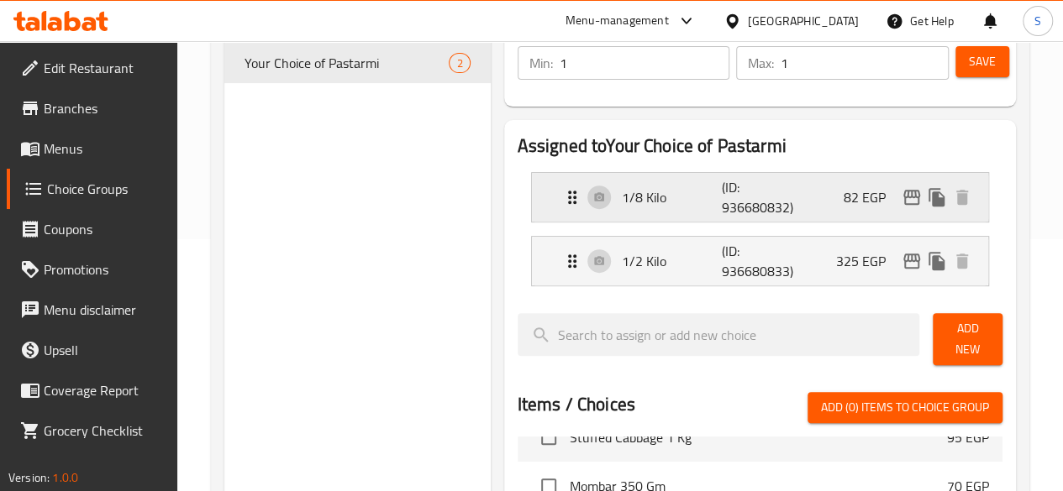
click at [659, 201] on p "1/8 Kilo" at bounding box center [672, 197] width 101 height 20
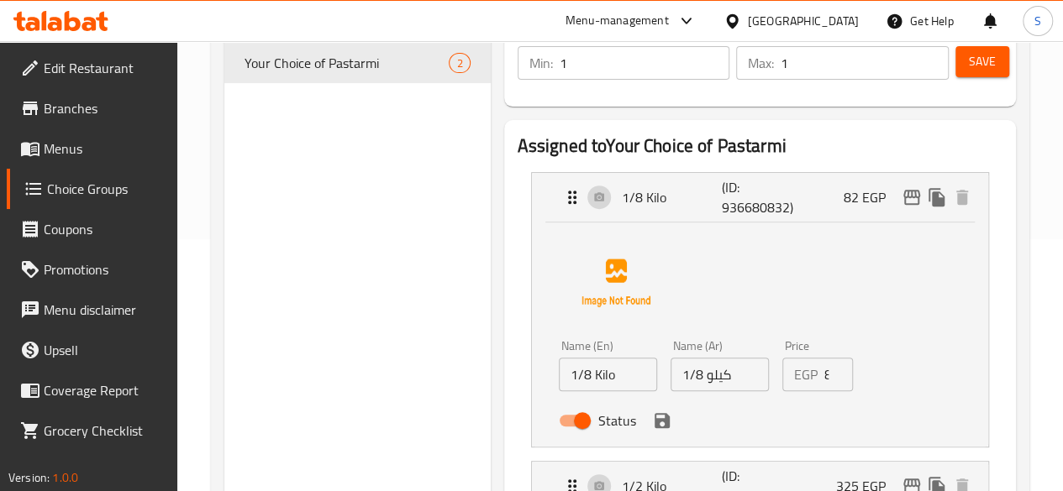
click at [87, 145] on span "Menus" at bounding box center [104, 149] width 120 height 20
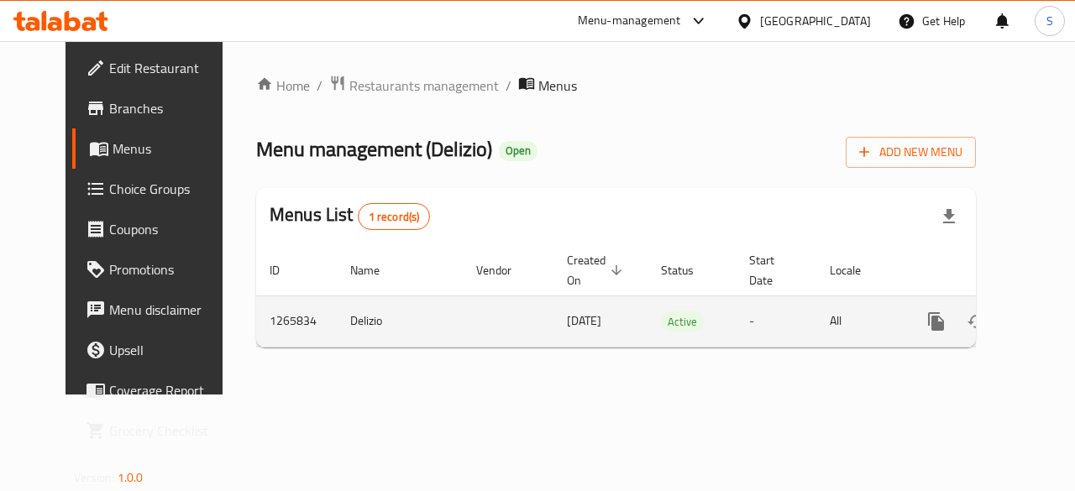
click at [1047, 324] on icon "enhanced table" at bounding box center [1057, 322] width 20 height 20
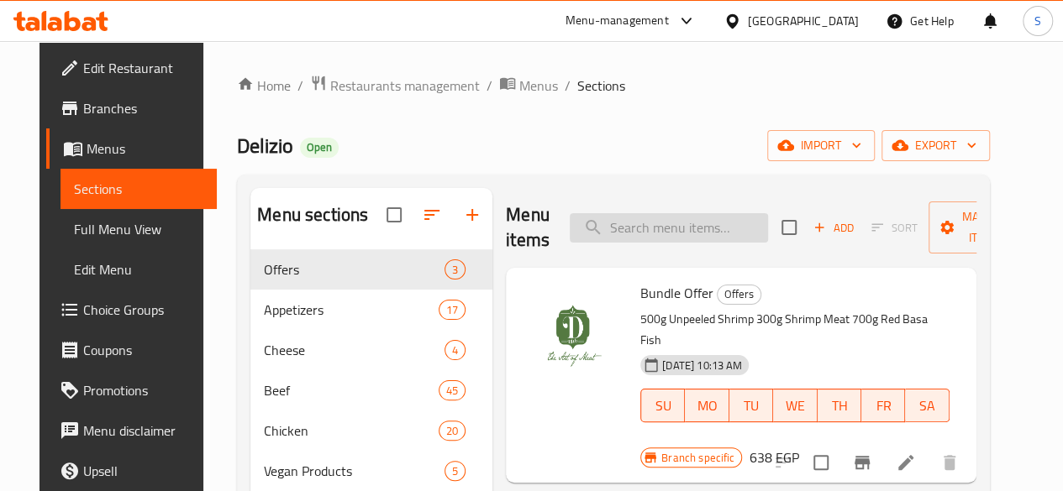
click at [588, 228] on input "search" at bounding box center [668, 227] width 198 height 29
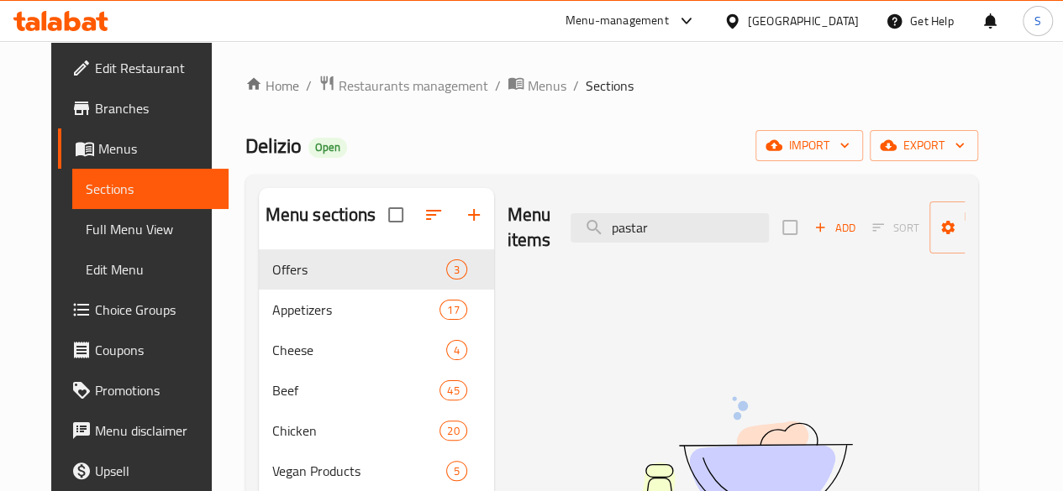
drag, startPoint x: 660, startPoint y: 230, endPoint x: 274, endPoint y: 215, distance: 386.7
click at [286, 219] on div "Menu sections Offers 3 Appetizers 17 Cheese 4 Beef 45 Chicken 20 Vegan Products…" at bounding box center [612, 433] width 706 height 491
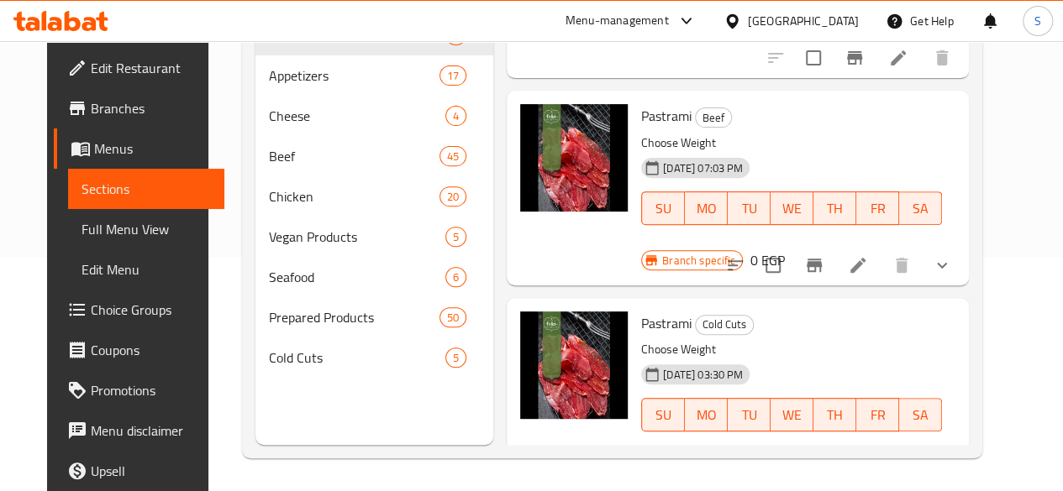
scroll to position [235, 0]
type input "past"
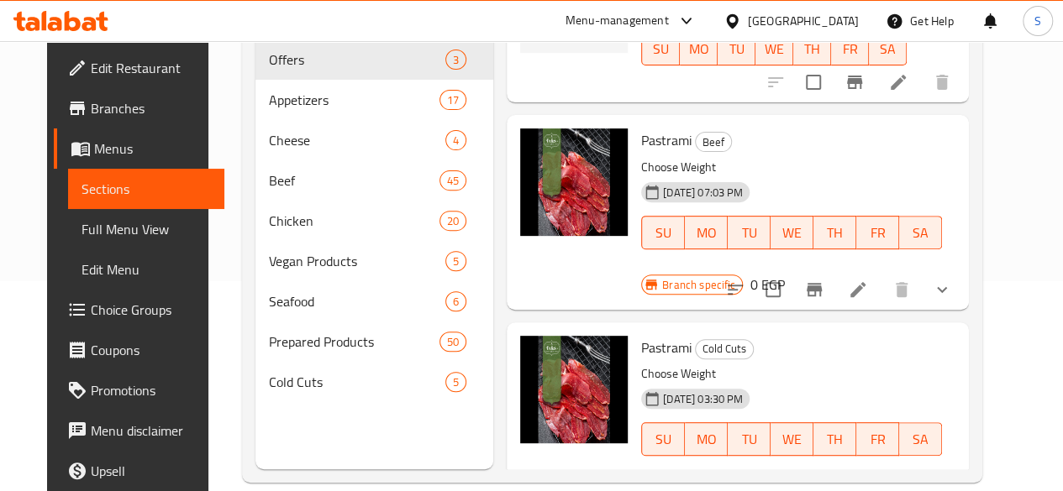
scroll to position [0, 0]
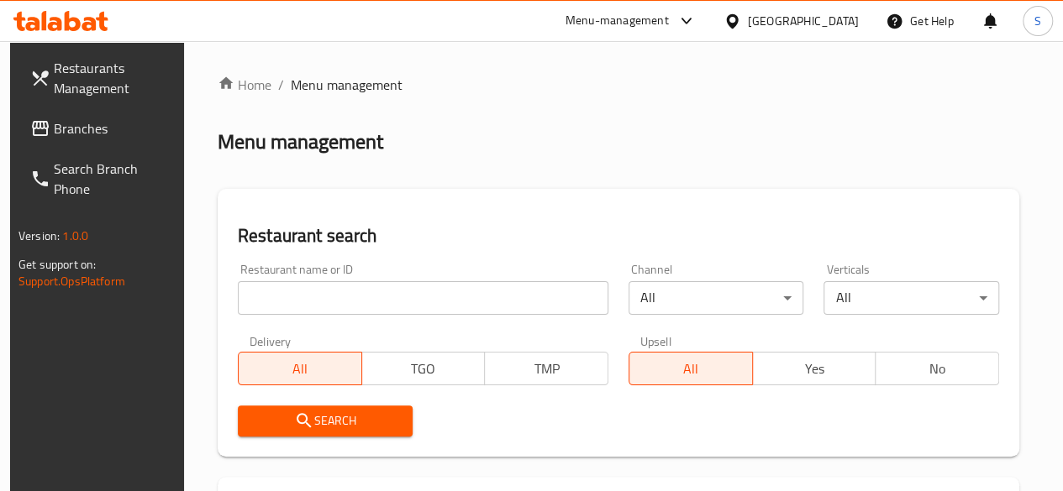
click at [282, 300] on input "search" at bounding box center [423, 298] width 370 height 34
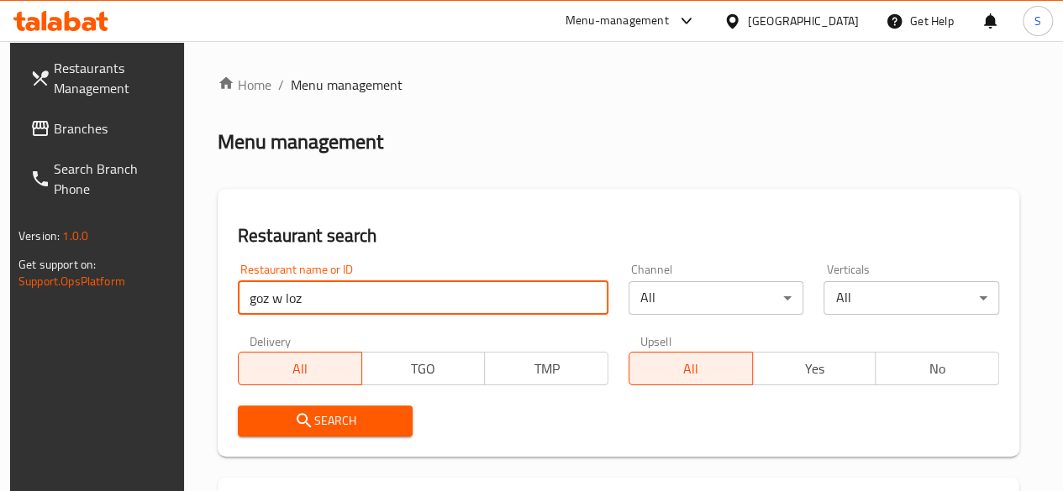
type input "goz w loz"
click button "Search" at bounding box center [326, 421] width 176 height 31
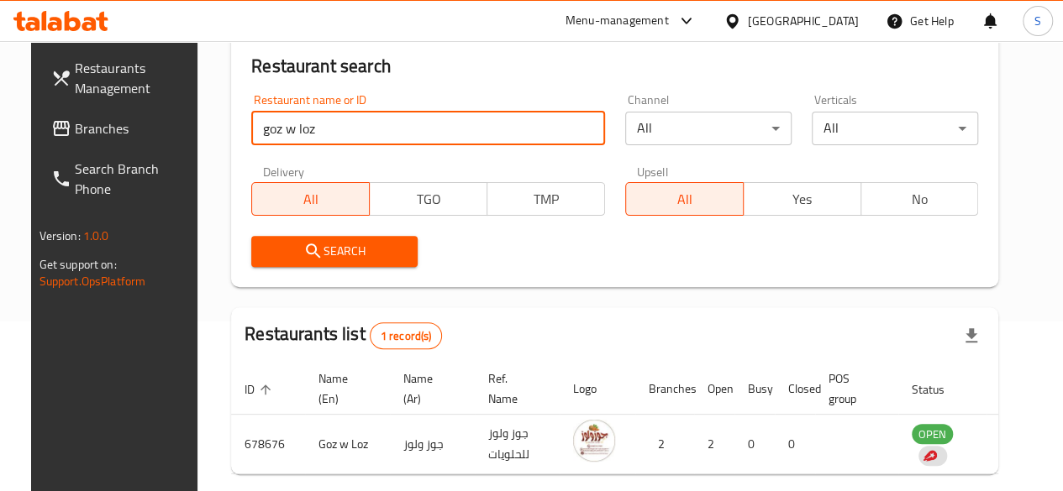
scroll to position [244, 0]
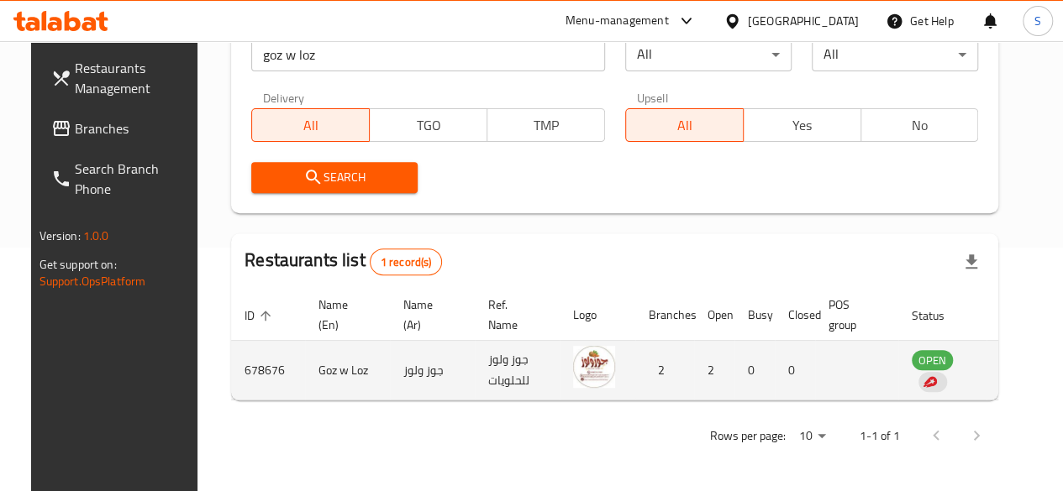
click at [998, 374] on td "enhanced table" at bounding box center [1015, 371] width 58 height 60
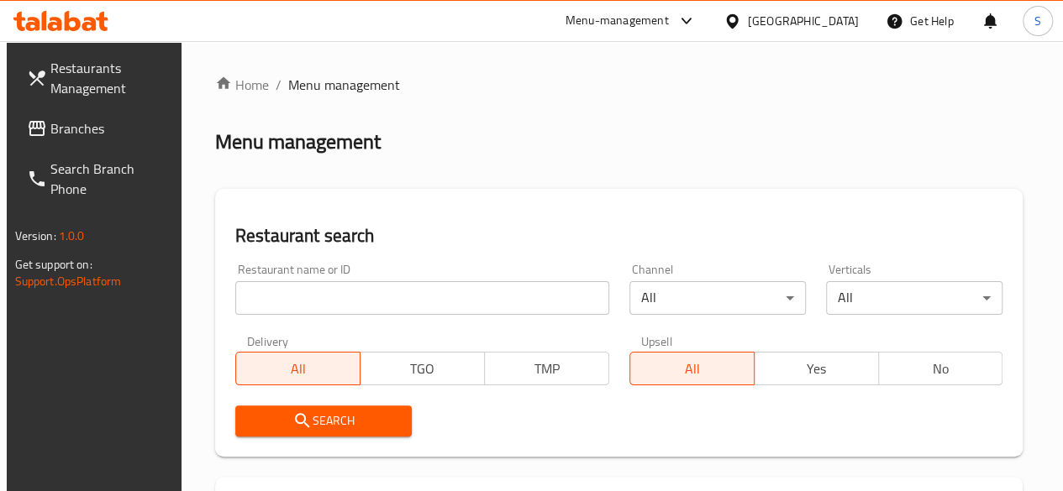
drag, startPoint x: 380, startPoint y: 298, endPoint x: 354, endPoint y: 290, distance: 27.4
click at [379, 297] on input "search" at bounding box center [422, 298] width 374 height 34
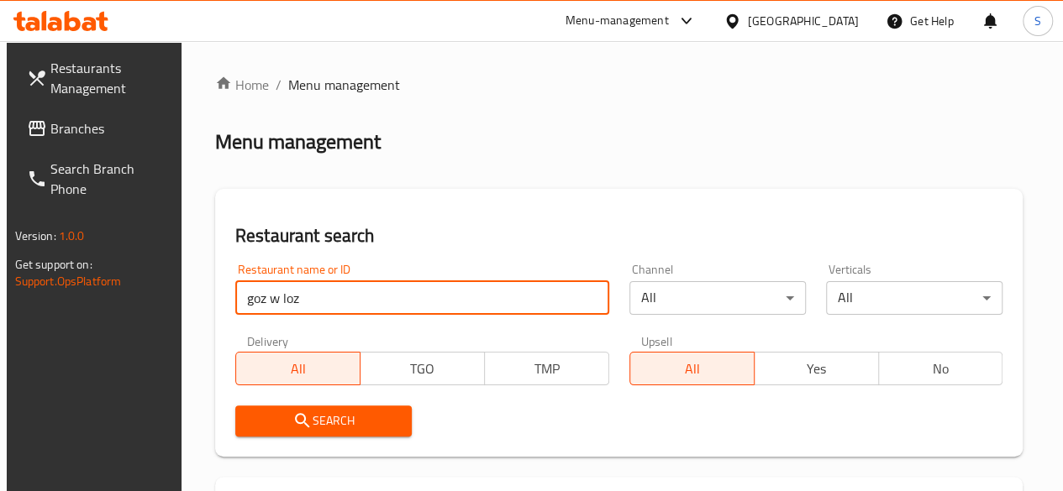
type input "goz w loz"
click button "Search" at bounding box center [323, 421] width 176 height 31
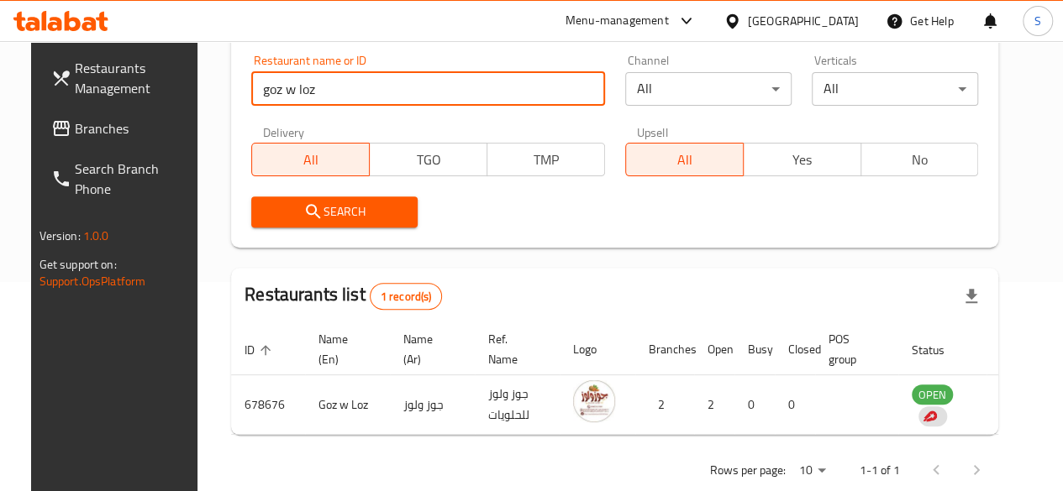
scroll to position [244, 0]
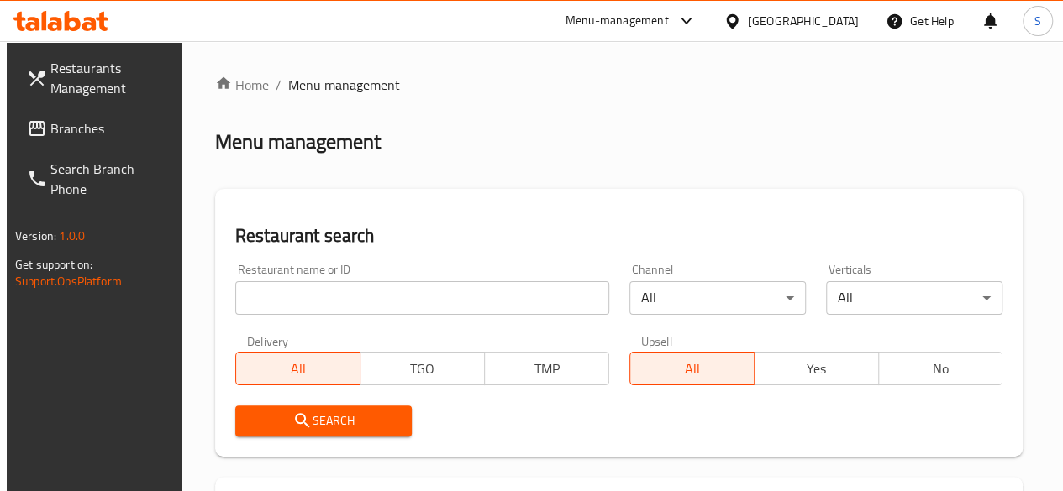
click at [669, 24] on div "Menu-management" at bounding box center [616, 21] width 103 height 20
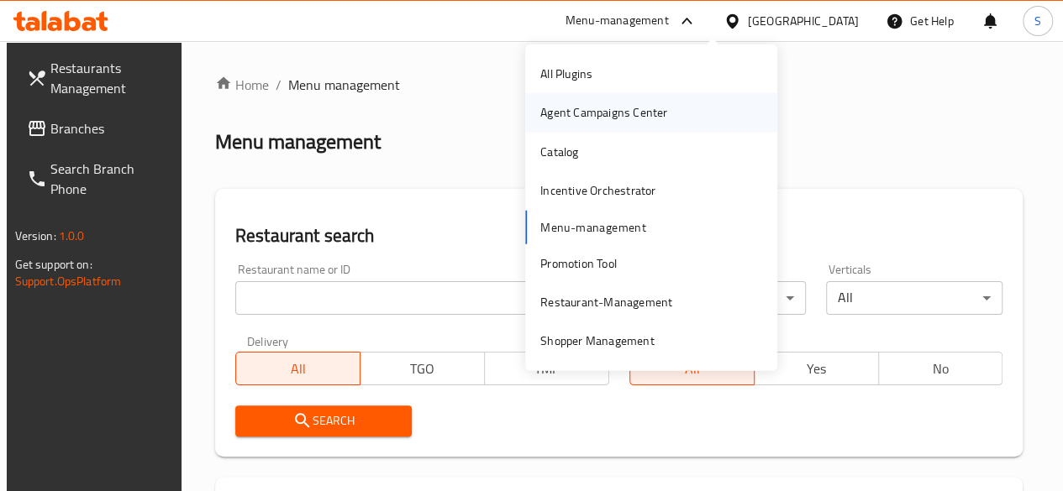
click at [613, 112] on div "Agent Campaigns Center" at bounding box center [603, 112] width 127 height 18
